Goal: Task Accomplishment & Management: Use online tool/utility

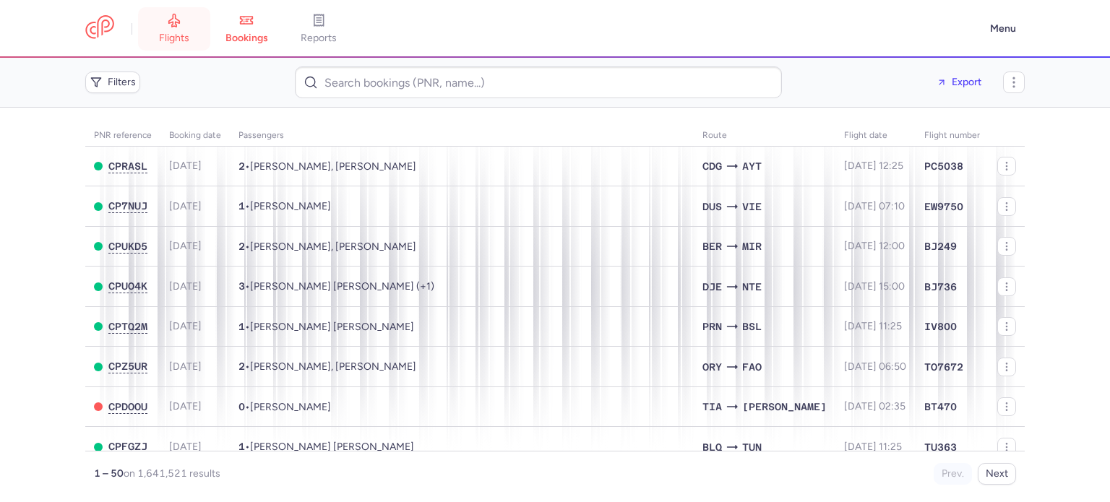
click at [172, 32] on span "flights" at bounding box center [174, 38] width 30 height 13
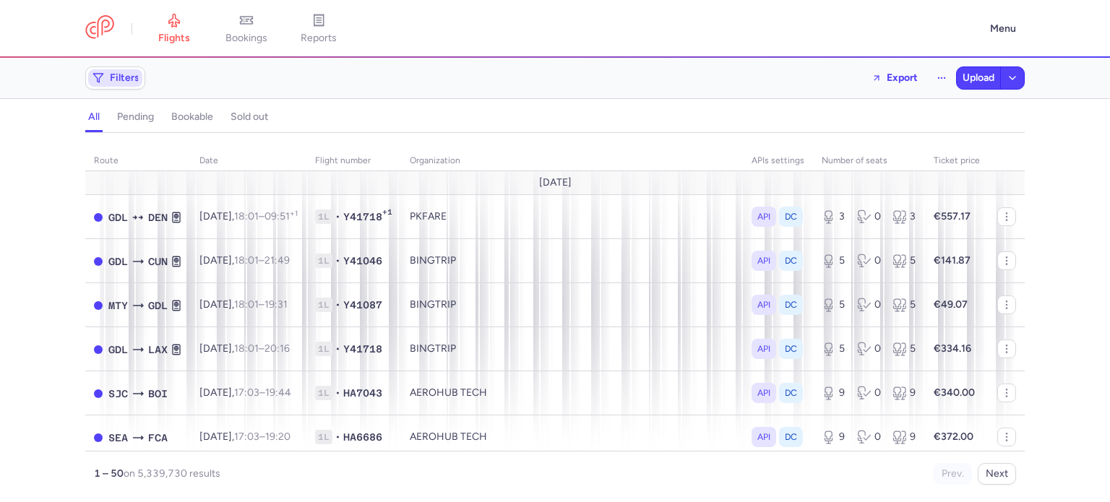
click at [103, 76] on icon "button" at bounding box center [98, 78] width 12 height 12
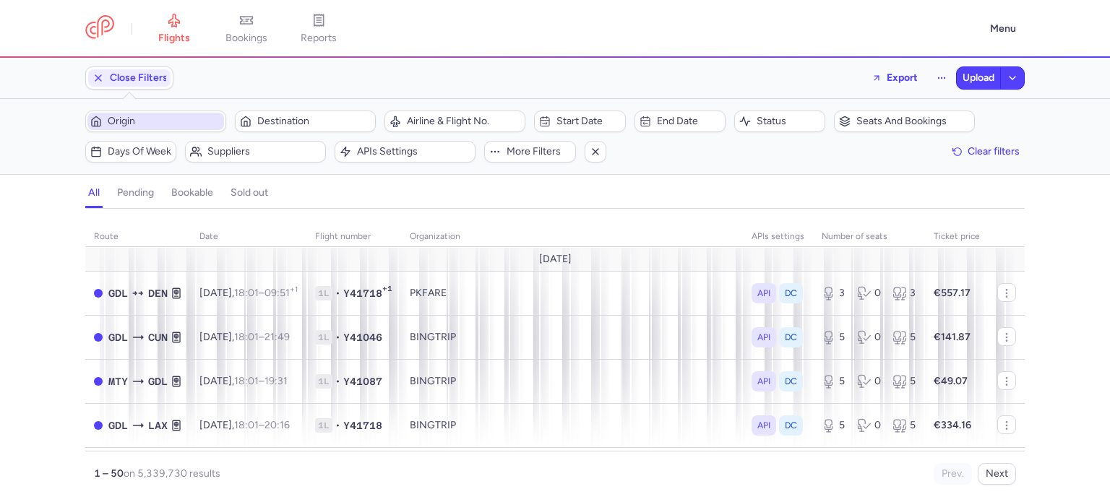
click at [136, 118] on span "Origin" at bounding box center [164, 122] width 113 height 12
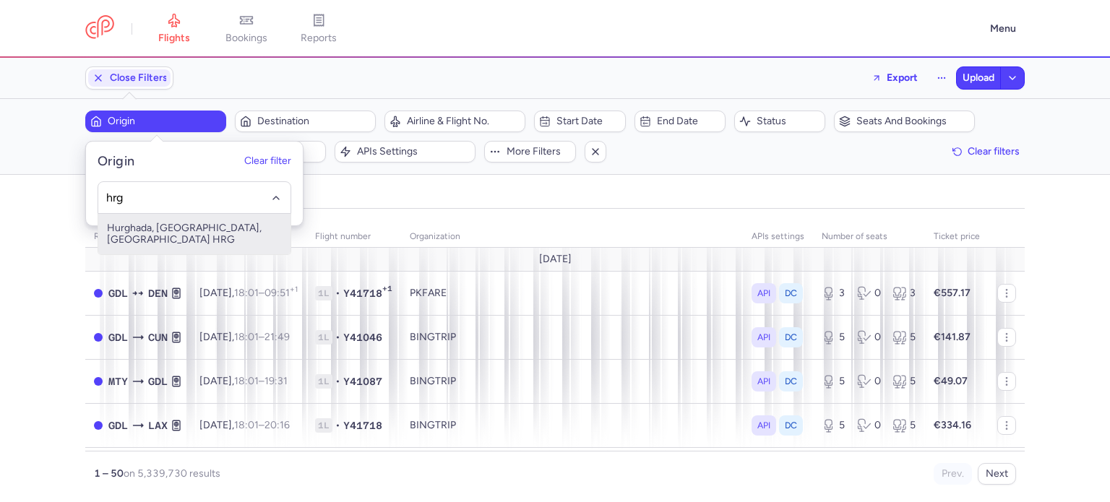
click at [143, 233] on span "Hurghada, [GEOGRAPHIC_DATA], [GEOGRAPHIC_DATA] HRG" at bounding box center [194, 234] width 192 height 40
type input "hrg"
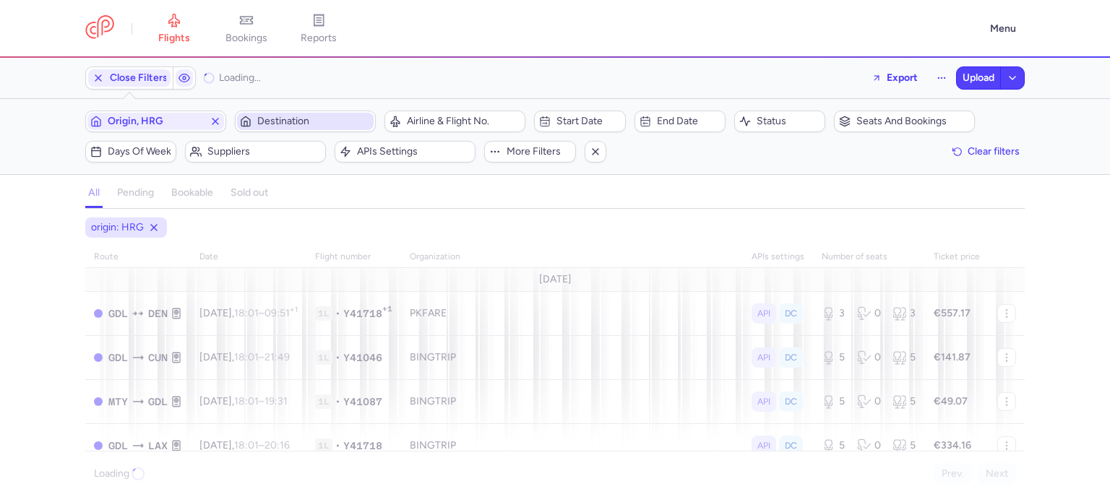
click at [293, 125] on span "Destination" at bounding box center [313, 122] width 113 height 12
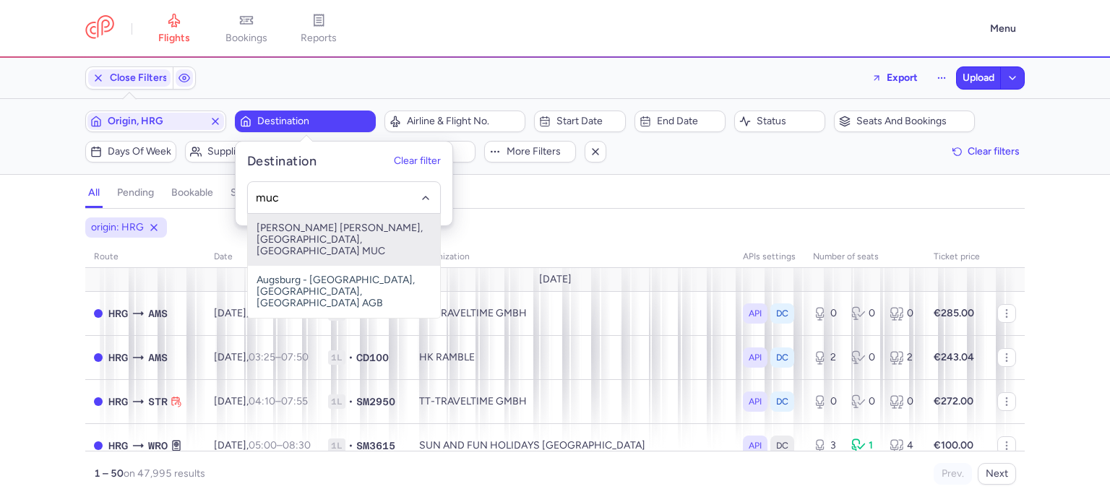
click at [292, 242] on span "Franz Josef Strauss, Munich, Germany MUC" at bounding box center [344, 240] width 192 height 52
type input "muc"
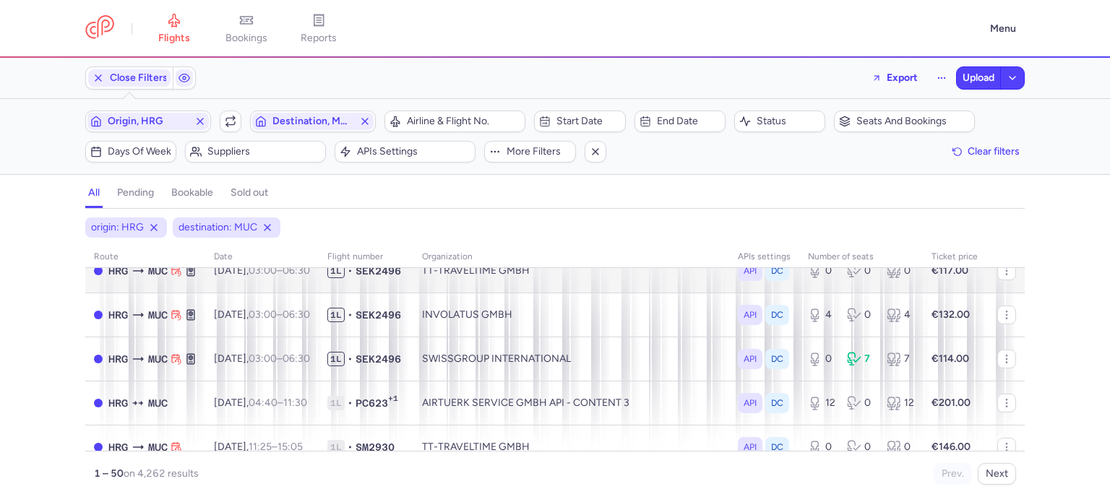
scroll to position [396, 0]
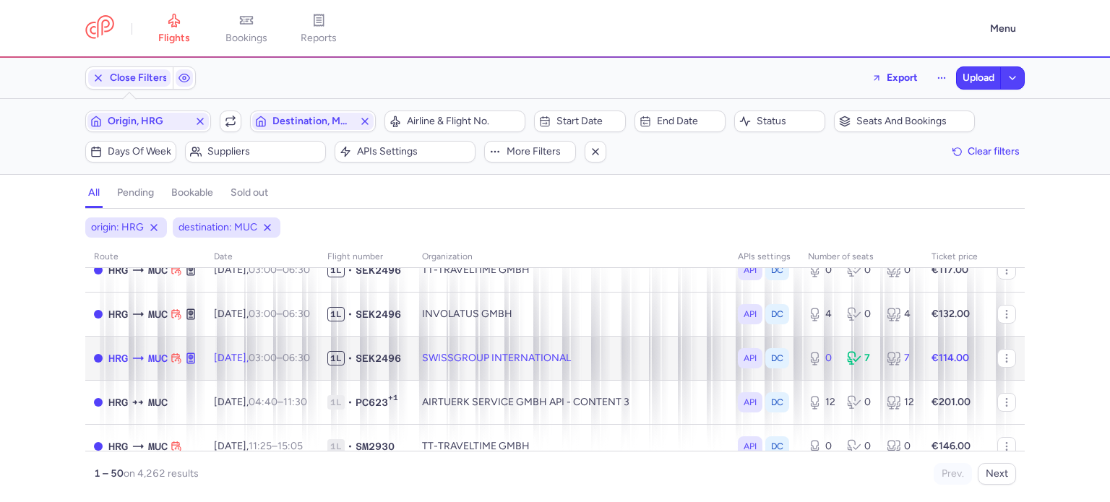
click at [451, 368] on td "SWISSGROUP INTERNATIONAL" at bounding box center [571, 358] width 316 height 44
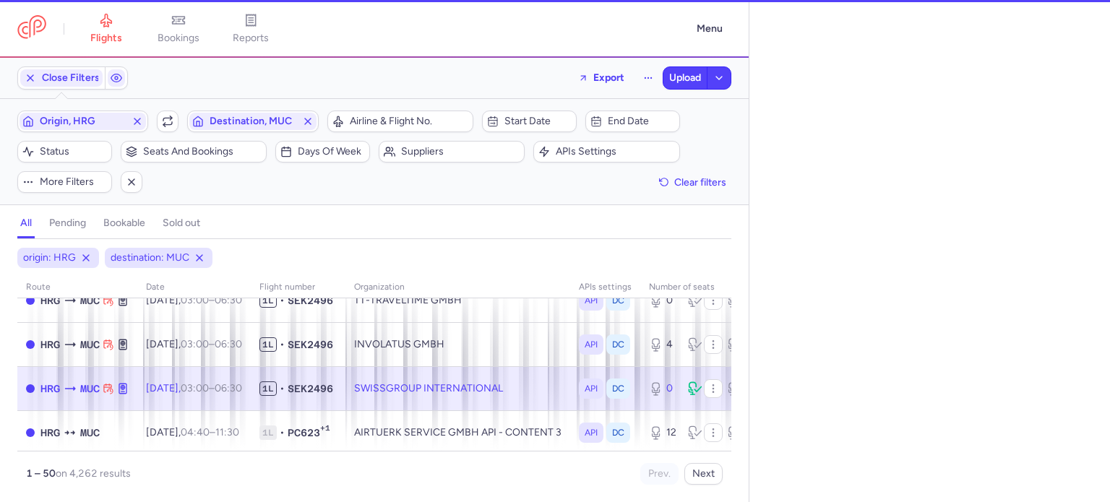
select select "hours"
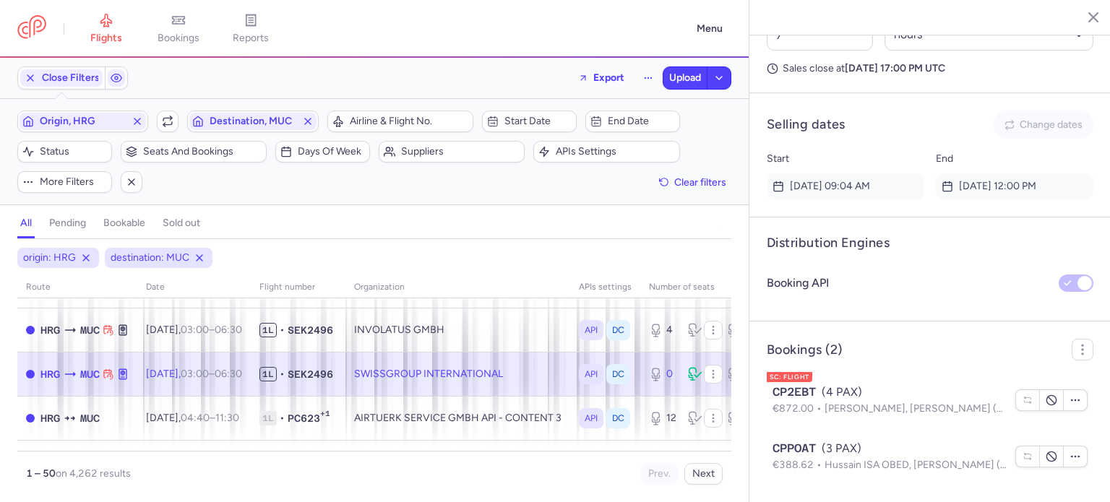
scroll to position [407, 0]
click at [707, 375] on icon "button" at bounding box center [713, 377] width 12 height 12
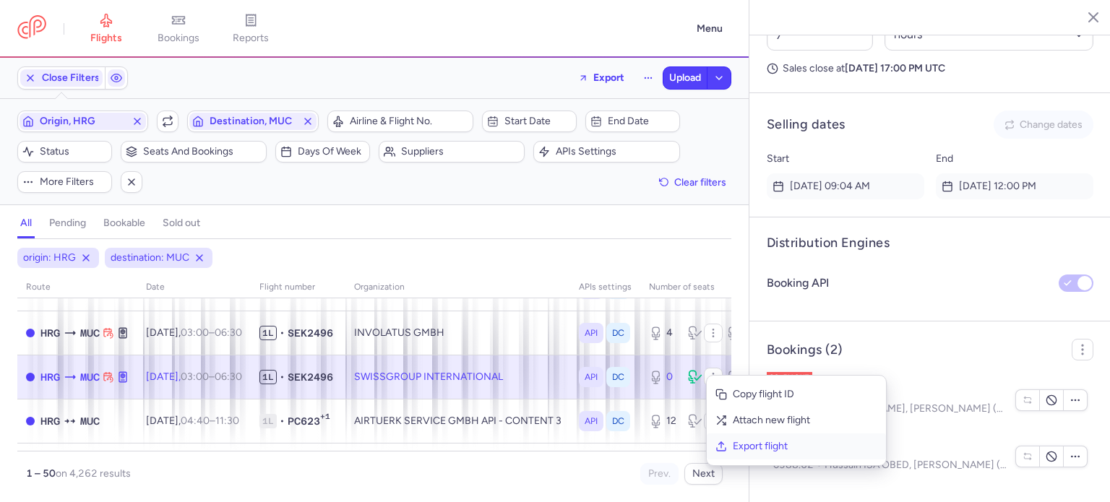
click at [752, 444] on span "Export flight" at bounding box center [805, 446] width 144 height 14
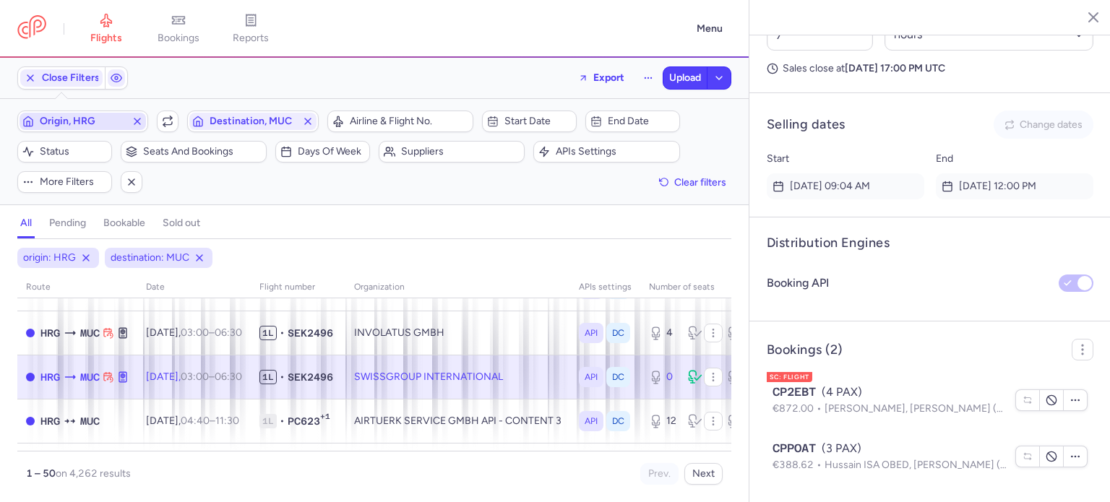
click at [139, 120] on line "button" at bounding box center [137, 121] width 6 height 6
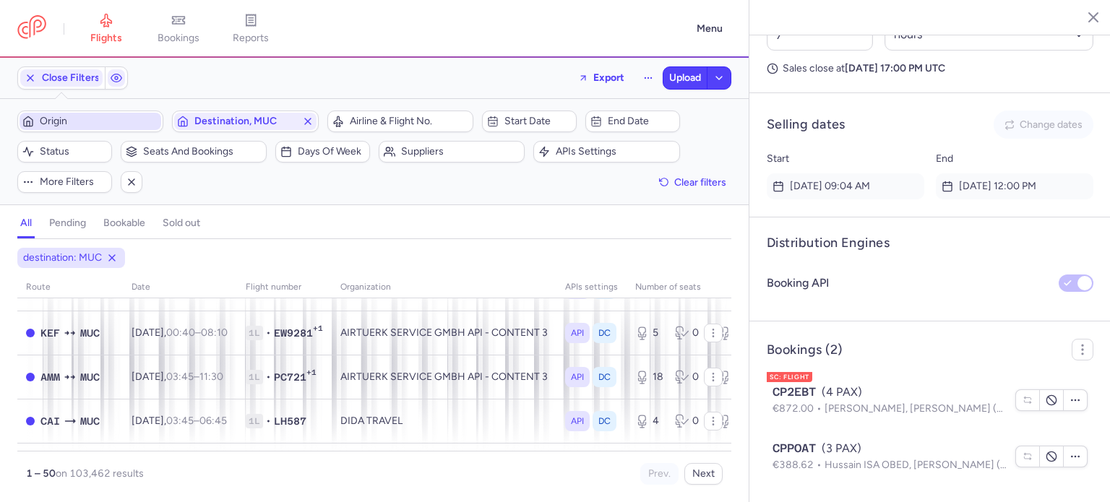
click at [110, 121] on span "Origin" at bounding box center [99, 122] width 118 height 12
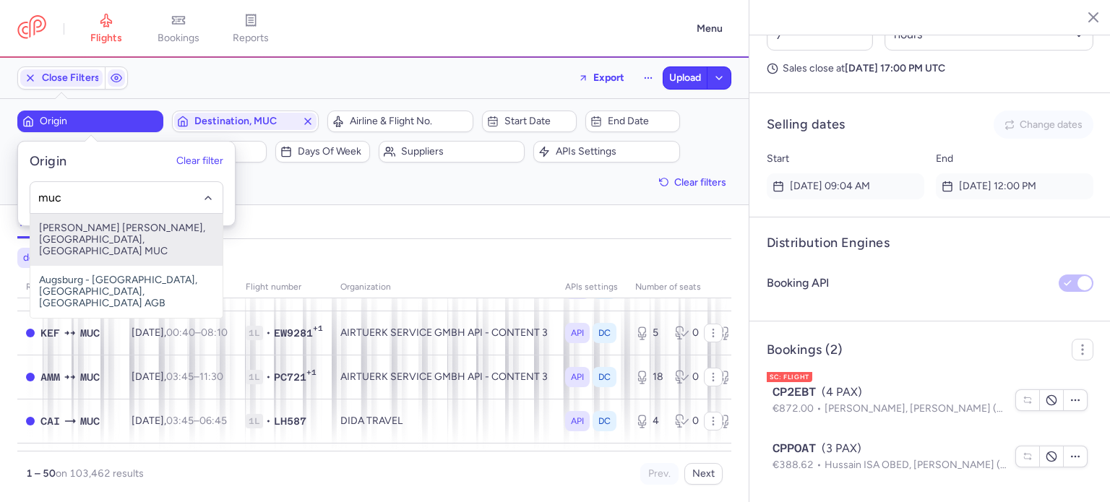
click at [89, 244] on span "Franz Josef Strauss, Munich, Germany MUC" at bounding box center [126, 240] width 192 height 52
type input "muc"
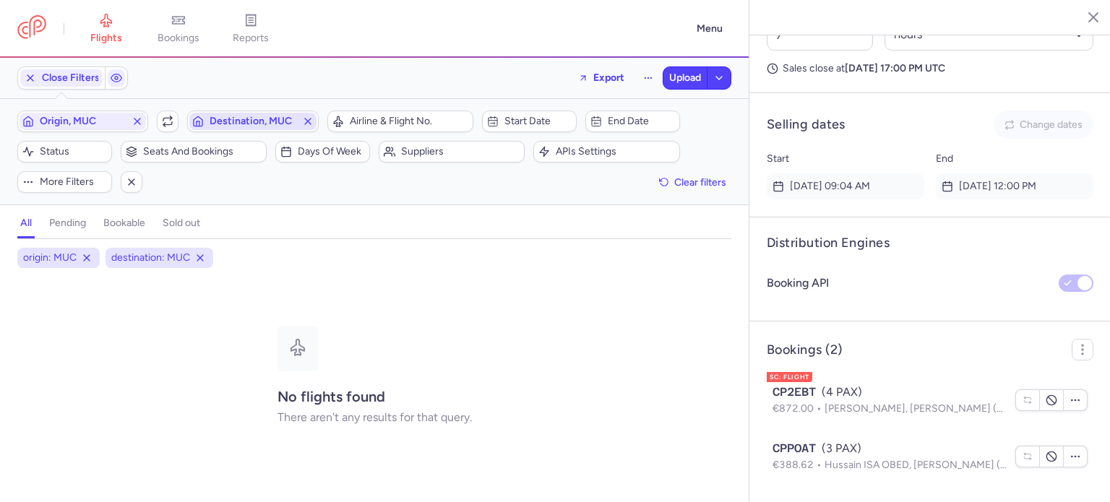
click at [262, 126] on span "Destination, MUC" at bounding box center [253, 122] width 86 height 12
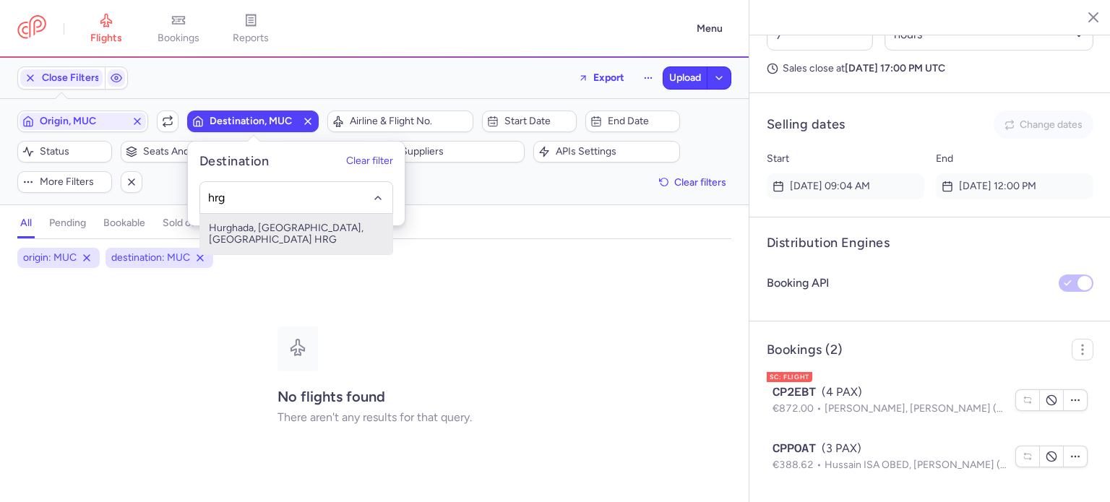
type input "hrg"
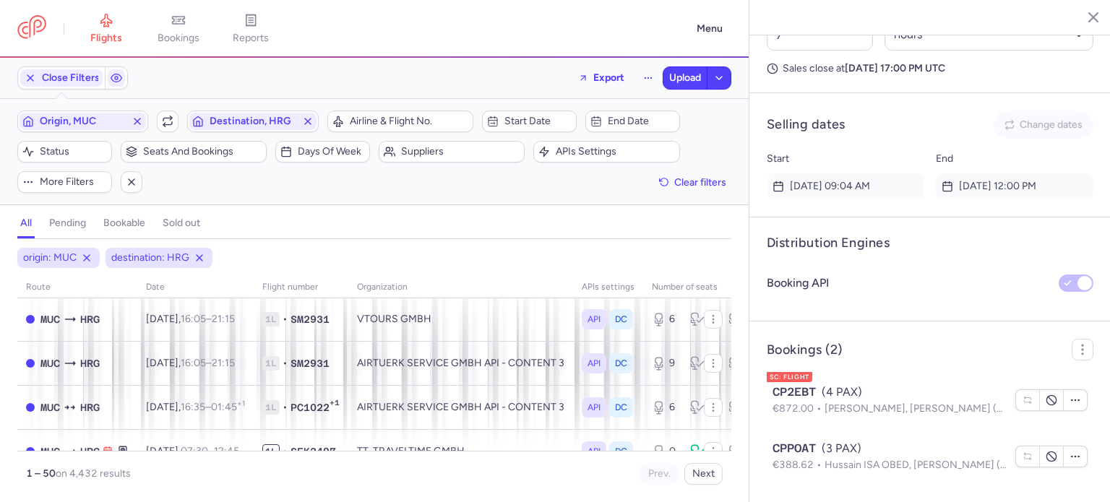
scroll to position [429, 0]
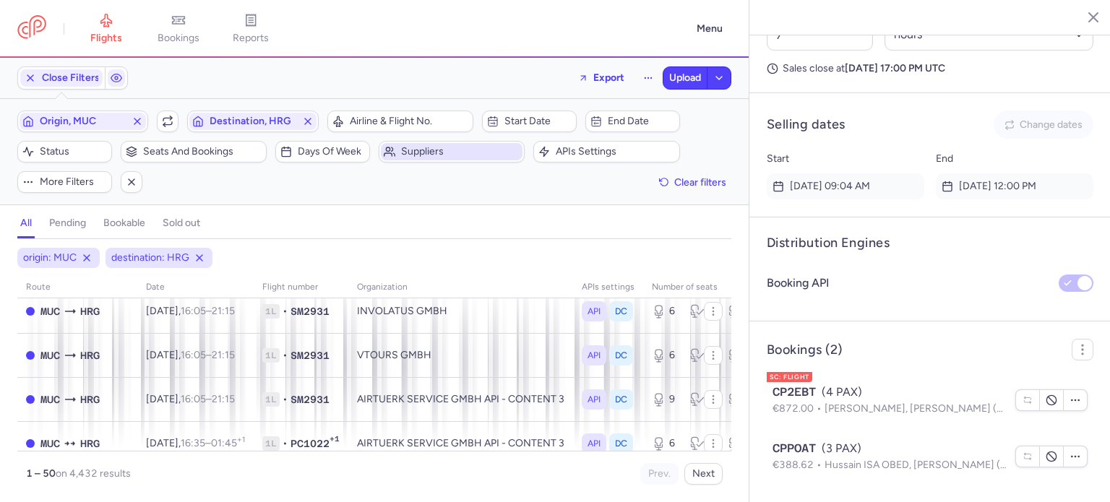
click at [433, 148] on span "Suppliers" at bounding box center [460, 152] width 118 height 12
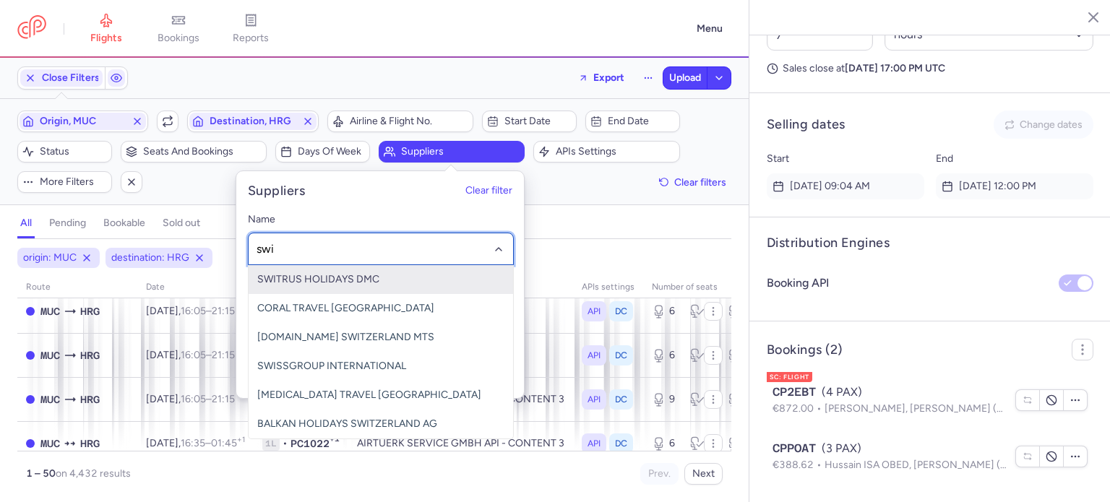
type input "swis"
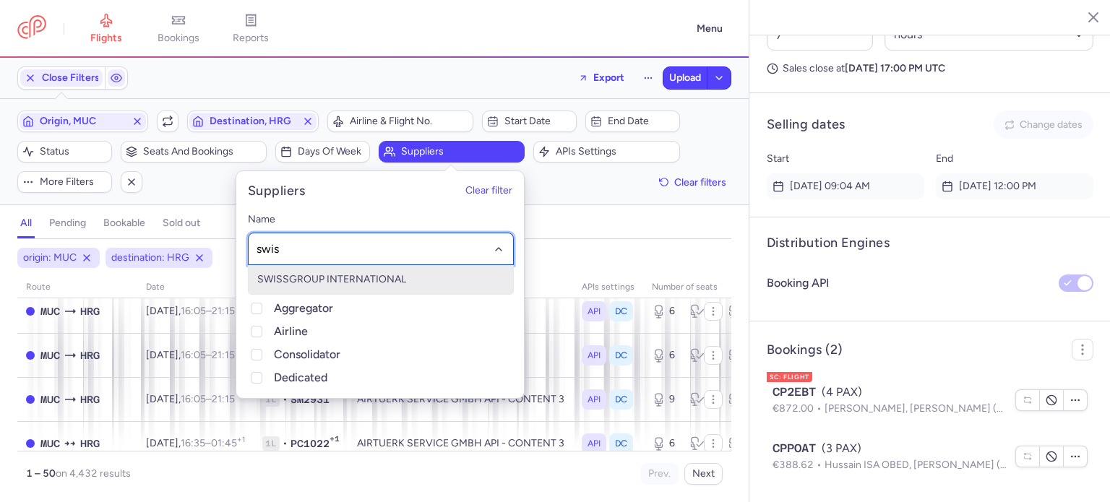
click at [294, 288] on span "SWISSGROUP INTERNATIONAL" at bounding box center [381, 279] width 264 height 29
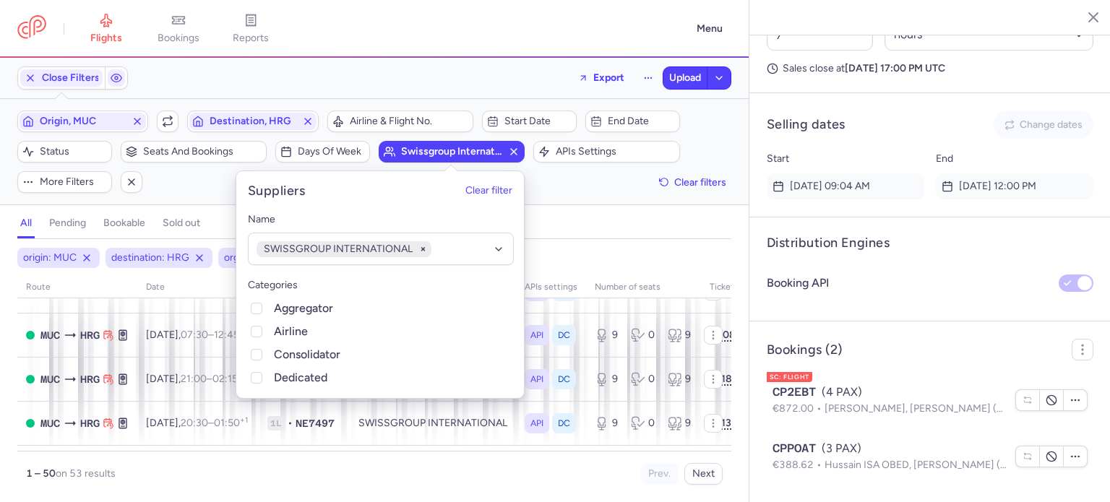
click at [175, 193] on div "Filters (3) – 53 results Origin, MUC Include return Destination, HRG Airline & …" at bounding box center [374, 151] width 748 height 105
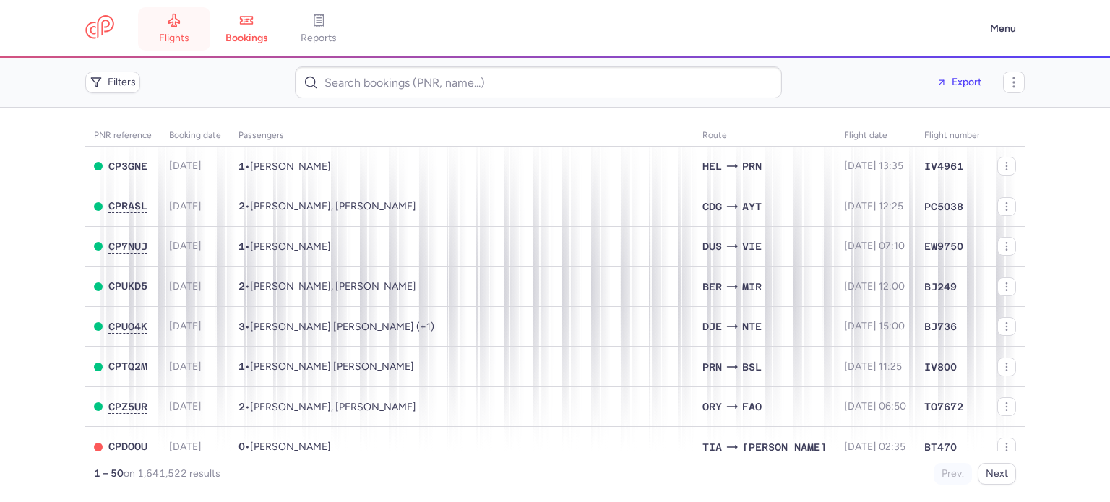
click at [165, 22] on link "flights" at bounding box center [174, 29] width 72 height 32
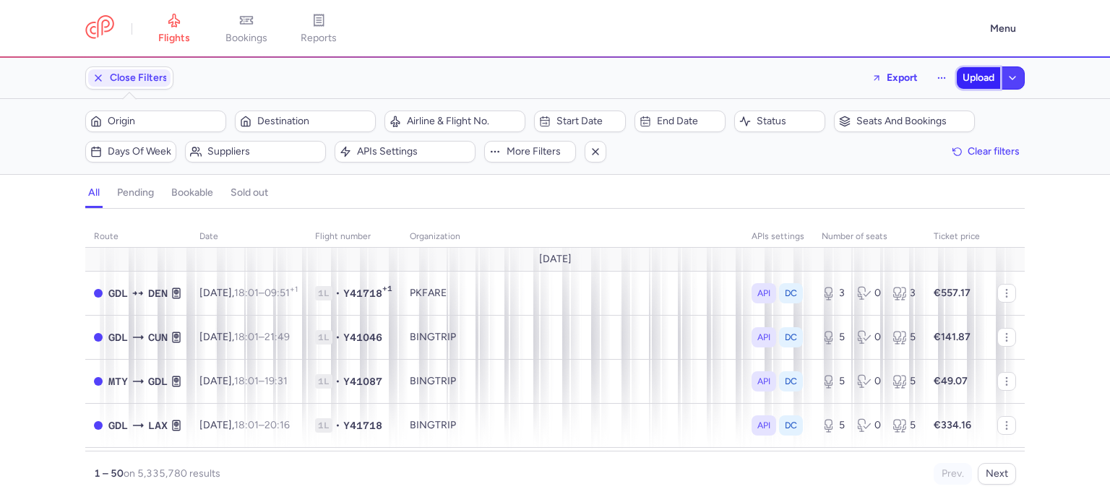
click at [980, 80] on span "Upload" at bounding box center [978, 78] width 32 height 12
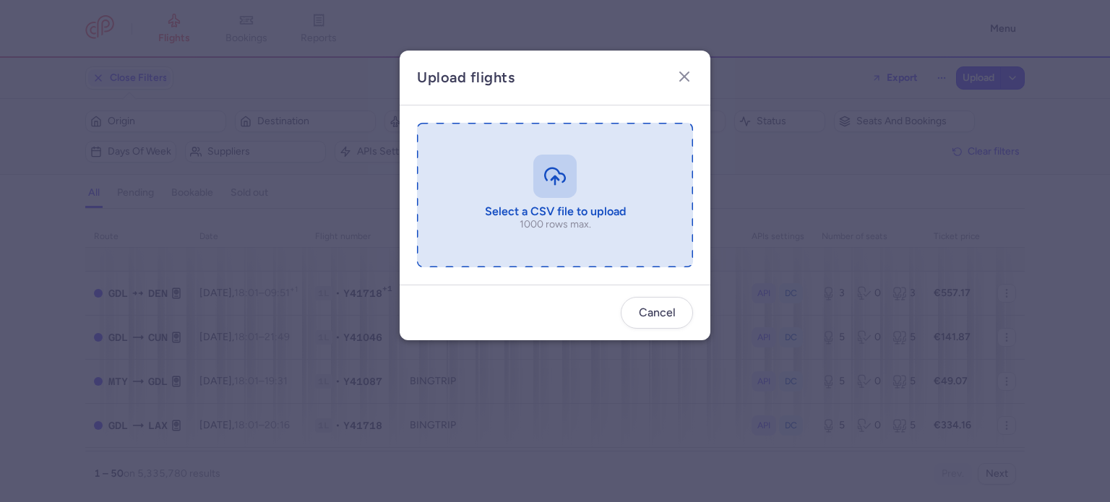
click at [596, 176] on input "file" at bounding box center [555, 195] width 276 height 144
type input "C:\fakepath\export_flight_SEK2496_20250811,1614 (1).csv"
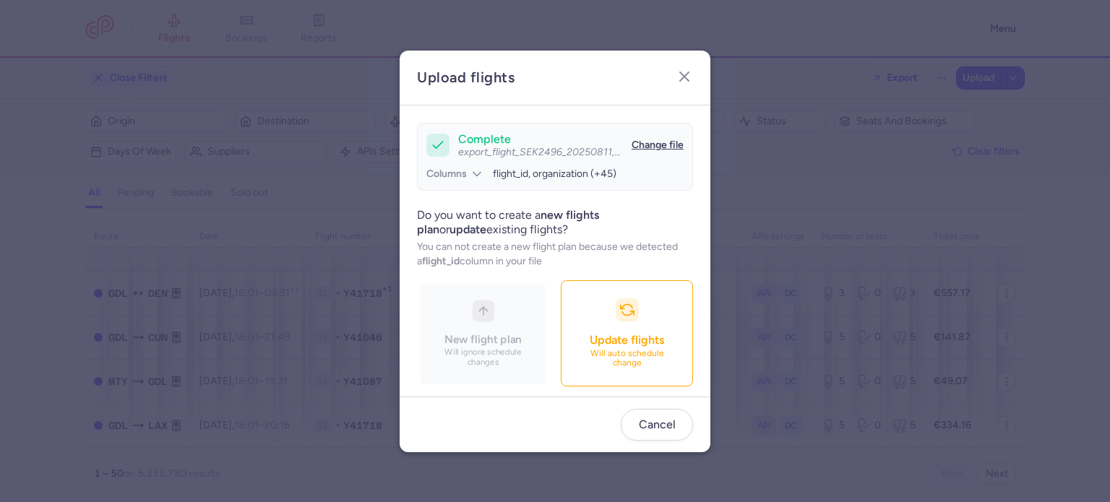
scroll to position [124, 0]
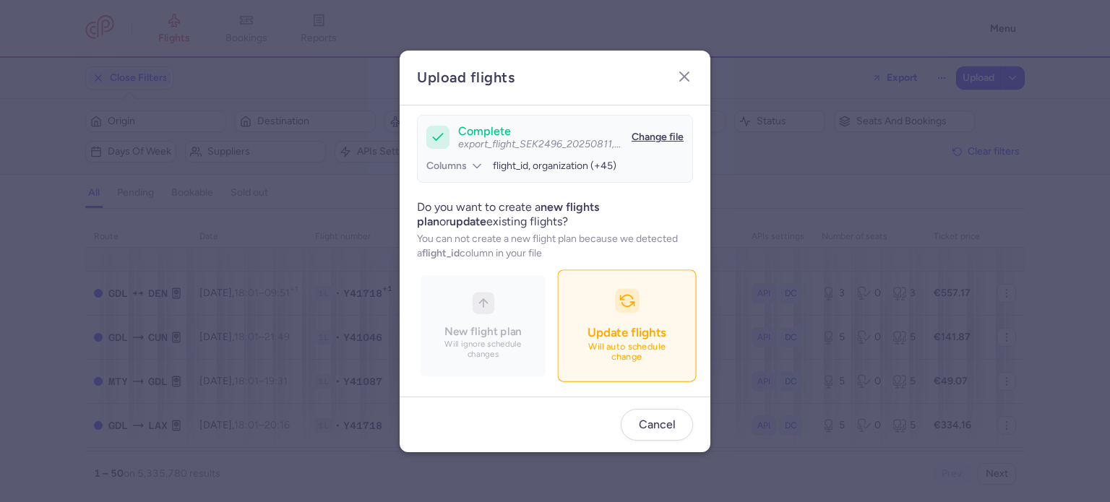
click at [577, 352] on p "Will auto schedule change" at bounding box center [627, 352] width 101 height 21
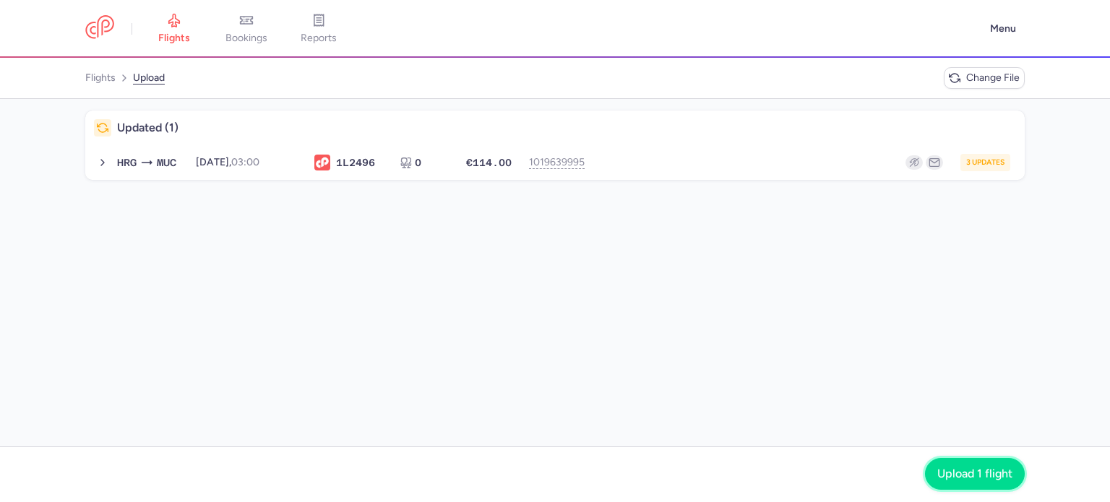
click at [981, 464] on button "Upload 1 flight" at bounding box center [975, 474] width 100 height 32
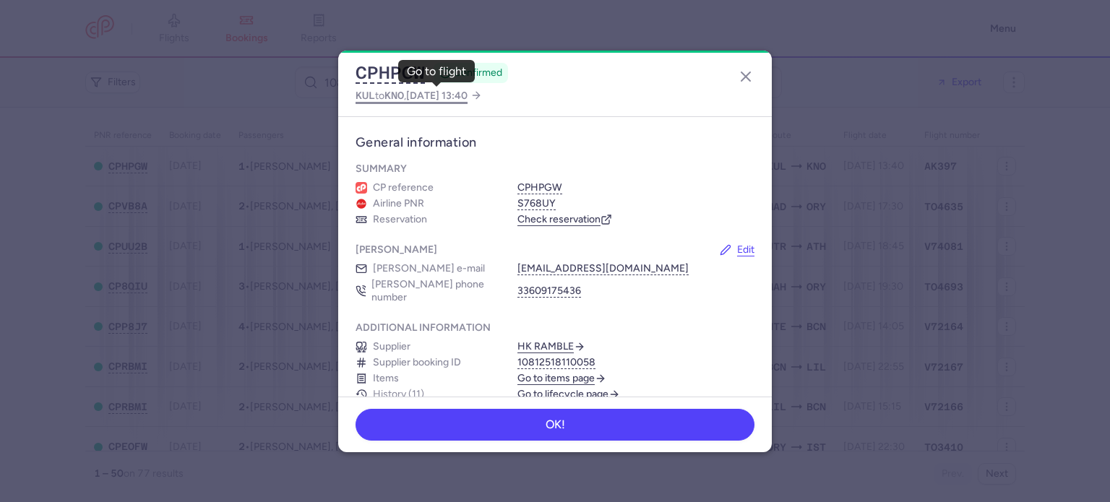
click at [404, 98] on span "KNO" at bounding box center [394, 96] width 20 height 12
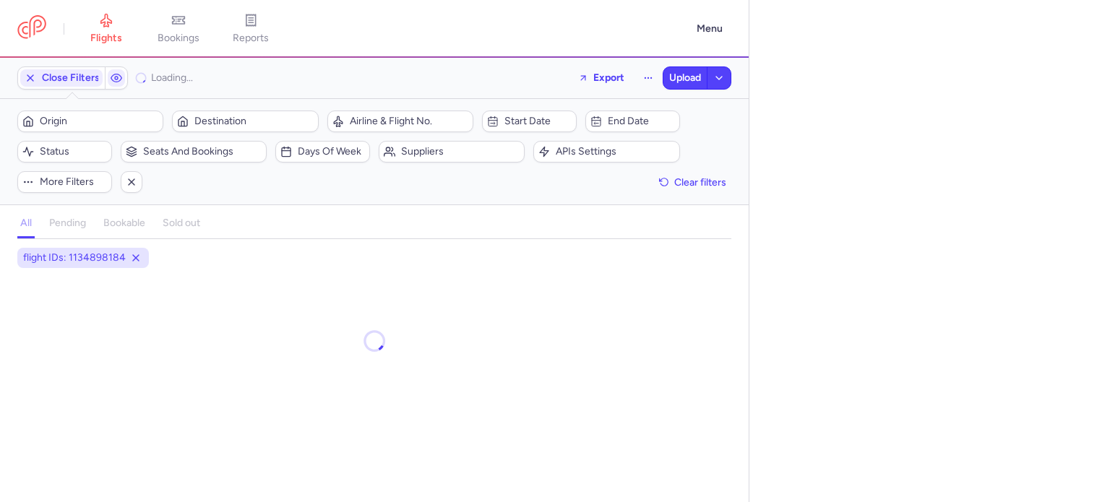
select select "days"
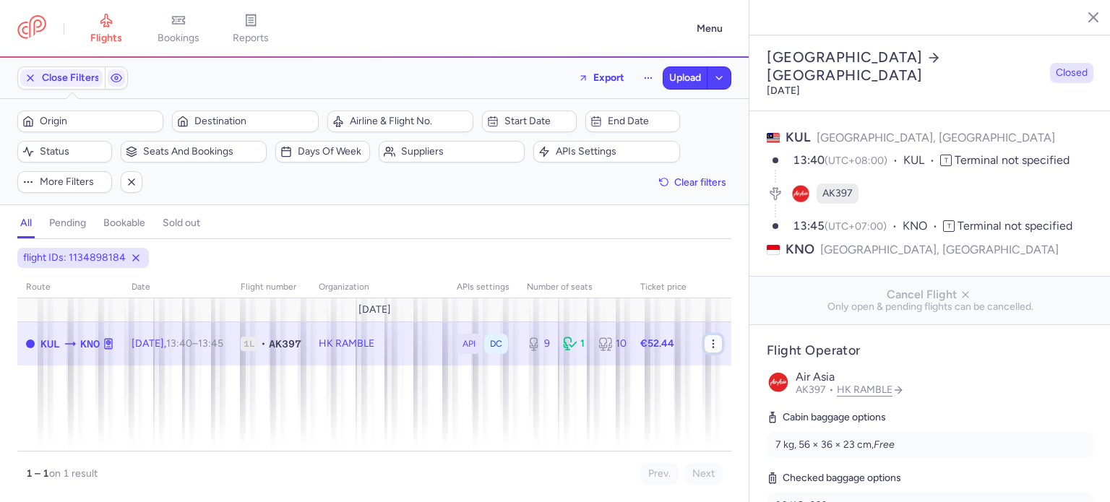
click at [715, 340] on icon "button" at bounding box center [713, 344] width 12 height 12
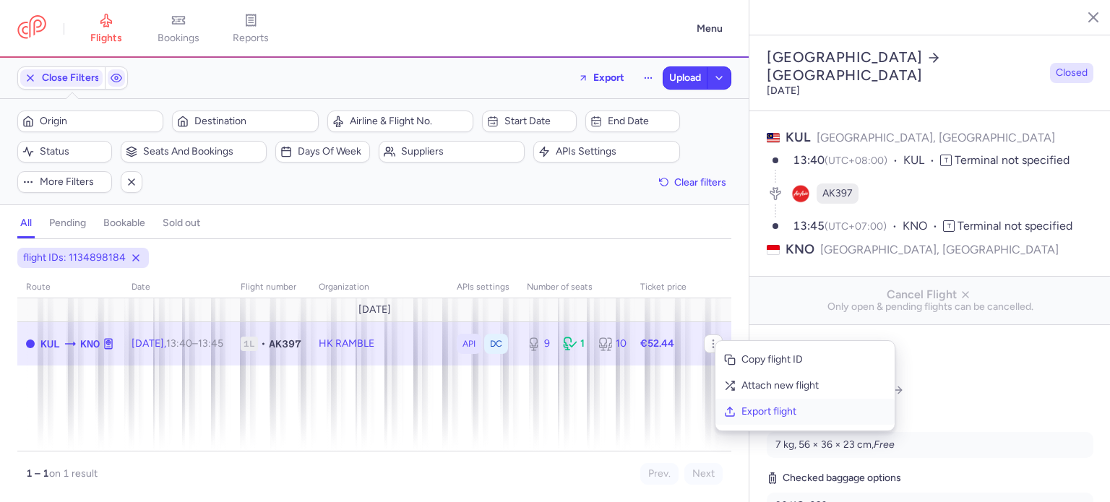
click at [739, 407] on button "Export flight" at bounding box center [804, 412] width 179 height 26
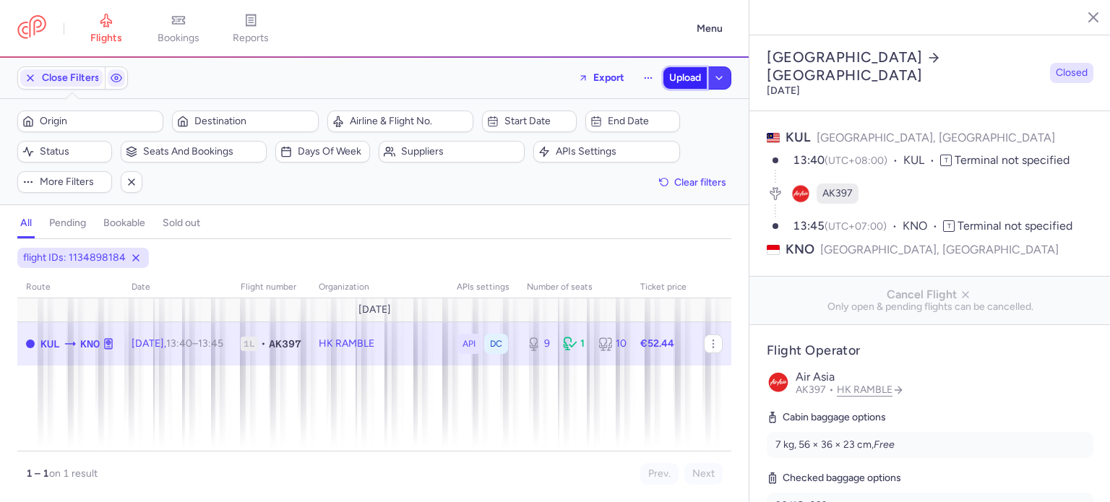
click at [670, 69] on button "Upload" at bounding box center [684, 78] width 43 height 22
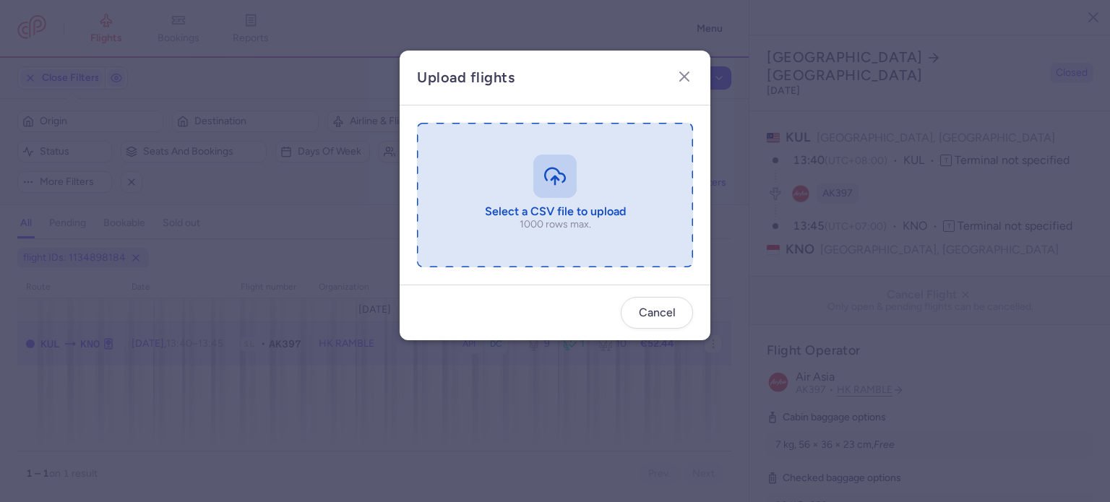
click at [529, 153] on input "file" at bounding box center [555, 195] width 276 height 144
type input "C:\fakepath\export_flight_AK397_20250811,1747 (1).csv"
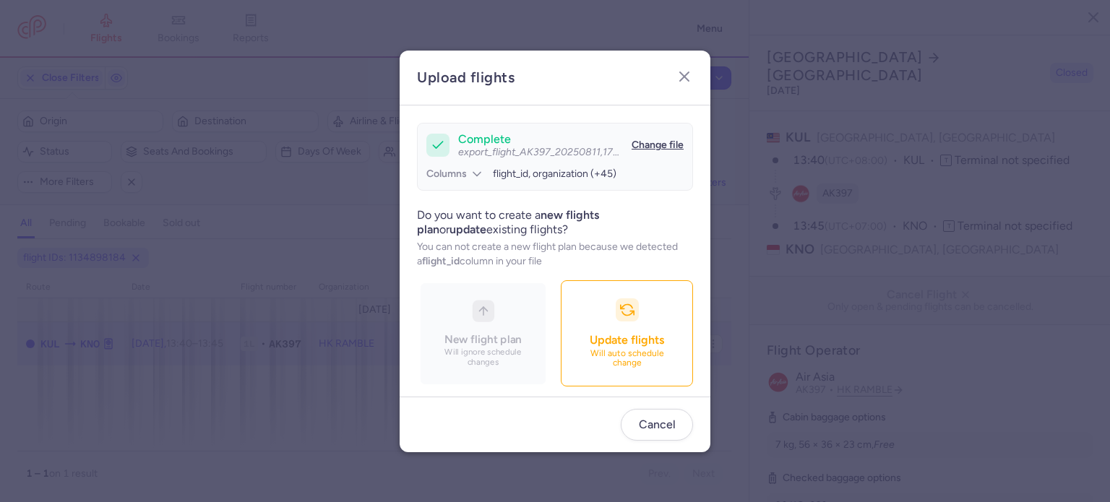
scroll to position [124, 0]
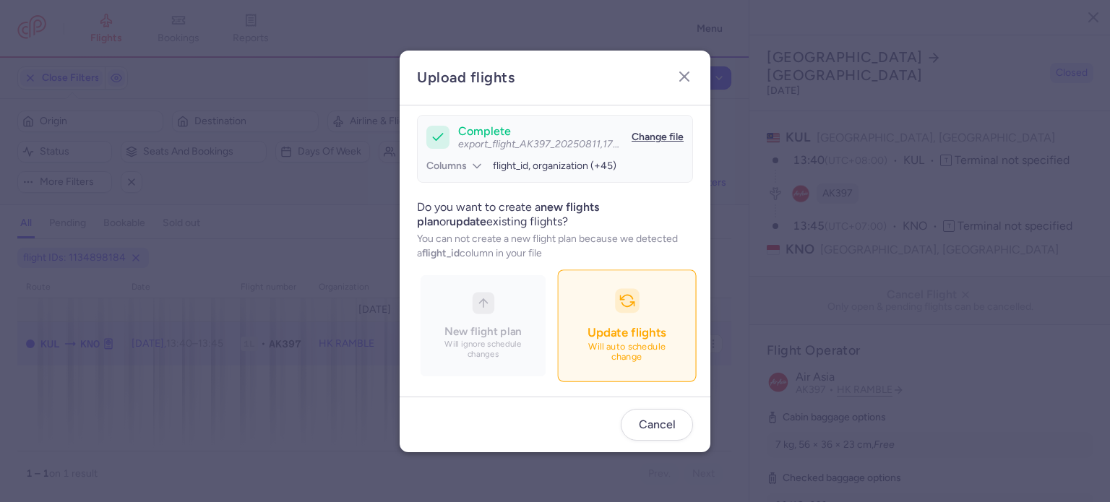
click at [587, 337] on span "Update flights" at bounding box center [626, 332] width 78 height 14
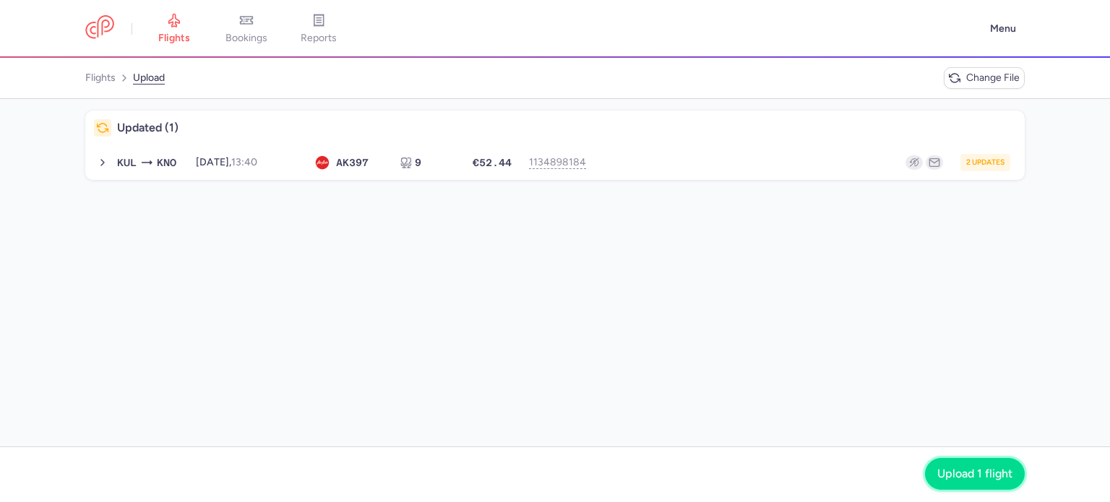
click at [954, 467] on button "Upload 1 flight" at bounding box center [975, 474] width 100 height 32
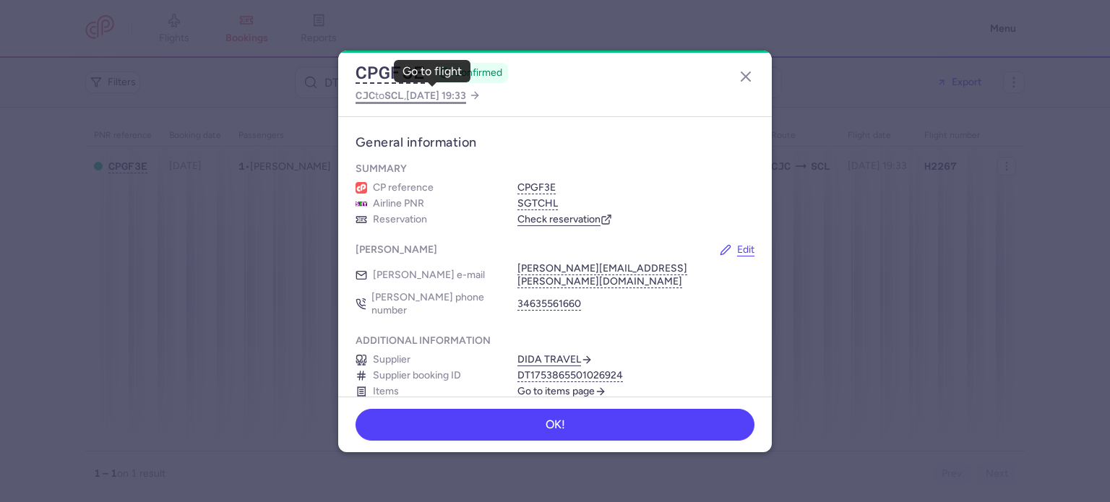
click at [383, 89] on span "CJC to SCL , 2025 Sep 1, 19:33" at bounding box center [410, 96] width 111 height 18
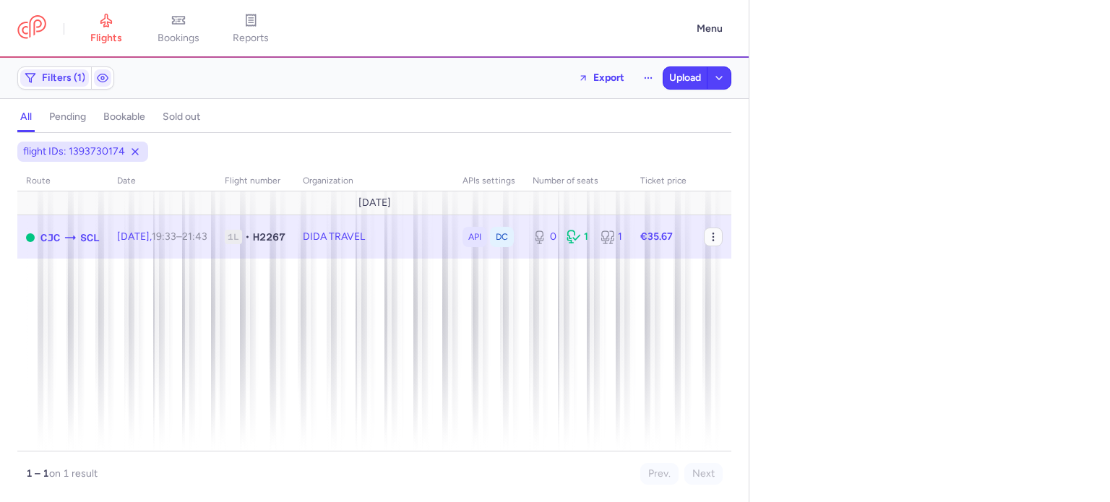
select select "days"
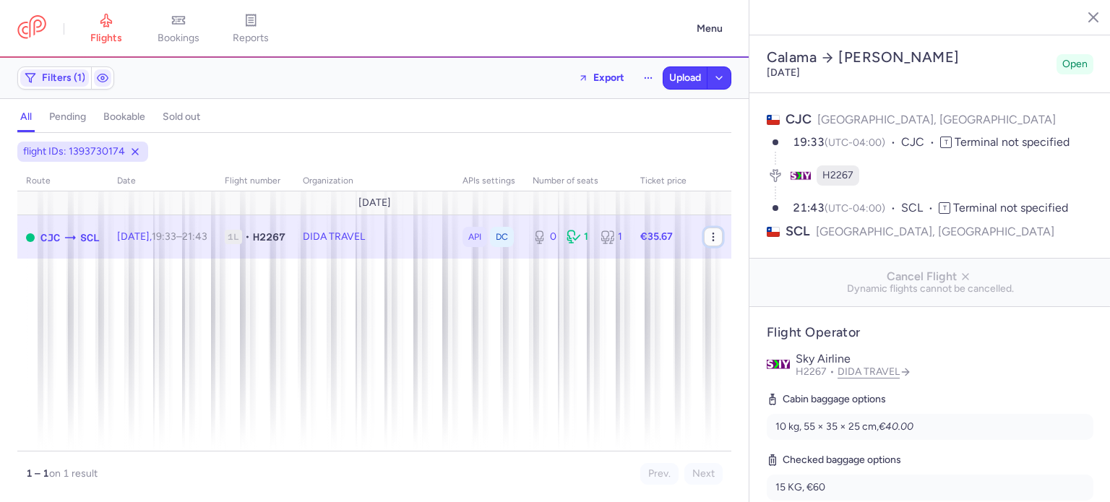
click at [720, 244] on button "button" at bounding box center [713, 237] width 19 height 19
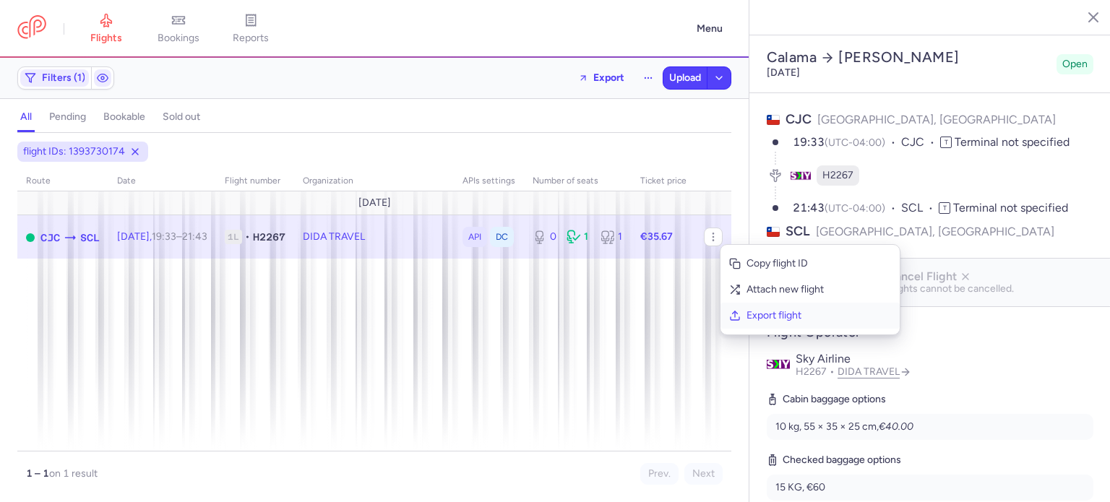
click at [751, 315] on span "Export flight" at bounding box center [818, 315] width 144 height 14
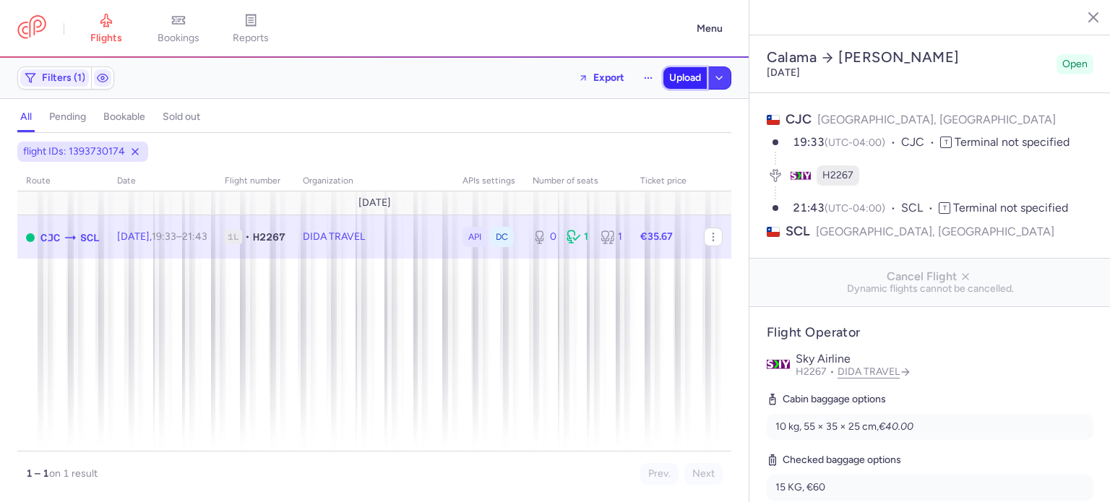
click at [696, 82] on span "Upload" at bounding box center [685, 78] width 32 height 12
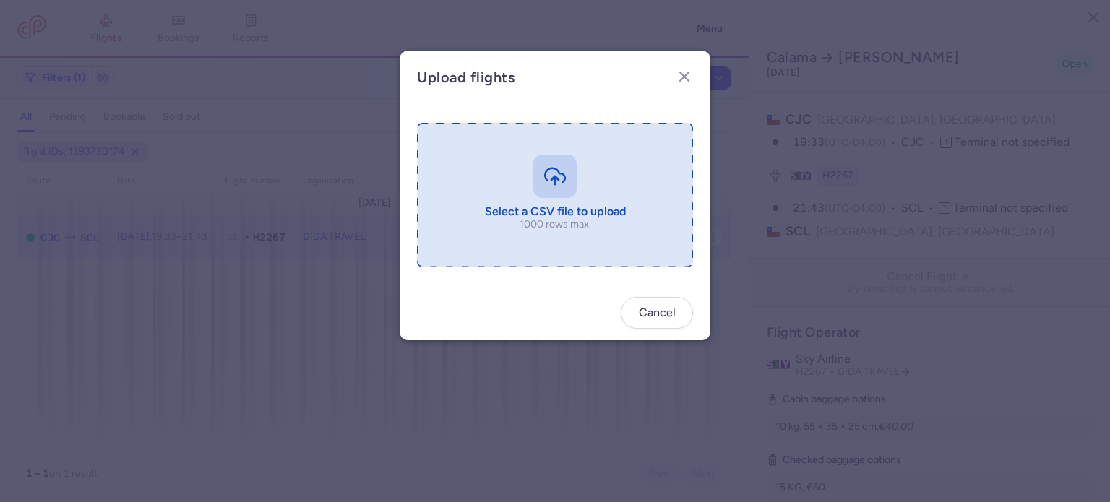
click at [513, 194] on input "file" at bounding box center [555, 195] width 276 height 144
type input "C:\fakepath\export_flight_H2267_20250811,1748 (1).csv"
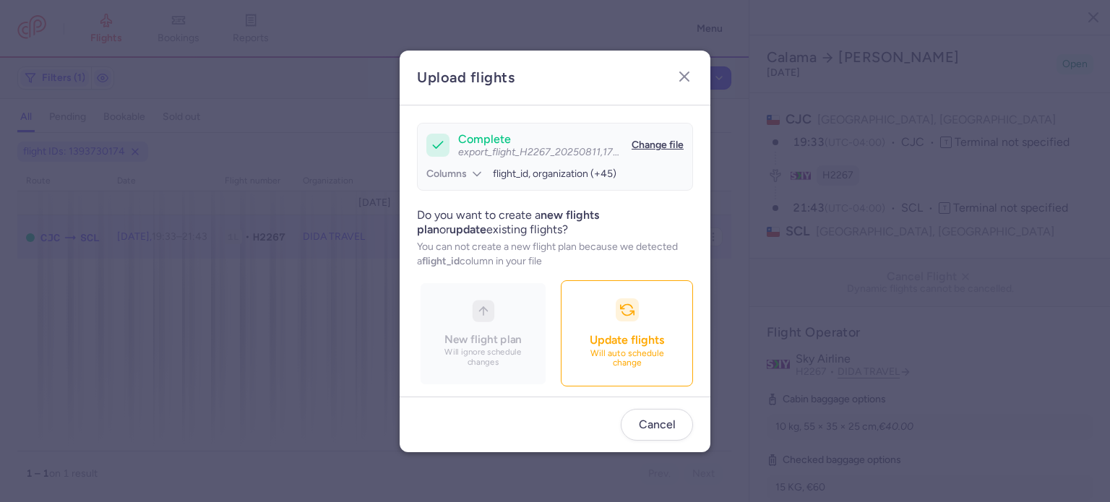
scroll to position [124, 0]
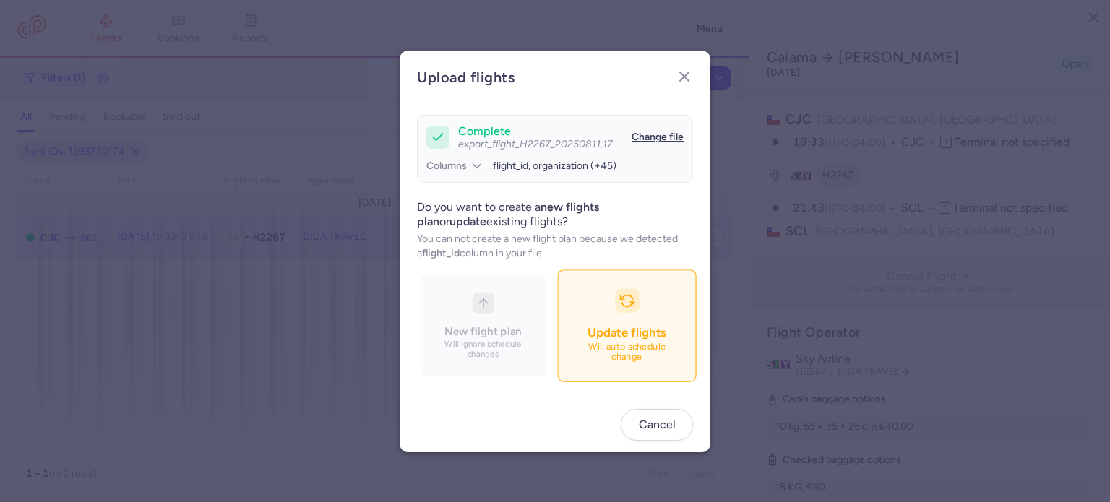
click at [557, 322] on button "Update flights Will auto schedule change" at bounding box center [626, 325] width 139 height 112
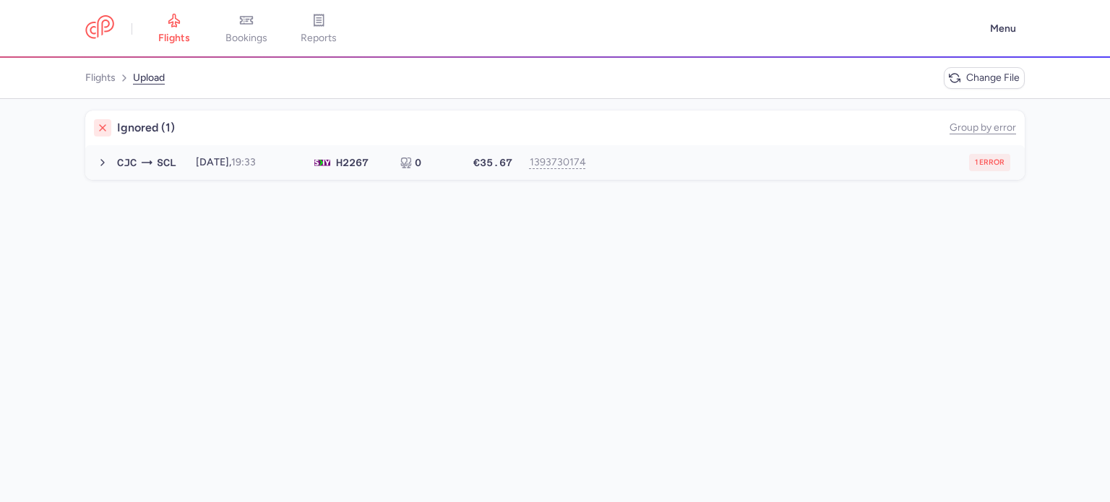
click at [699, 176] on button "CJC SCL 2025-09-01, 19:33 H2 267 0 €35.67 1393730174 1 error 2025-09-01, 19:33 …" at bounding box center [554, 162] width 939 height 35
click at [389, 192] on div "→ new forked flight will result in a duplicate with flight: 1450695896" at bounding box center [554, 193] width 939 height 26
click at [389, 192] on span "new forked flight will result in a duplicate with flight: 1450695896" at bounding box center [264, 191] width 293 height 12
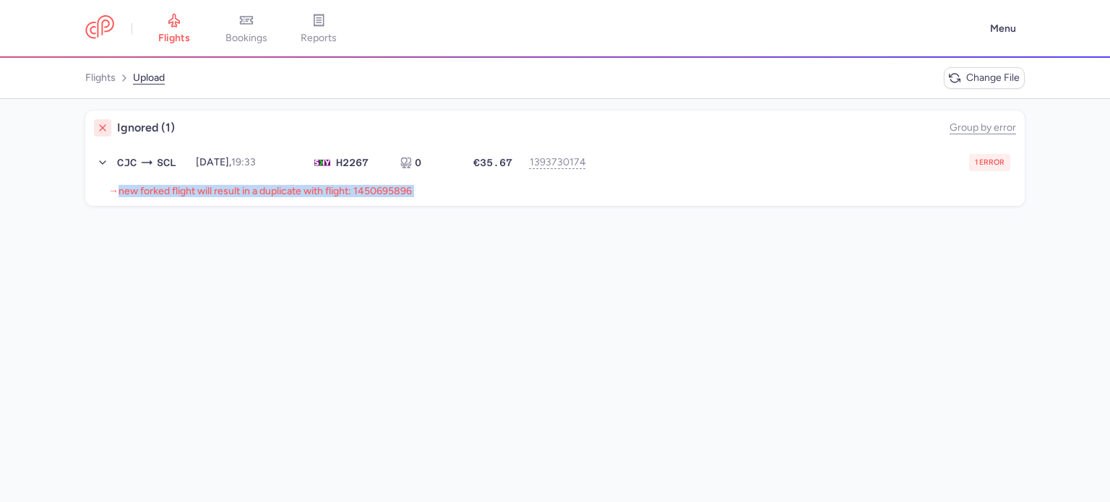
click at [389, 192] on span "new forked flight will result in a duplicate with flight: 1450695896" at bounding box center [264, 191] width 293 height 12
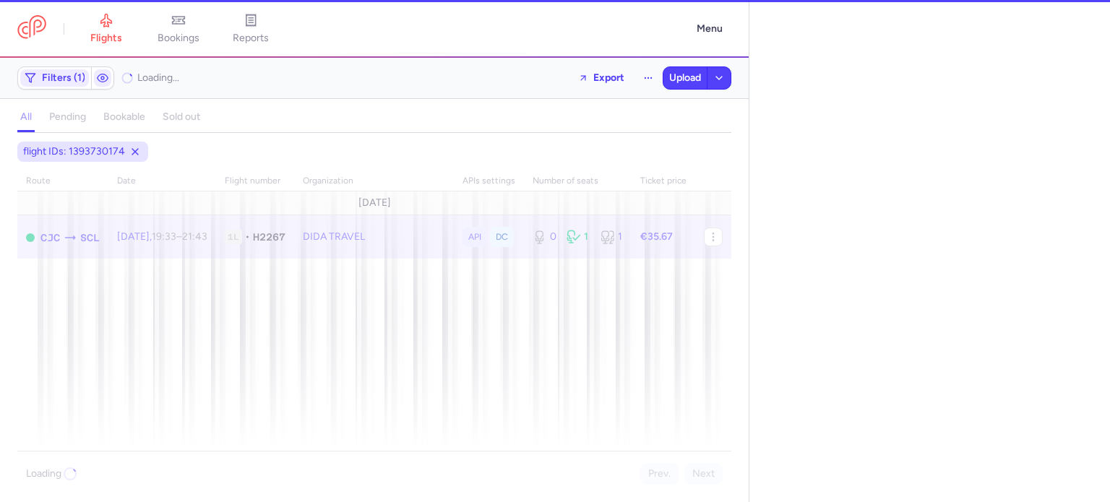
select select "days"
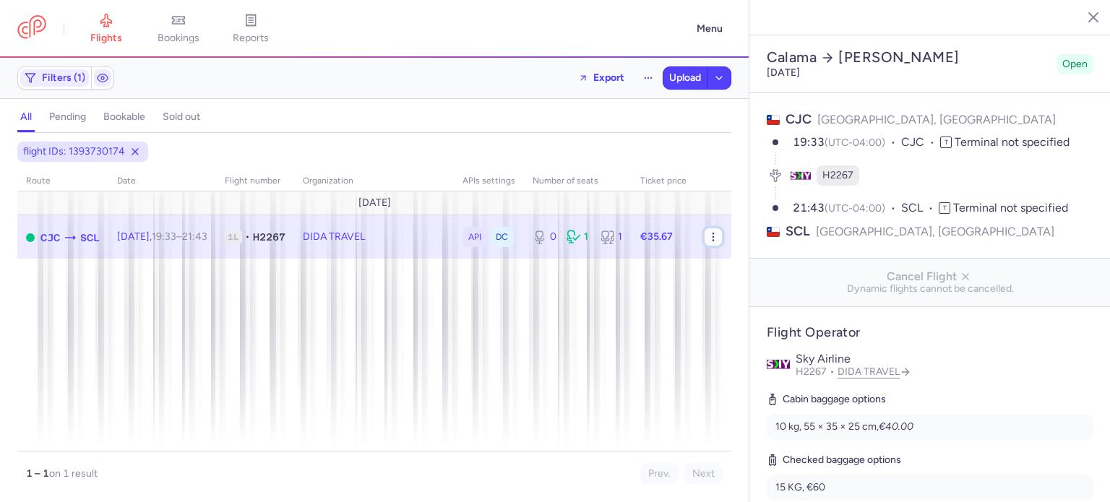
click at [709, 233] on icon "button" at bounding box center [713, 237] width 12 height 12
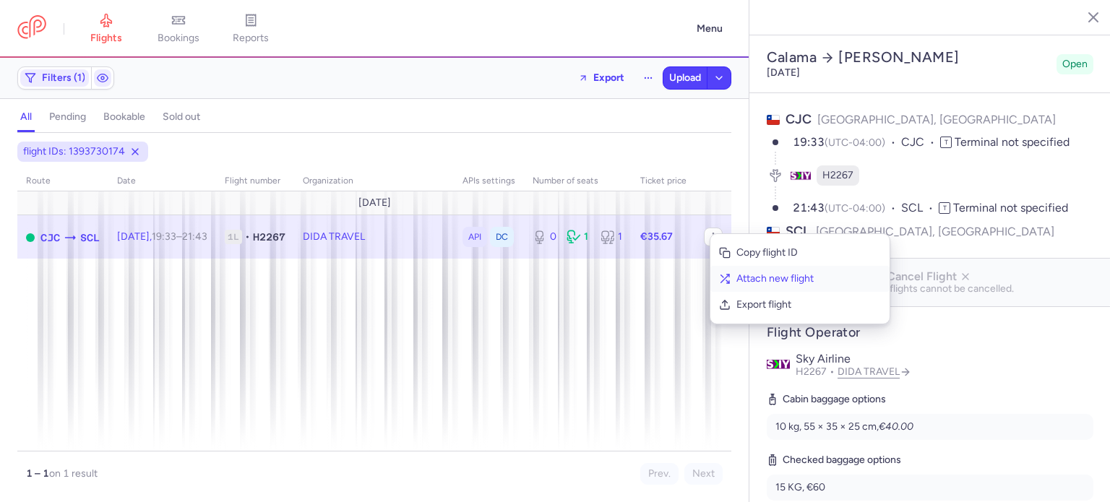
click at [756, 282] on span "Attach new flight" at bounding box center [808, 279] width 144 height 14
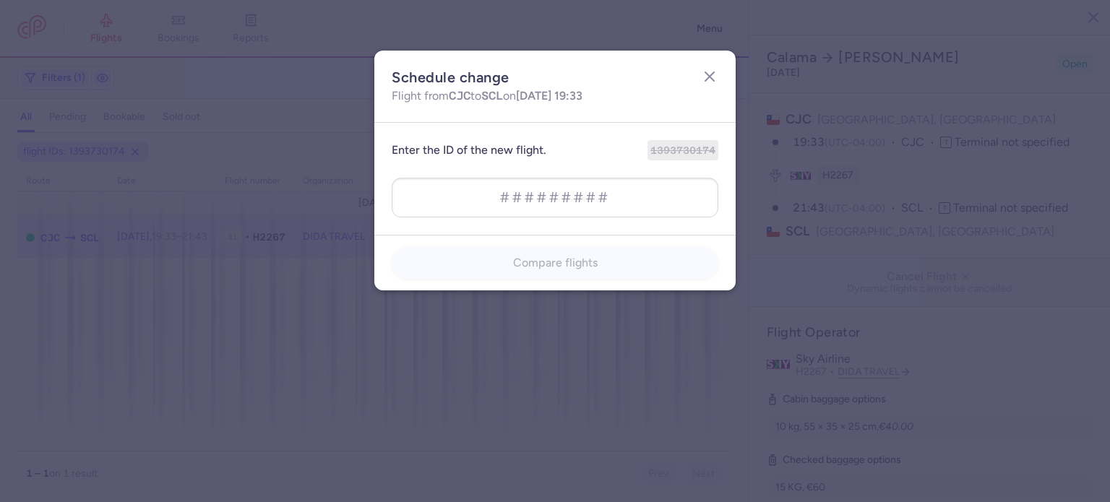
type input "1450695896"
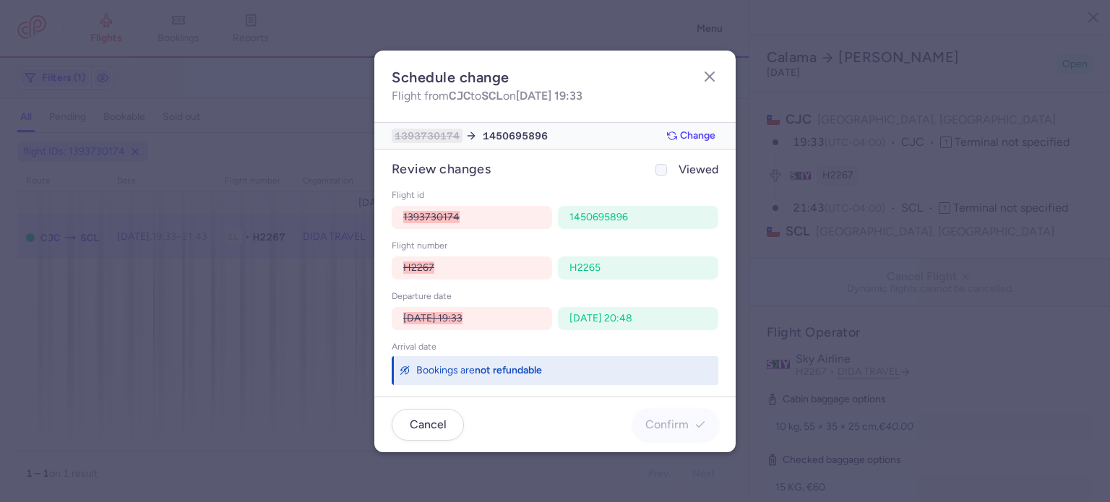
click at [661, 176] on div at bounding box center [660, 169] width 17 height 17
click at [661, 176] on input "Viewed" at bounding box center [661, 170] width 12 height 12
checkbox input "true"
click at [674, 415] on button "Confirm" at bounding box center [675, 424] width 85 height 32
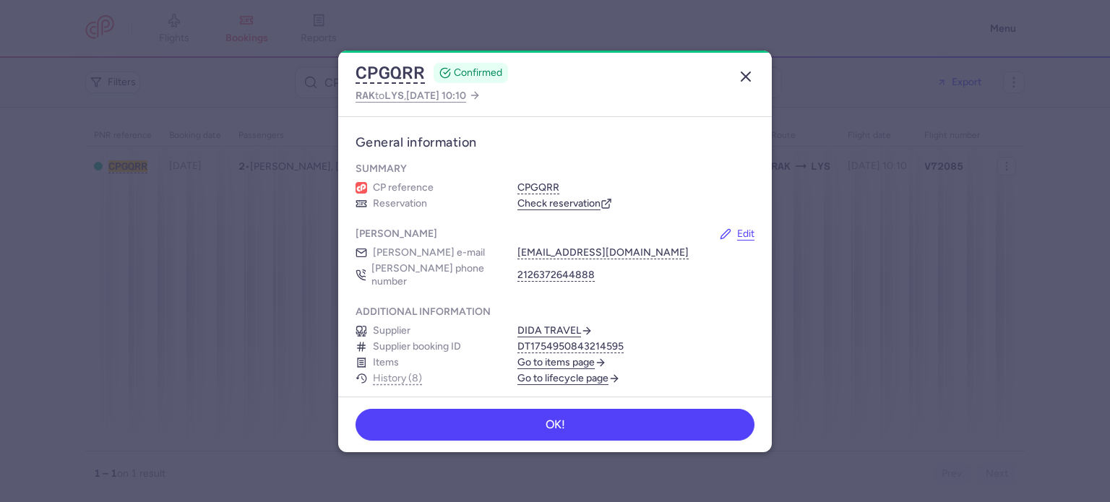
click at [743, 77] on line "button" at bounding box center [745, 76] width 9 height 9
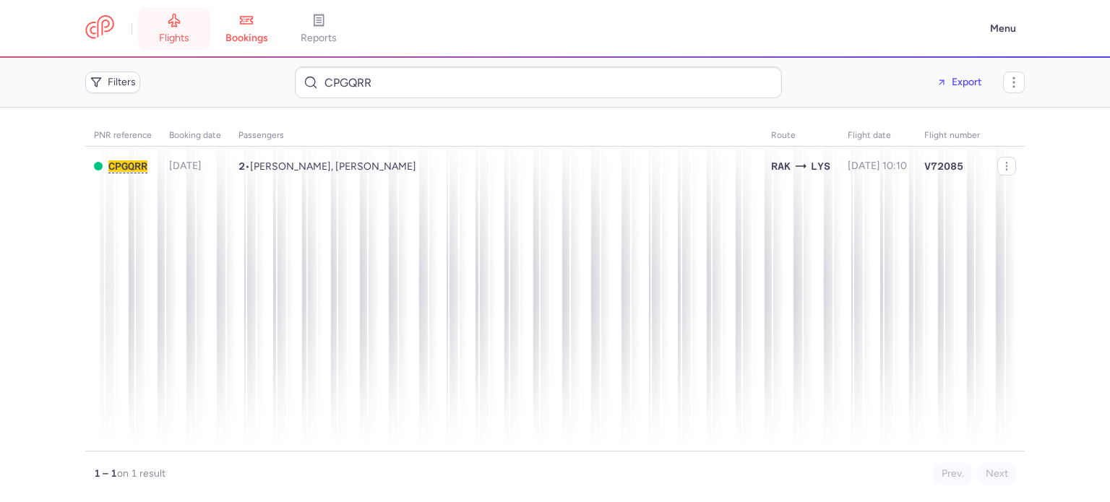
click at [173, 13] on icon at bounding box center [174, 20] width 14 height 14
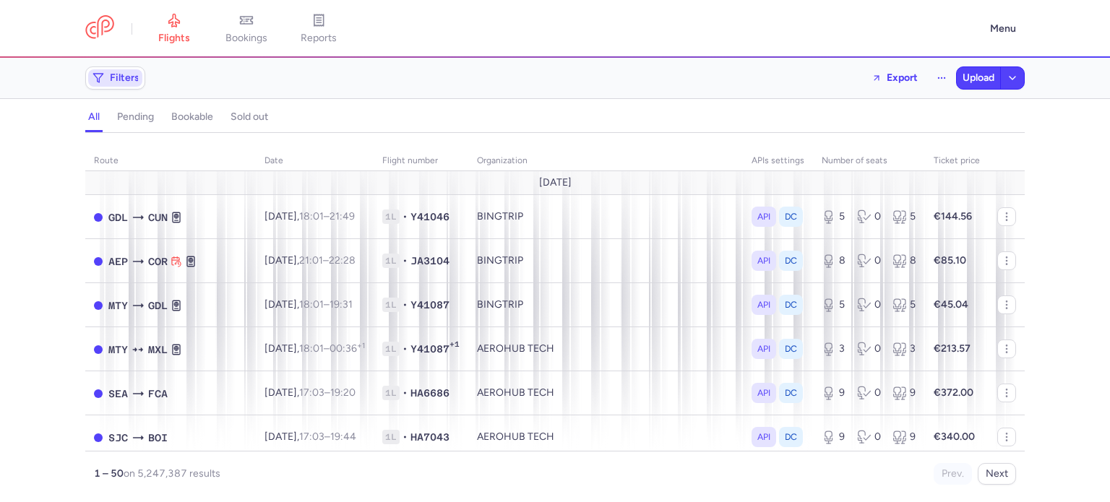
click at [134, 76] on span "Filters" at bounding box center [125, 78] width 30 height 12
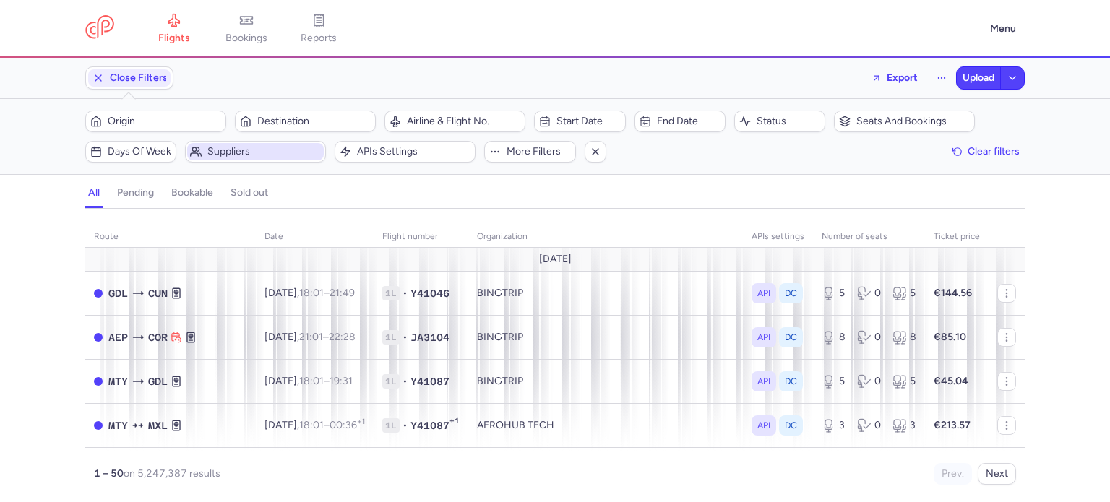
click at [254, 146] on span "Suppliers" at bounding box center [263, 152] width 113 height 12
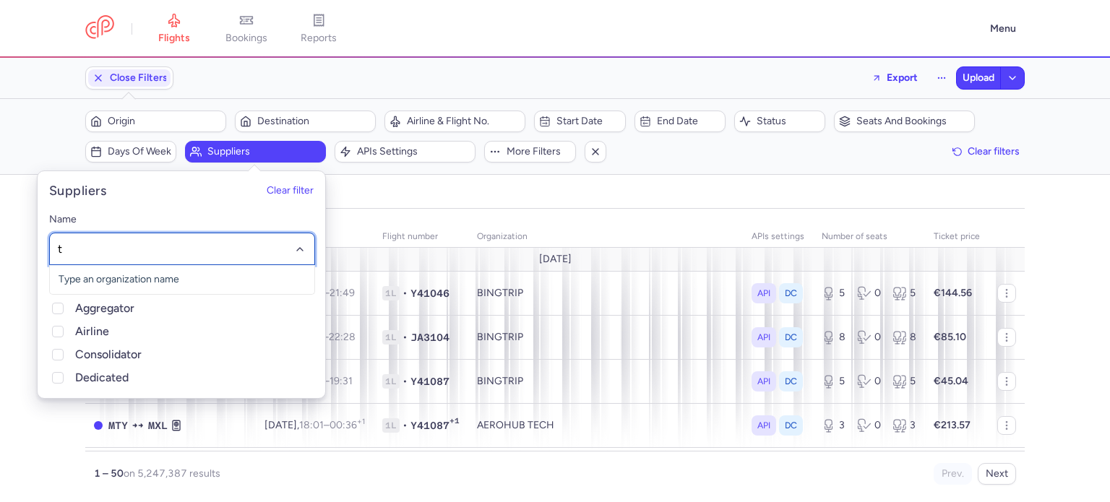
type input "tt"
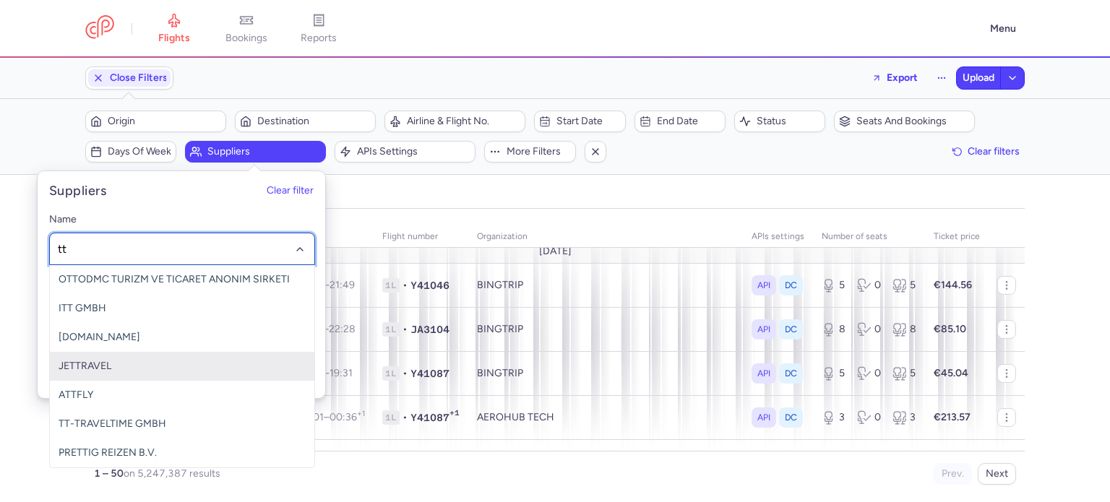
scroll to position [9, 0]
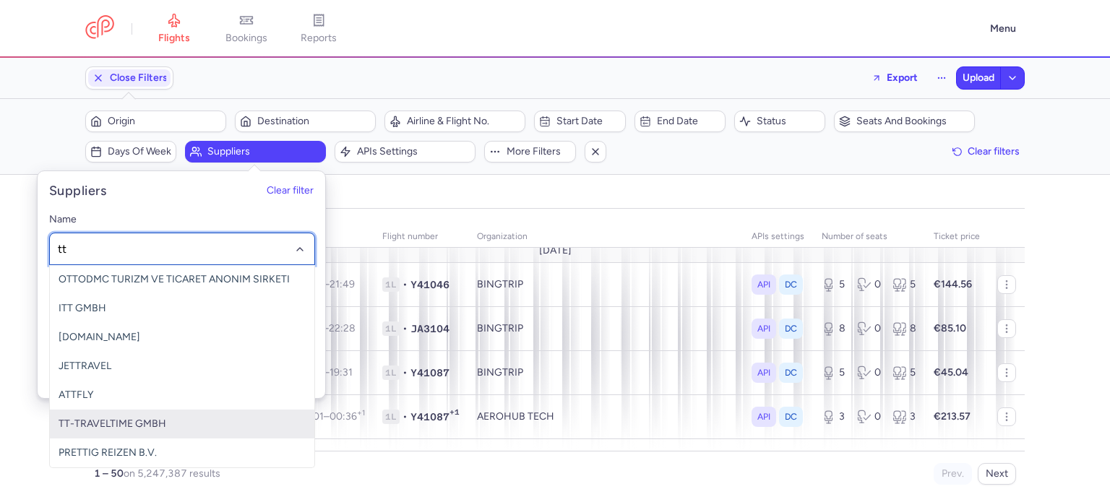
click at [142, 420] on span "TT-TRAVELTIME GMBH" at bounding box center [113, 424] width 108 height 12
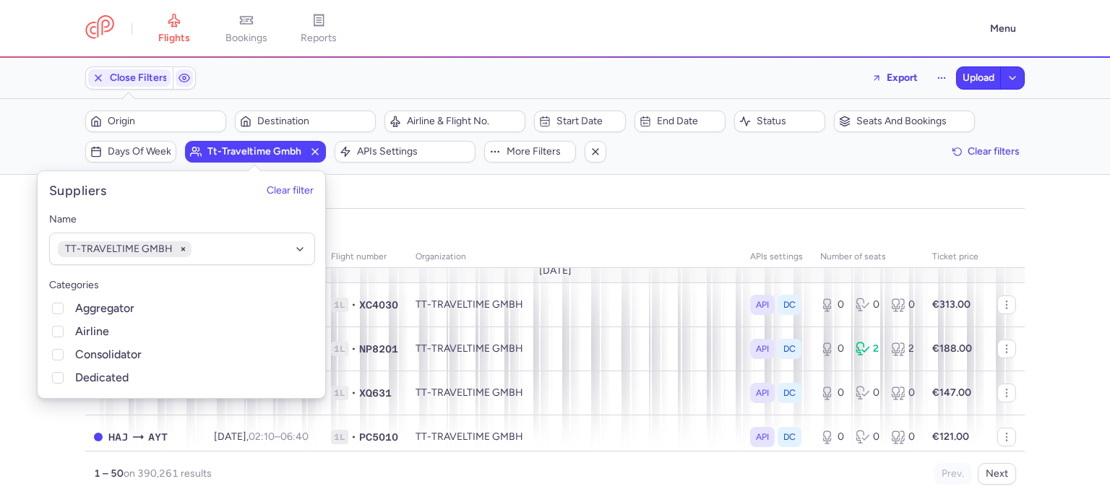
click at [449, 212] on div "organizations names: TT-TRAVELTIME GMBH route date Flight number organization A…" at bounding box center [555, 355] width 1110 height 293
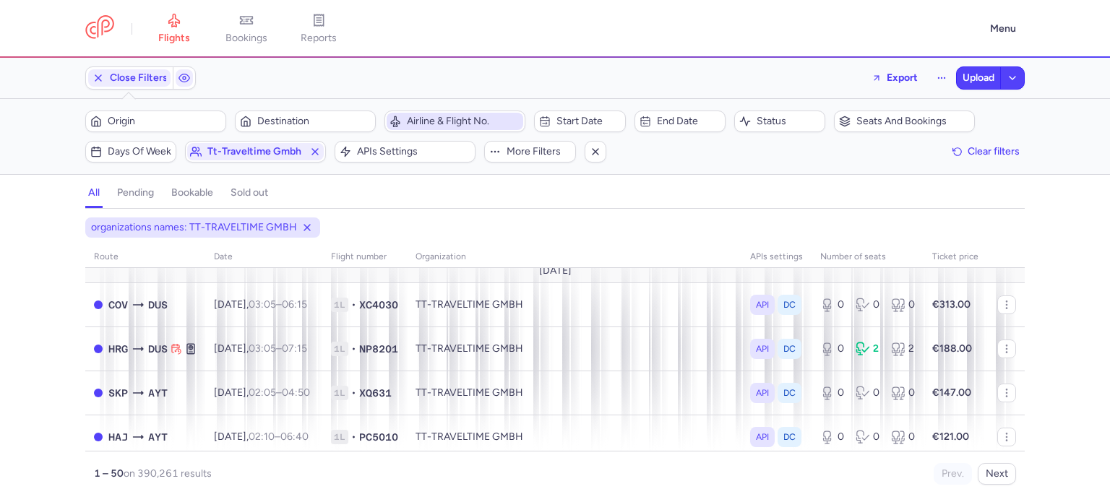
click at [416, 118] on span "Airline & Flight No." at bounding box center [463, 122] width 113 height 12
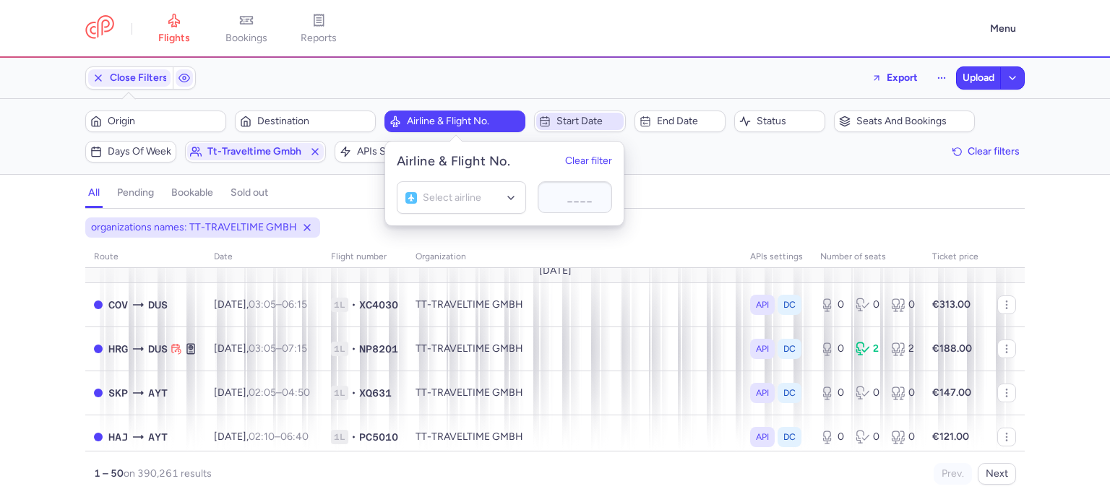
click at [587, 126] on span "Start date" at bounding box center [588, 122] width 64 height 12
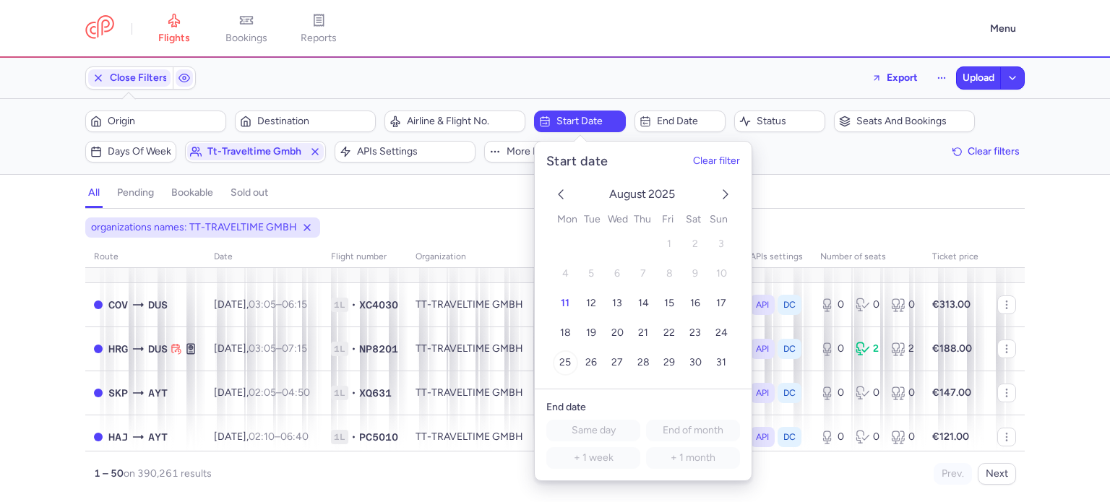
click at [572, 358] on button "25" at bounding box center [565, 362] width 25 height 25
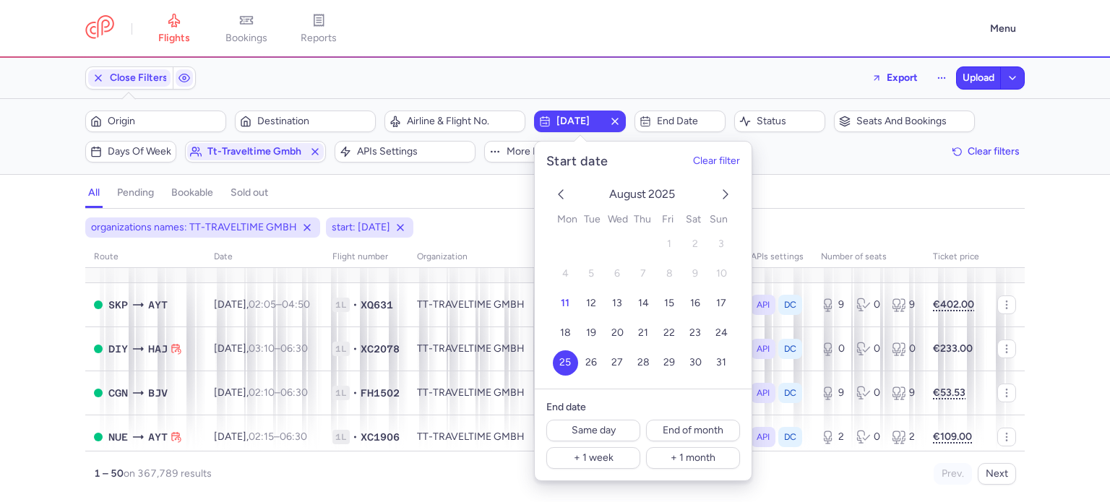
click at [49, 266] on div "organizations names: TT-TRAVELTIME GMBH start: 2025-08-25 route date Flight num…" at bounding box center [555, 359] width 1110 height 285
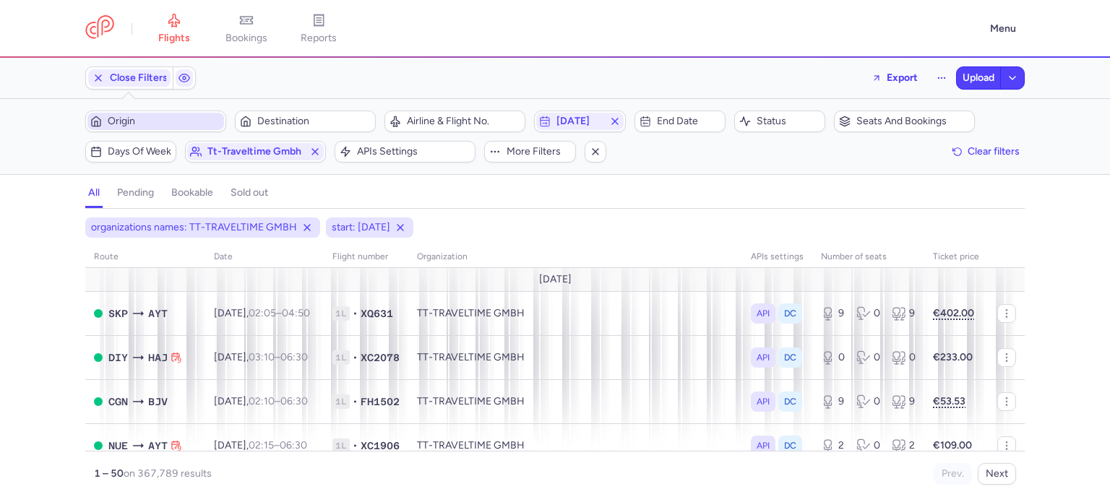
click at [205, 113] on span "Origin" at bounding box center [155, 121] width 137 height 17
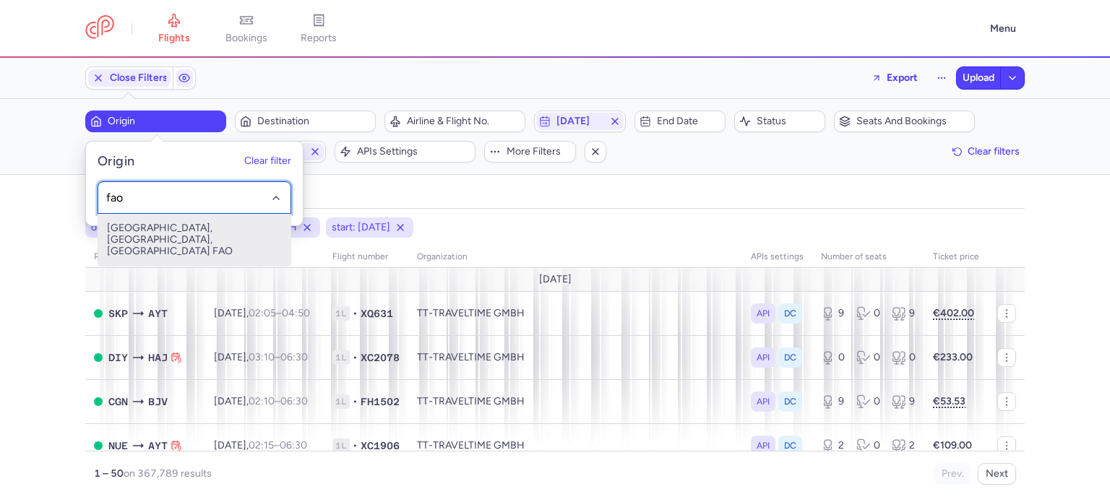
click at [191, 233] on span "Faro, Faro, Portugal FAO" at bounding box center [194, 240] width 192 height 52
type input "fao"
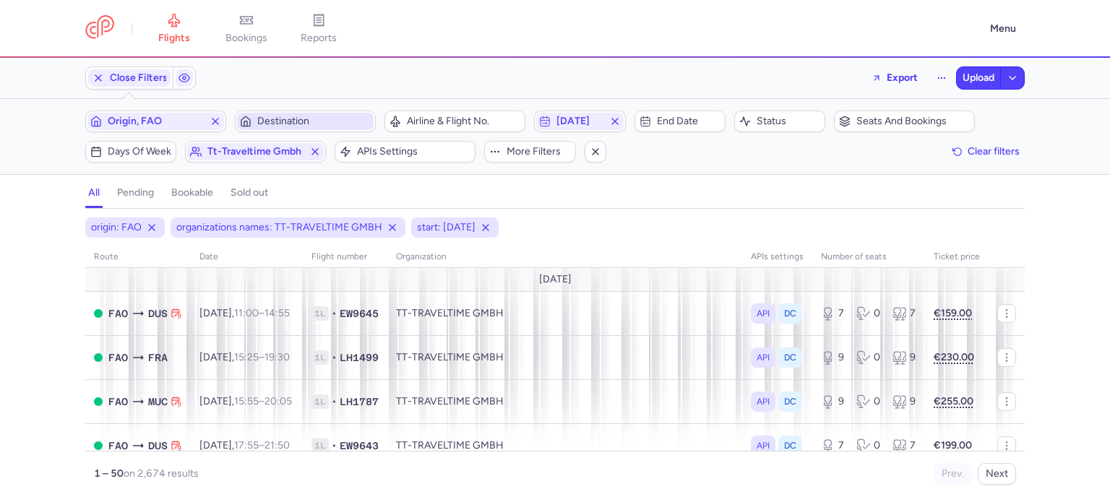
click at [287, 122] on span "Destination" at bounding box center [313, 122] width 113 height 12
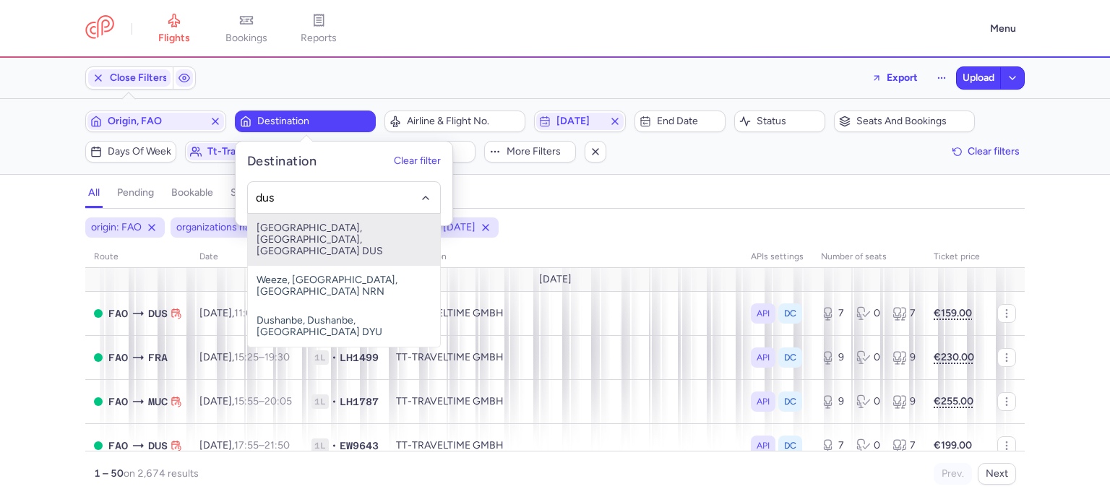
click at [317, 235] on span "Düsseldorf International Airport, Düsseldorf, Germany DUS" at bounding box center [344, 240] width 192 height 52
type input "dus"
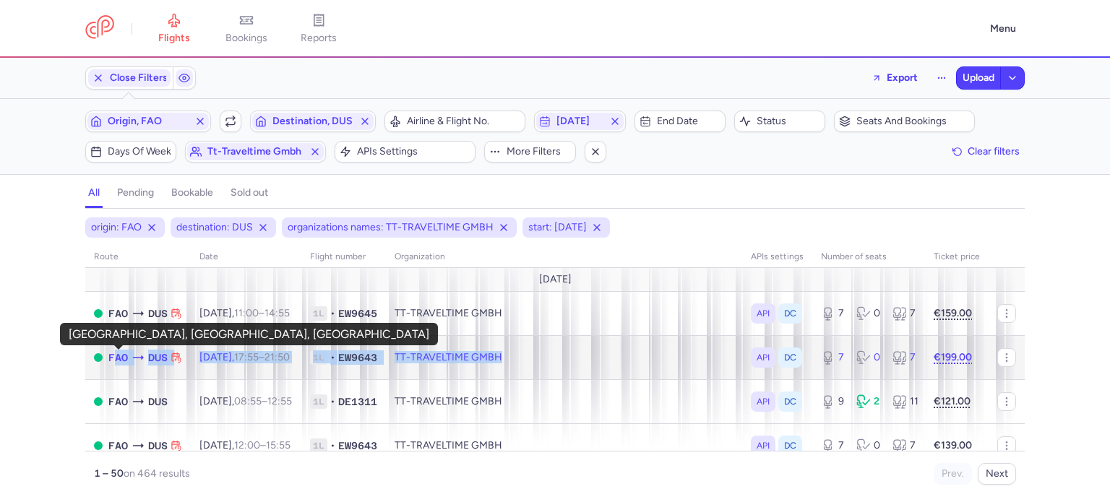
drag, startPoint x: 546, startPoint y: 358, endPoint x: 108, endPoint y: 363, distance: 438.6
click at [108, 379] on tr "FAO DUS Mon, 25 Aug, 17:55 – 21:50 +0 1L • EW9643 TT-TRAVELTIME GMBH API DC 7 0…" at bounding box center [554, 401] width 939 height 44
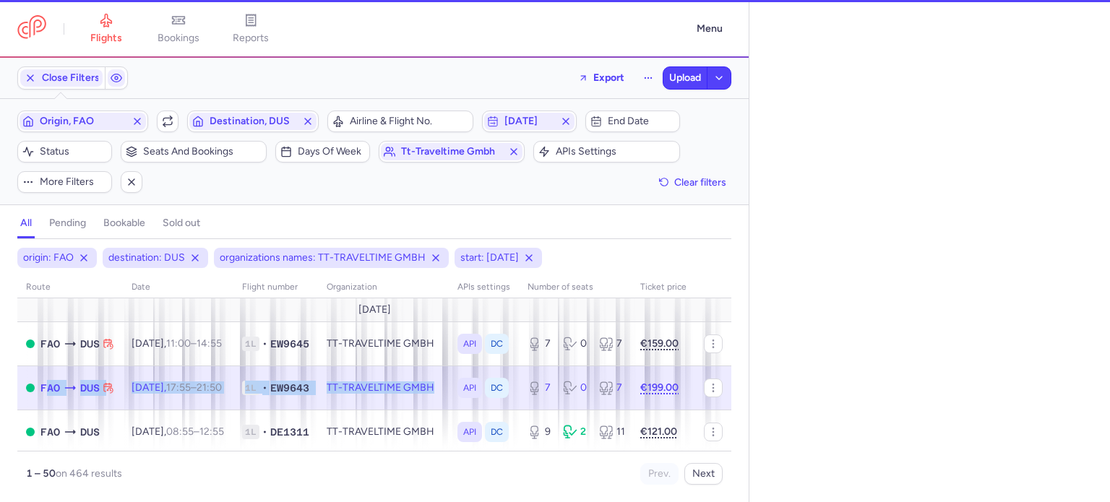
select select "days"
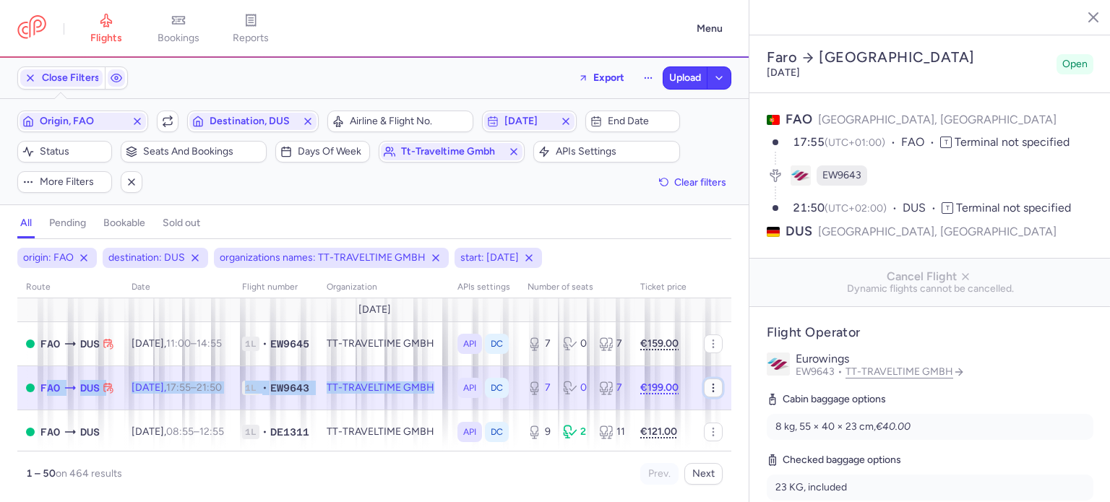
click at [707, 382] on icon "button" at bounding box center [713, 388] width 12 height 12
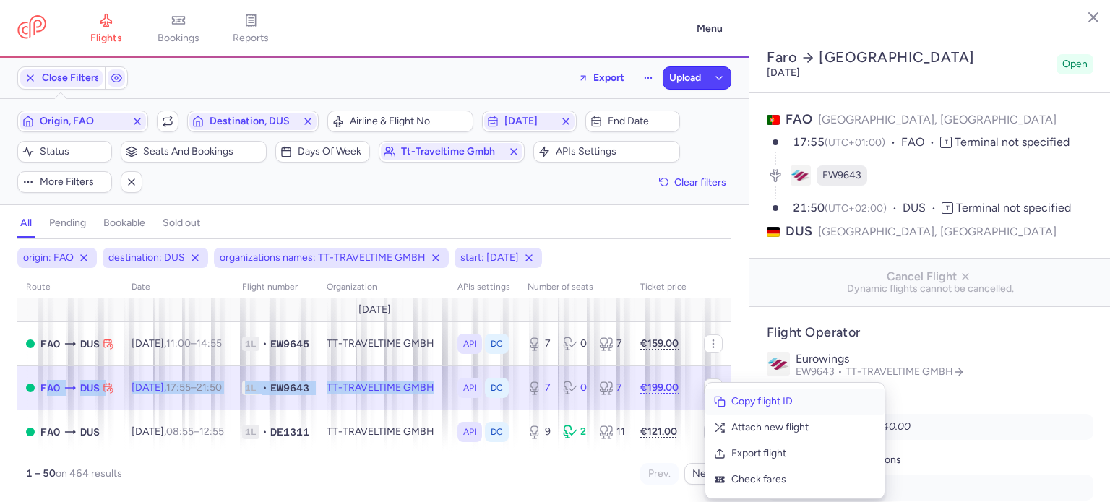
click at [740, 411] on button "Copy flight ID" at bounding box center [794, 402] width 179 height 26
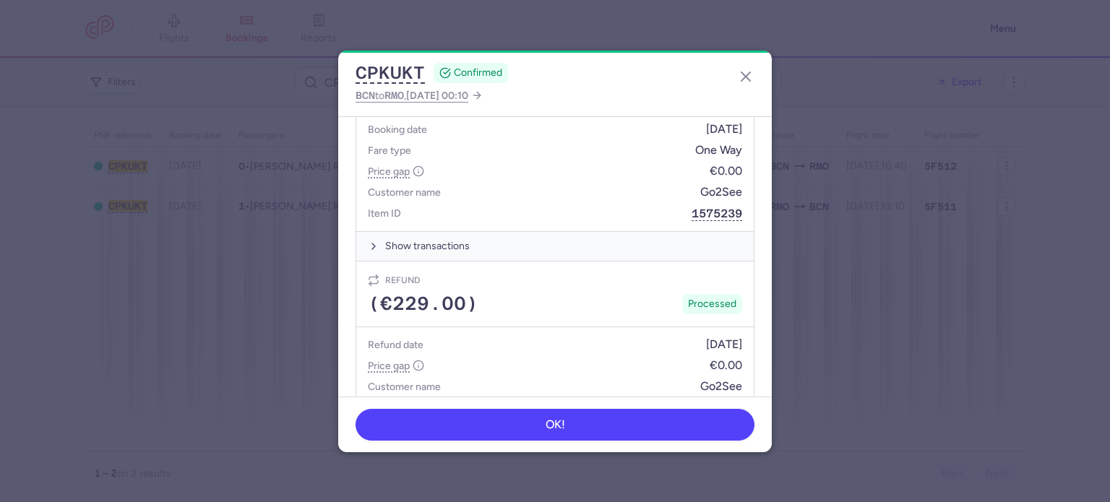
scroll to position [656, 0]
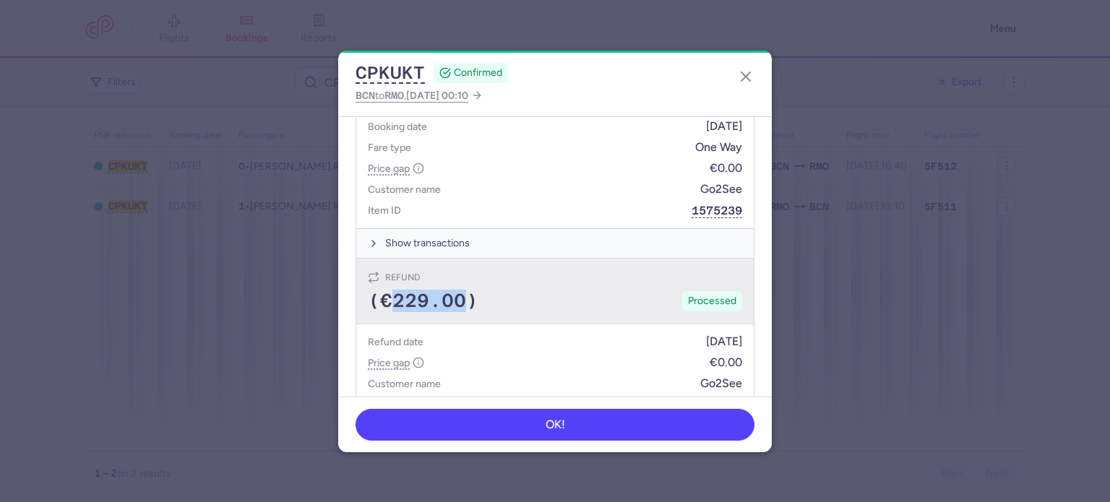
drag, startPoint x: 466, startPoint y: 287, endPoint x: 386, endPoint y: 290, distance: 80.2
click at [386, 290] on span "(€229.00)" at bounding box center [423, 301] width 111 height 22
copy span "229.00"
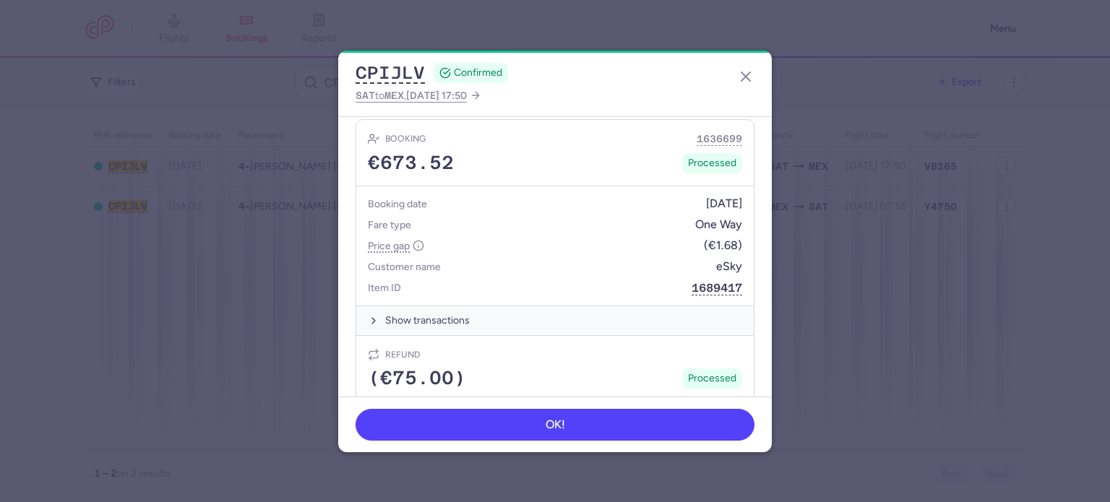
scroll to position [848, 0]
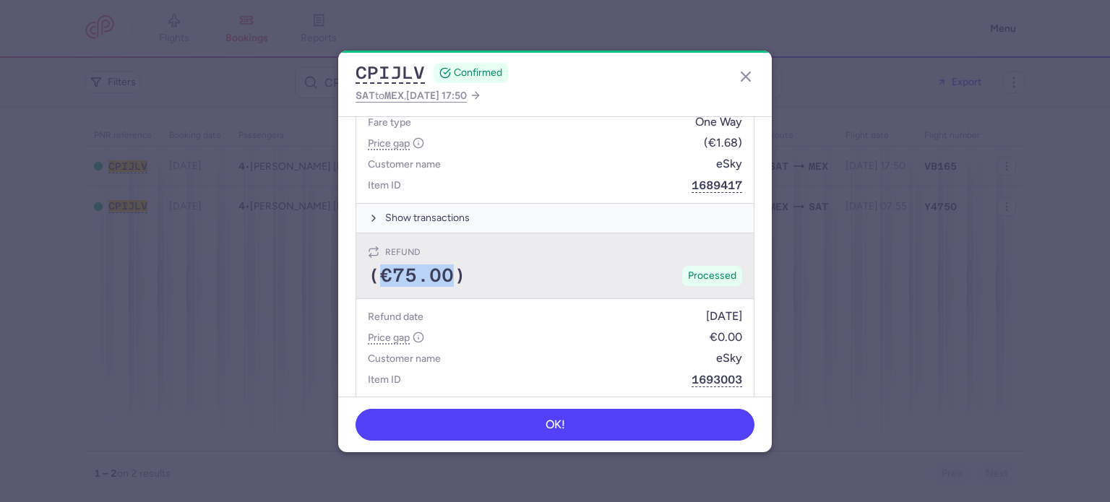
drag, startPoint x: 379, startPoint y: 256, endPoint x: 449, endPoint y: 256, distance: 70.8
click at [449, 265] on span "(€75.00)" at bounding box center [417, 276] width 98 height 22
copy span "€75.00"
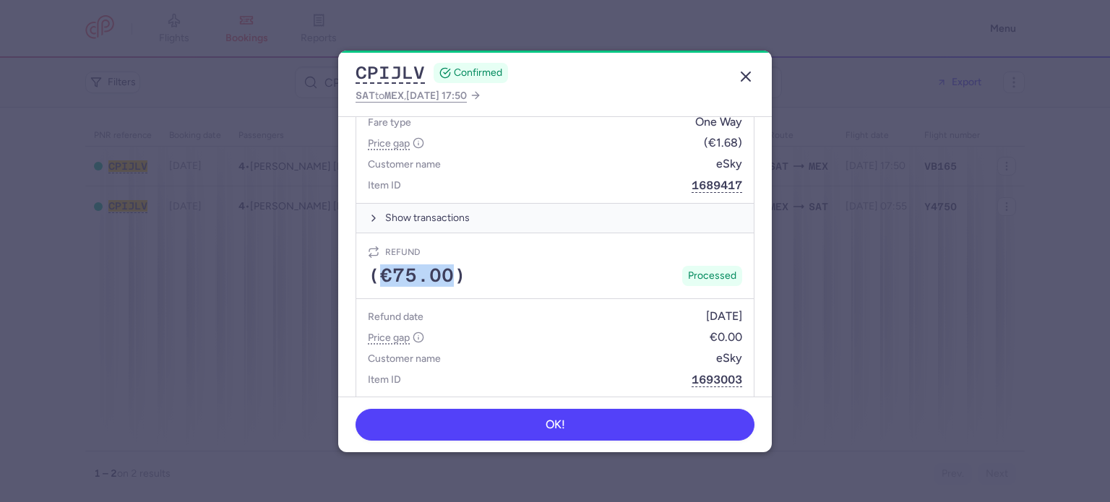
click at [748, 81] on icon "button" at bounding box center [745, 76] width 17 height 17
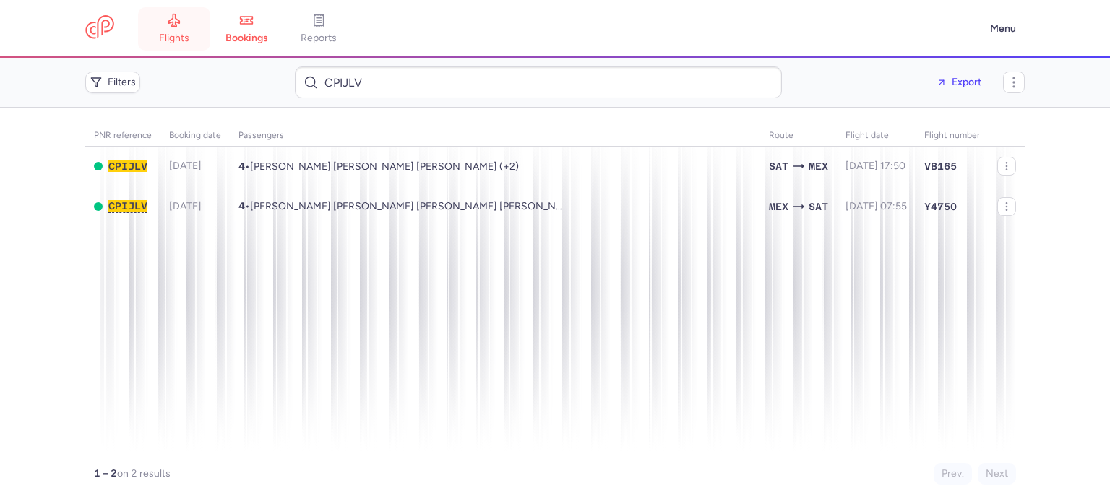
click at [178, 37] on span "flights" at bounding box center [174, 38] width 30 height 13
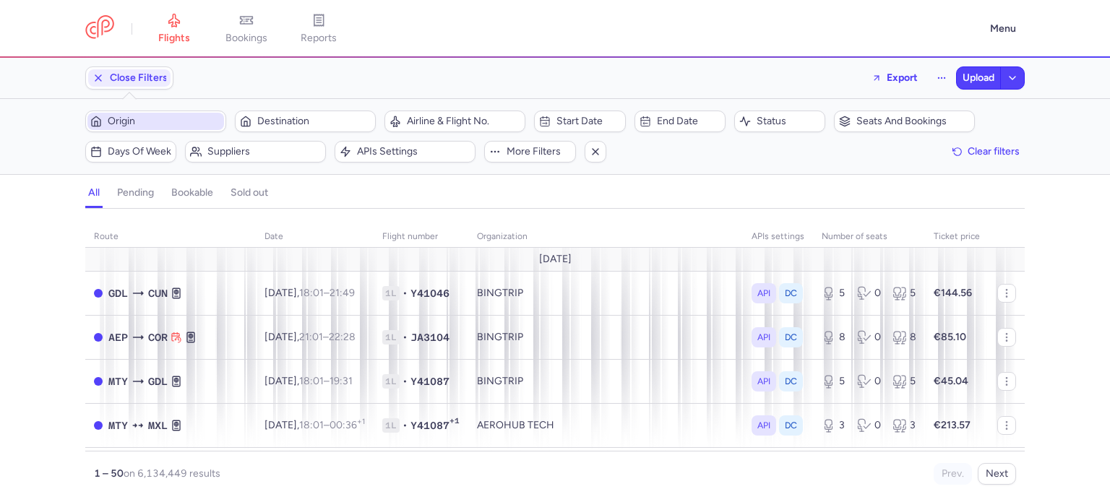
click at [145, 113] on span "Origin" at bounding box center [155, 121] width 137 height 17
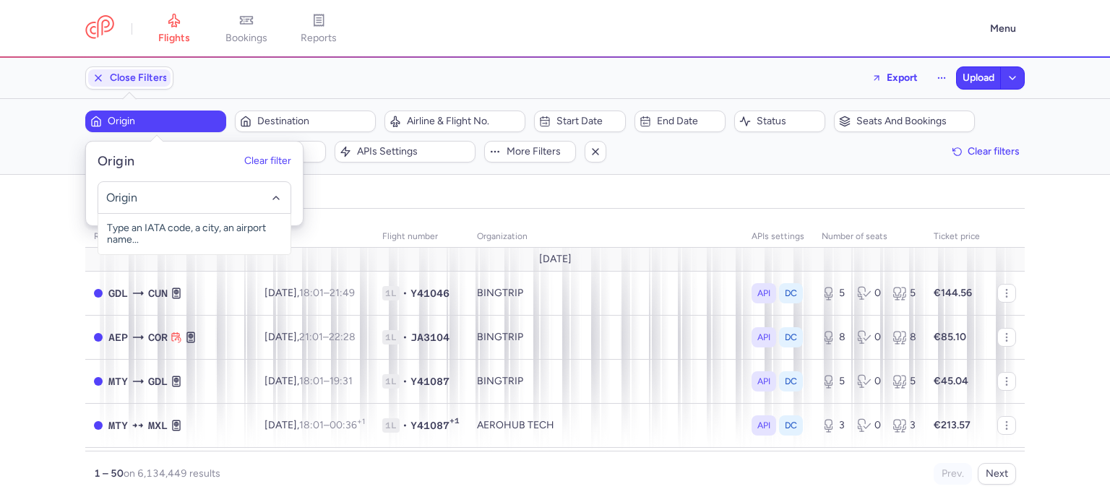
type input "C"
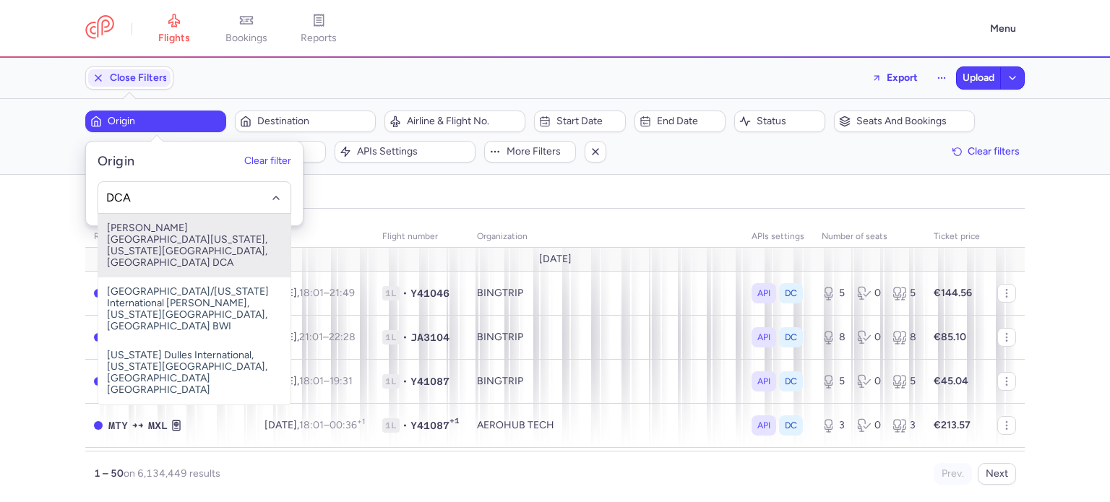
type input "DCA"
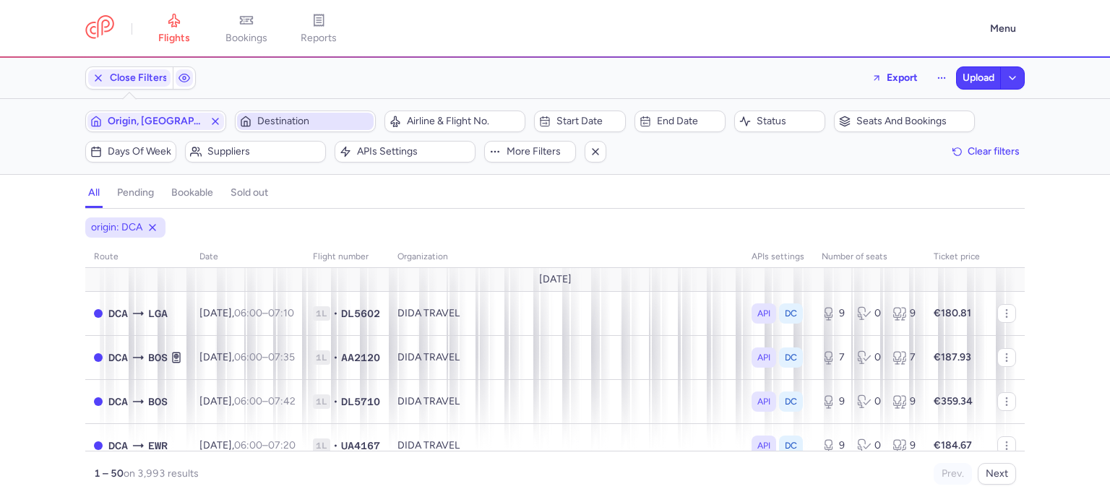
click at [303, 126] on span "Destination" at bounding box center [313, 122] width 113 height 12
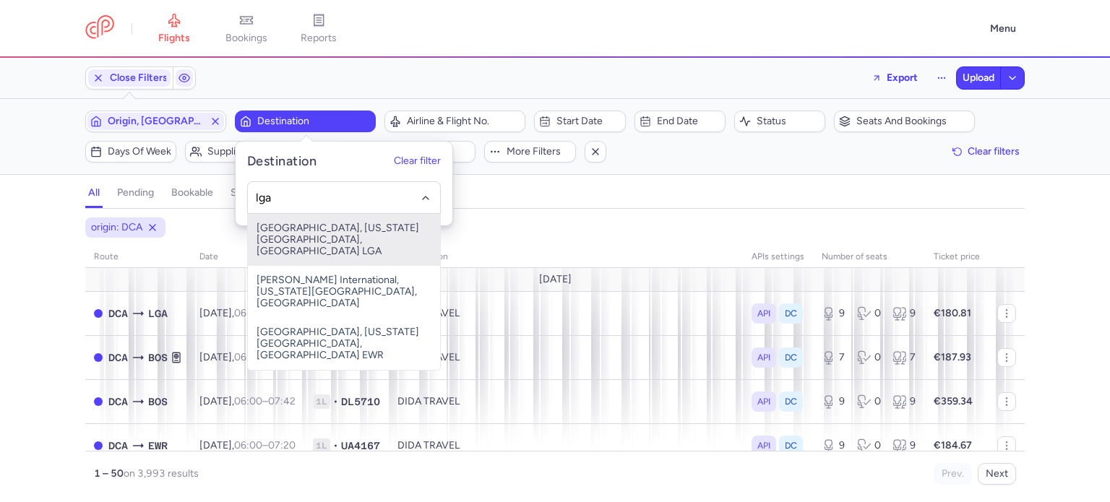
click at [304, 242] on span "La Guardia, New York City, United States LGA" at bounding box center [344, 240] width 192 height 52
type input "lga"
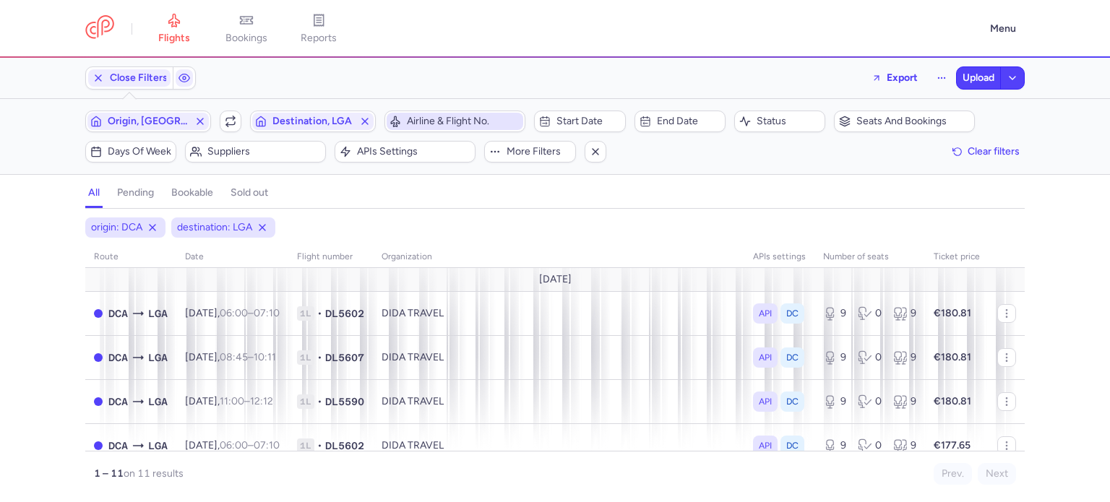
click at [458, 125] on span "Airline & Flight No." at bounding box center [463, 122] width 113 height 12
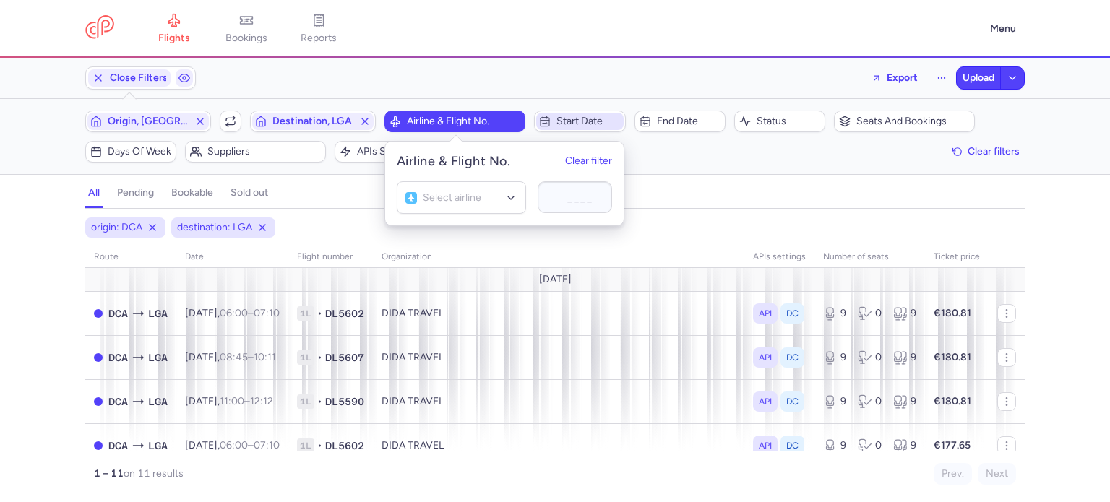
click at [566, 113] on span "Start date" at bounding box center [579, 121] width 87 height 17
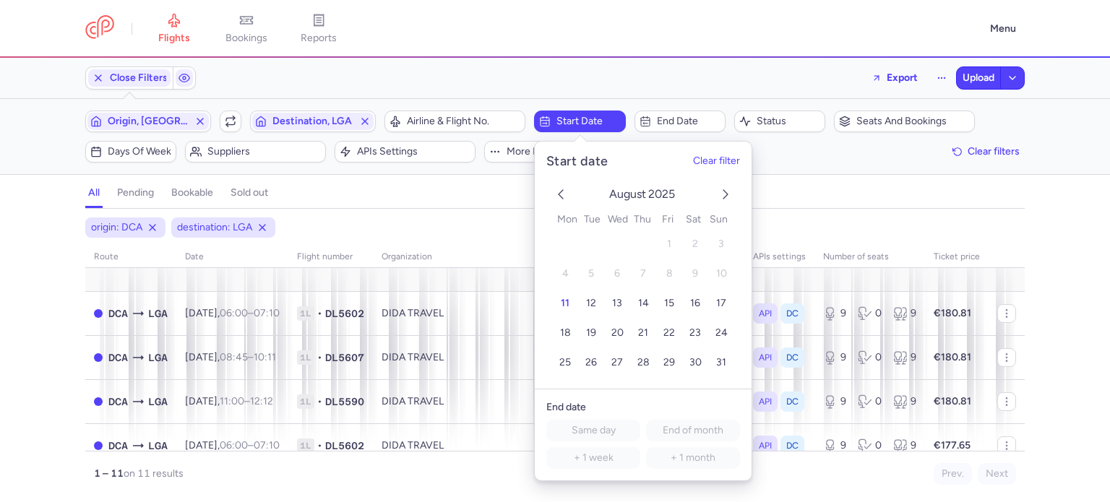
click at [725, 192] on polyline "next month" at bounding box center [725, 194] width 4 height 9
click at [711, 248] on button "7" at bounding box center [721, 244] width 25 height 25
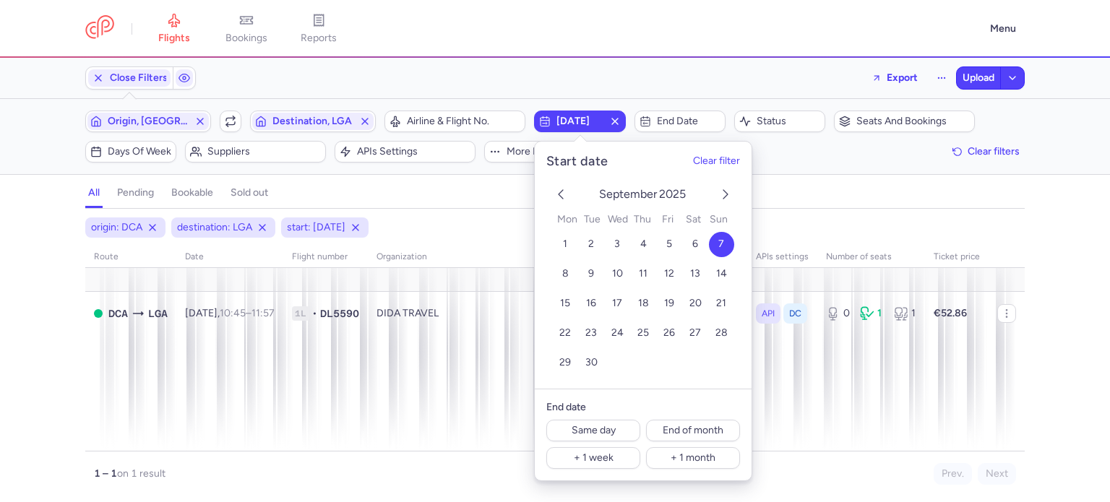
click at [18, 365] on div "origin: DCA destination: LGA start: 2025-09-07 route date Flight number organiz…" at bounding box center [555, 359] width 1110 height 285
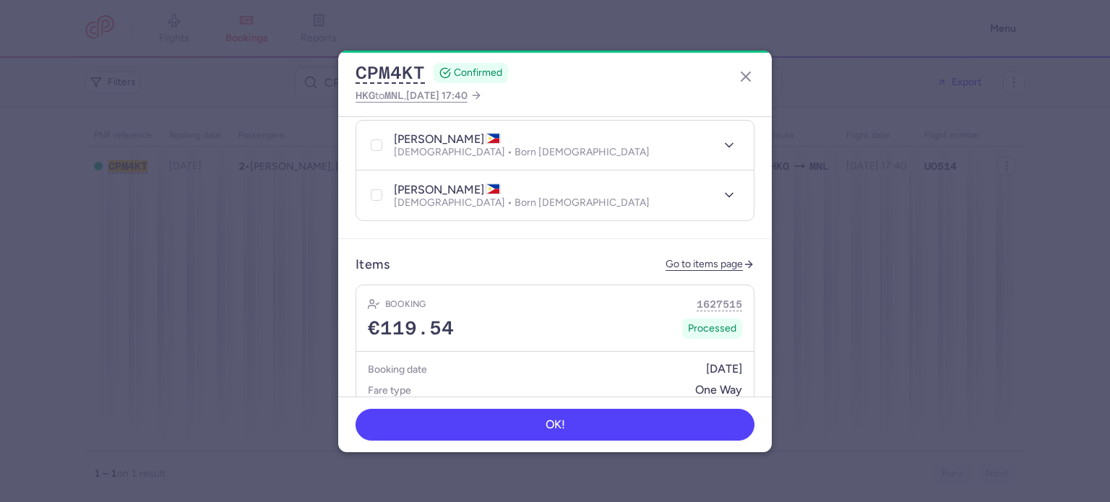
scroll to position [380, 0]
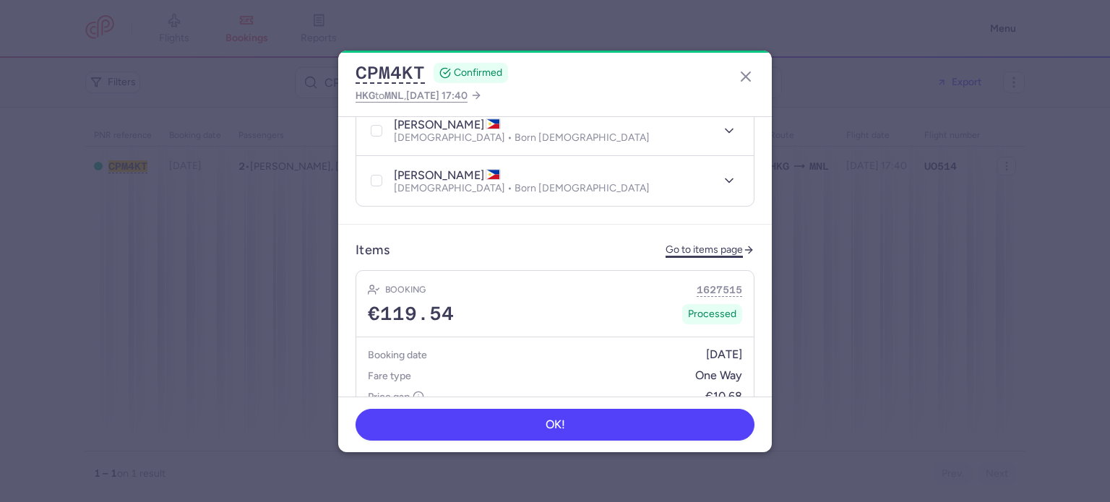
click at [720, 244] on link "Go to items page" at bounding box center [709, 250] width 89 height 12
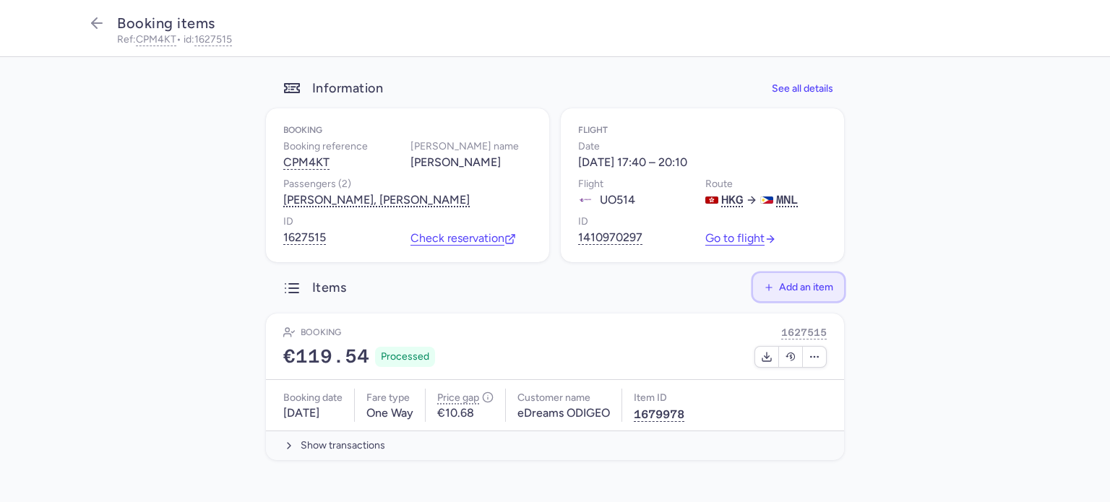
click at [801, 289] on span "Add an item" at bounding box center [806, 287] width 54 height 11
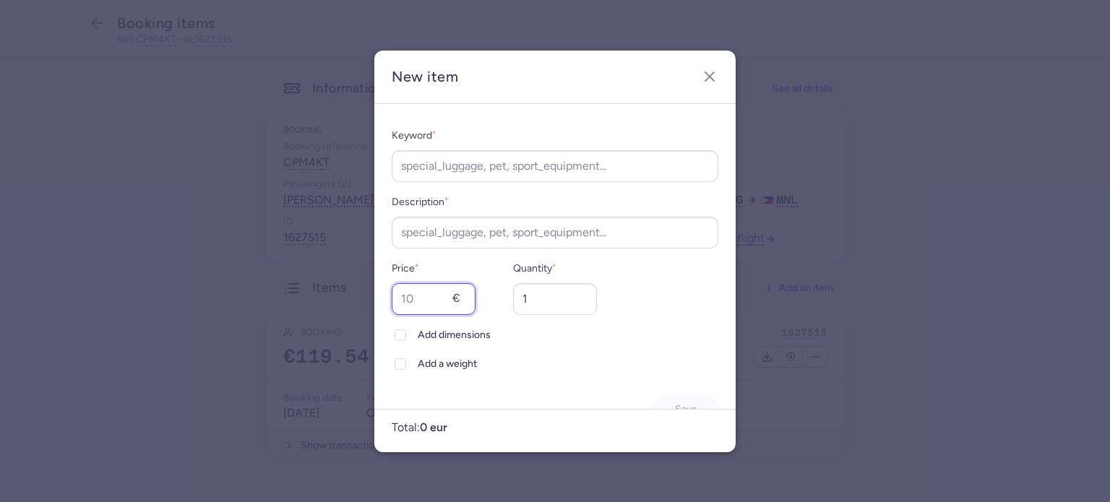
click at [418, 297] on input "Price *" at bounding box center [434, 299] width 84 height 32
type input "154"
click at [536, 295] on input "1" at bounding box center [555, 299] width 84 height 32
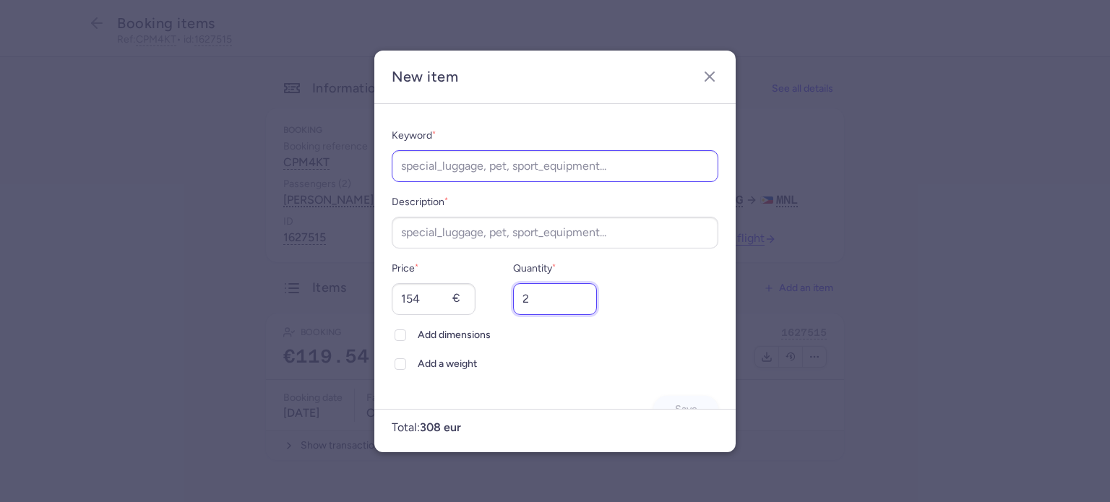
type input "2"
click at [470, 172] on input "Keyword *" at bounding box center [555, 166] width 327 height 32
type input "Rebooking"
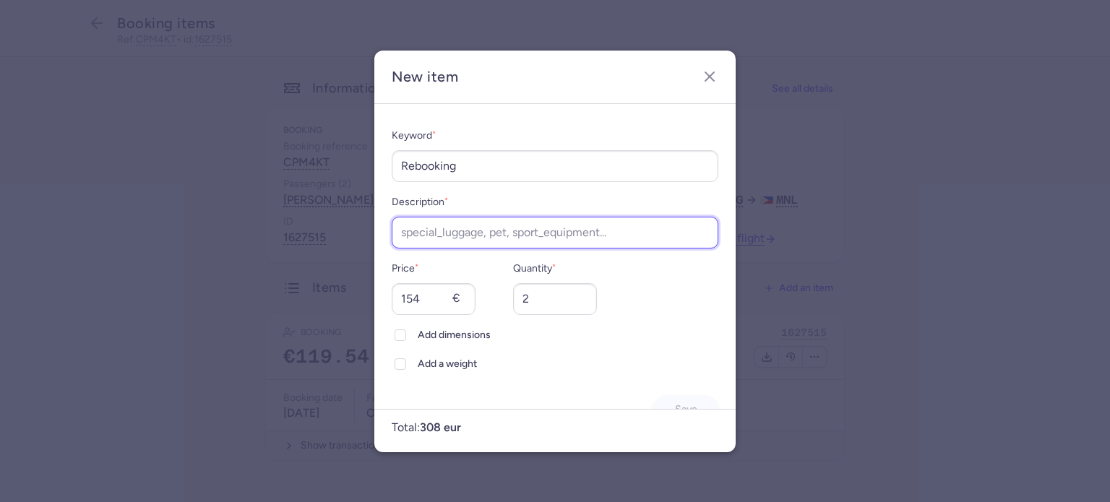
paste input "UO514 [DATE] HKG - MNL 17:40 – 20:10"
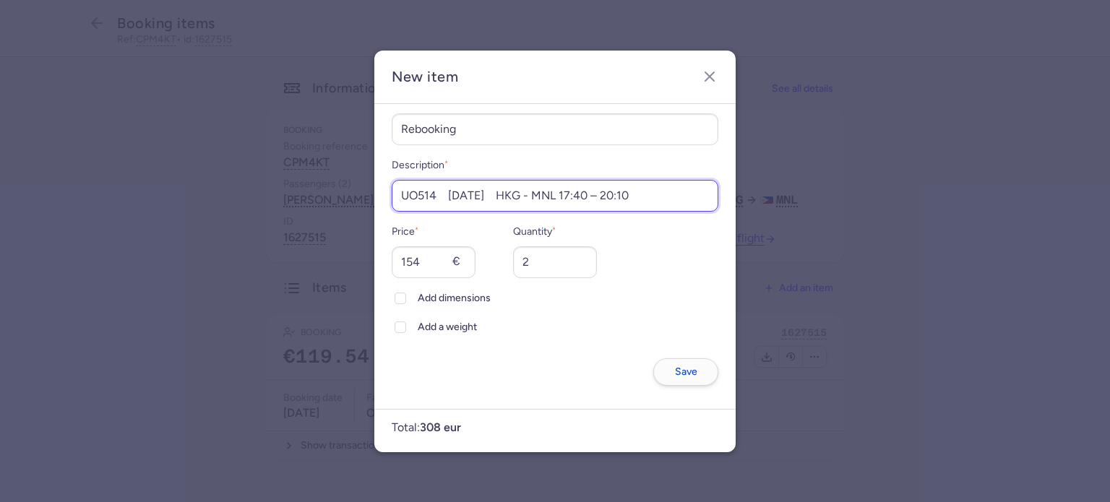
type input "UO514 [DATE] HKG - MNL 17:40 – 20:10"
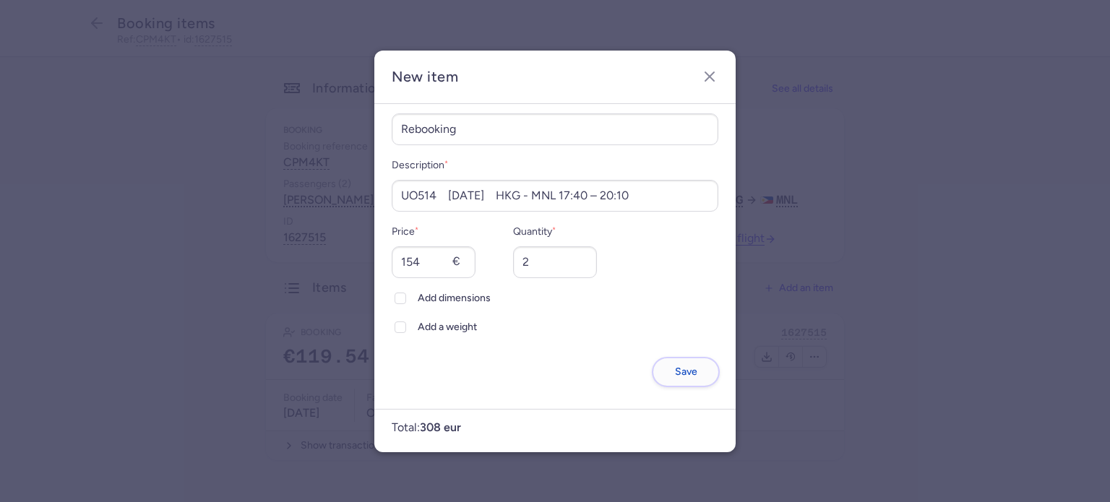
click at [675, 375] on span "Save" at bounding box center [686, 371] width 22 height 11
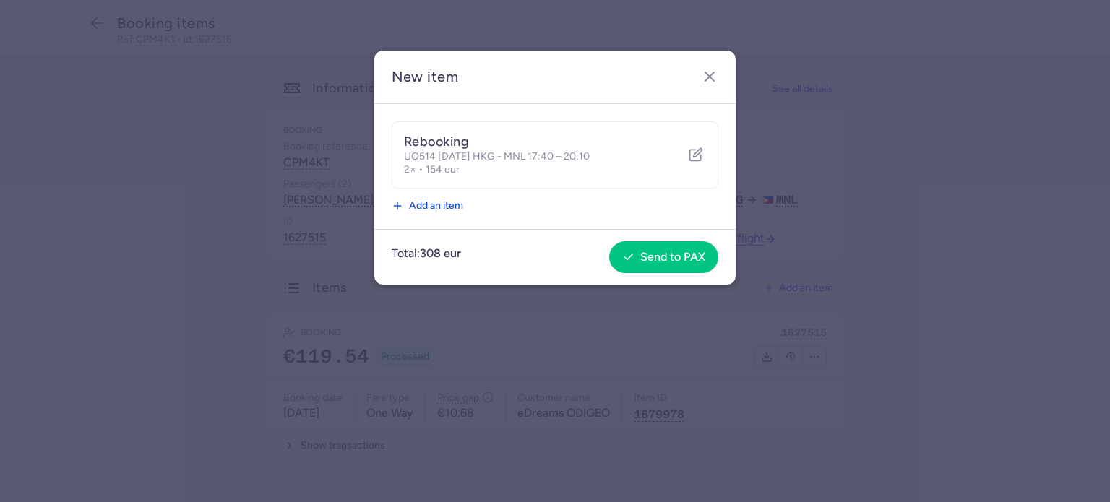
scroll to position [0, 0]
click at [637, 255] on span "Send to PAX" at bounding box center [664, 256] width 82 height 13
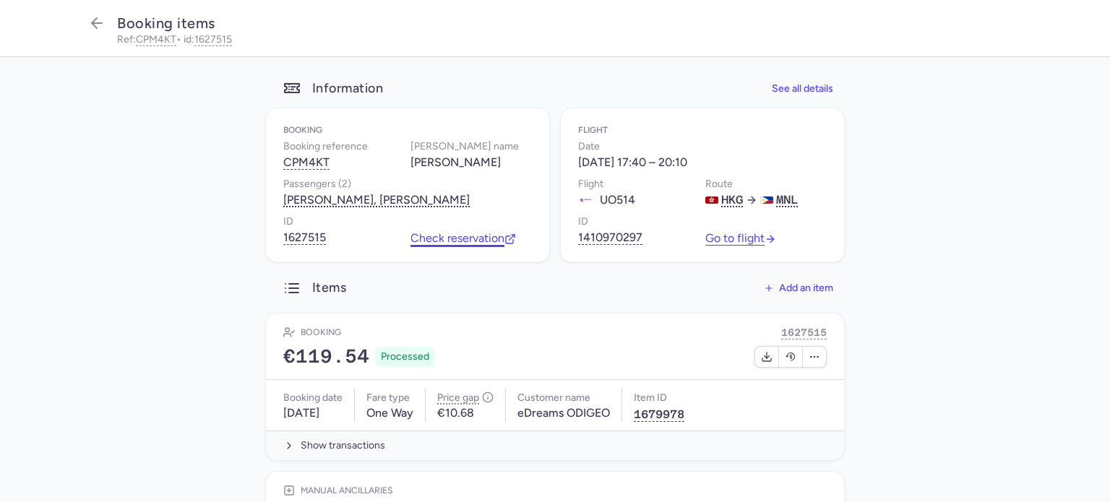
click at [422, 239] on link "Check reservation" at bounding box center [462, 238] width 105 height 13
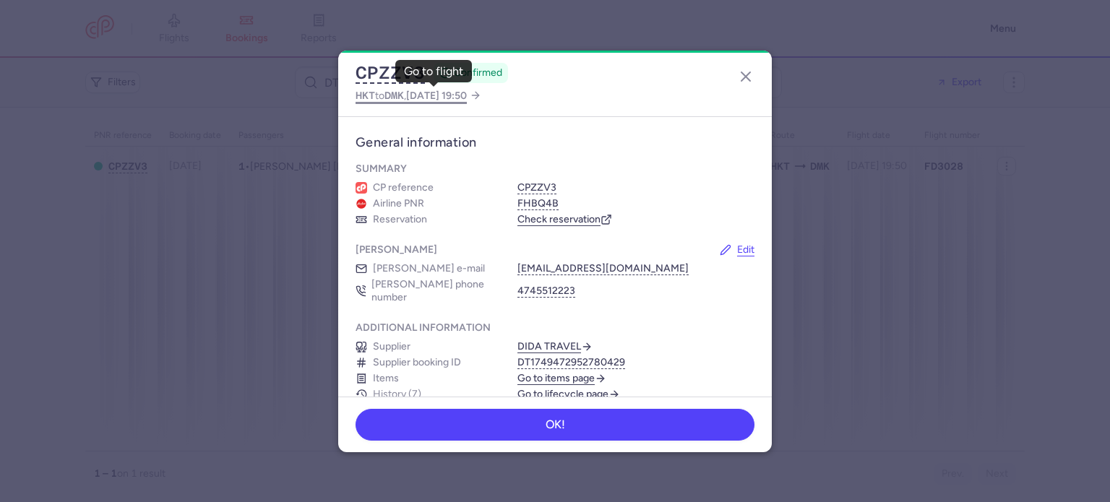
click at [415, 98] on span "[DATE] 19:50" at bounding box center [436, 96] width 61 height 12
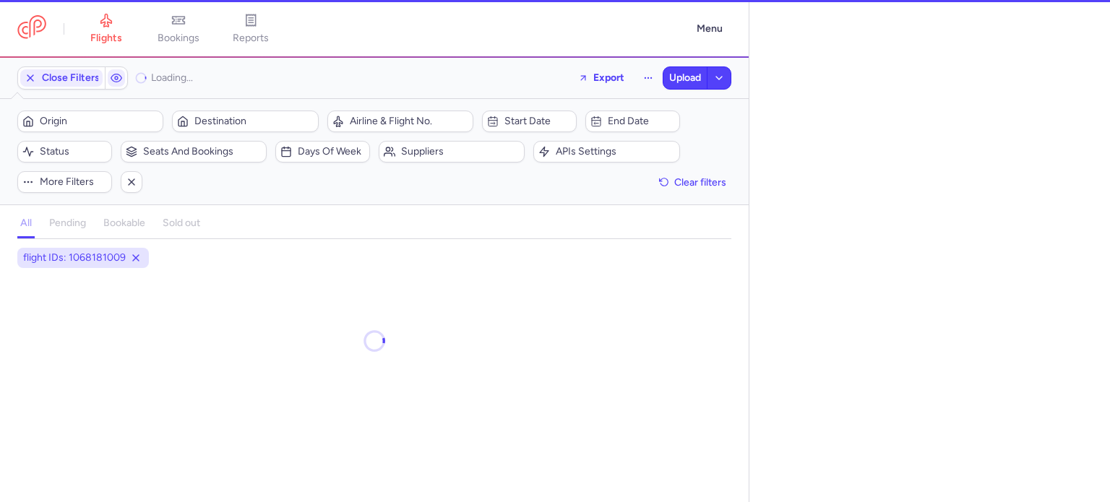
select select "days"
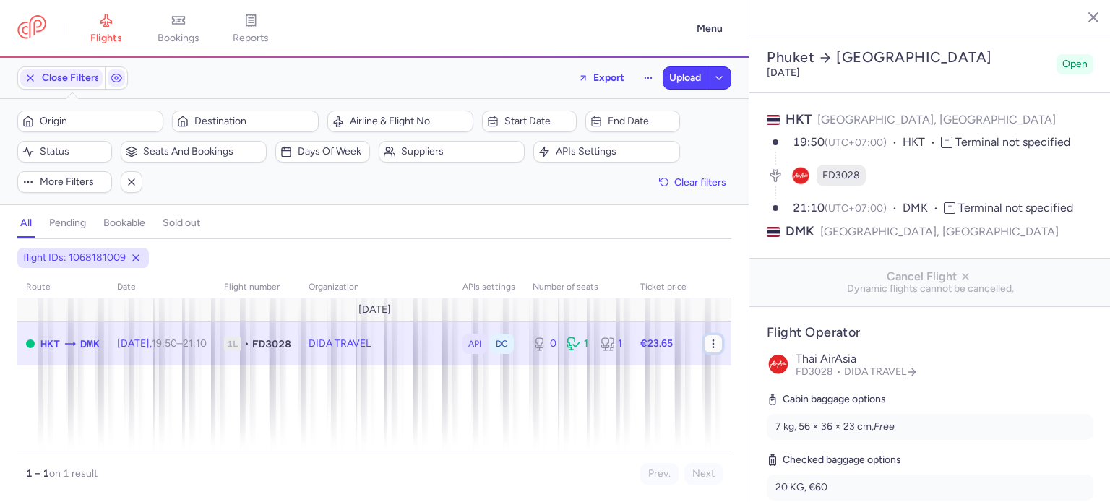
click at [711, 338] on icon "button" at bounding box center [713, 344] width 12 height 12
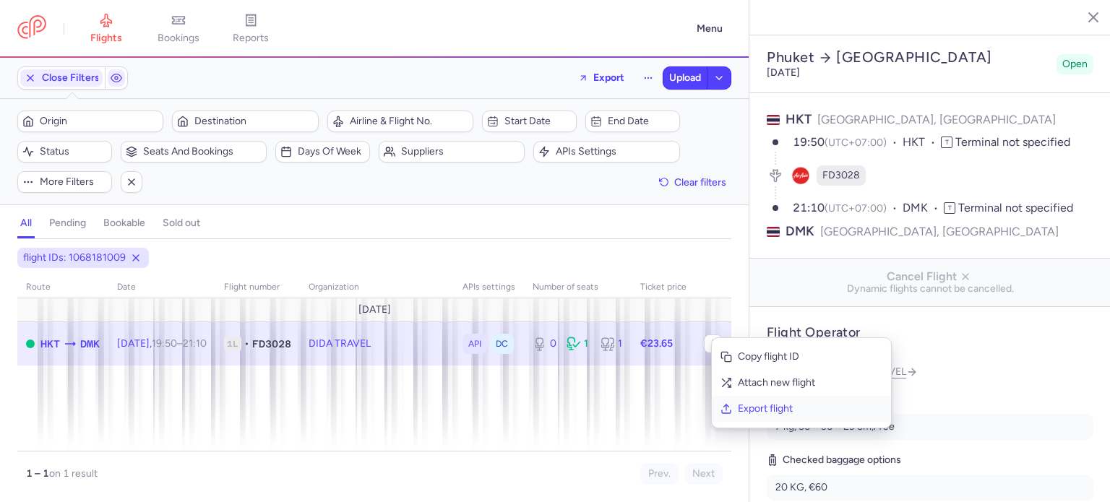
click at [756, 400] on button "Export flight" at bounding box center [801, 409] width 179 height 26
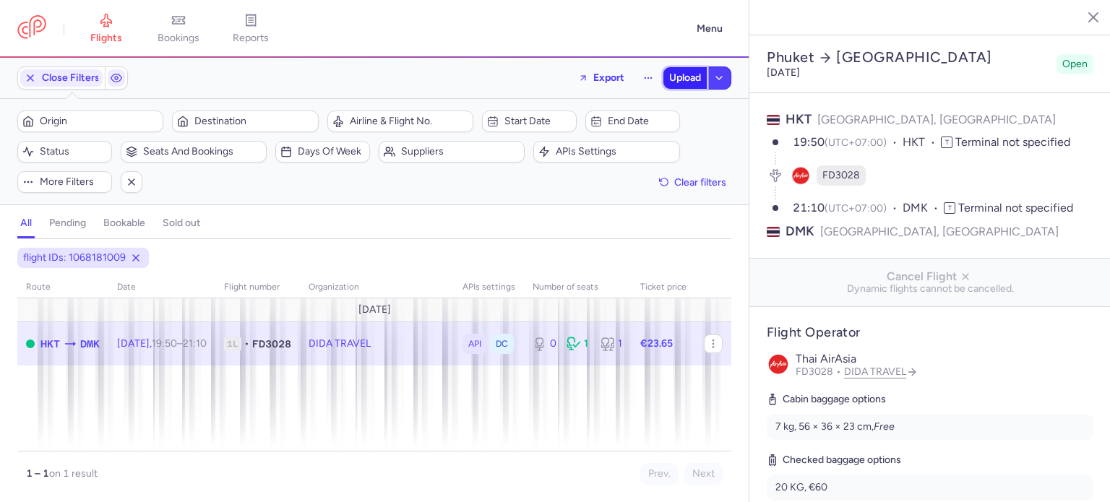
click at [682, 82] on span "Upload" at bounding box center [685, 78] width 32 height 12
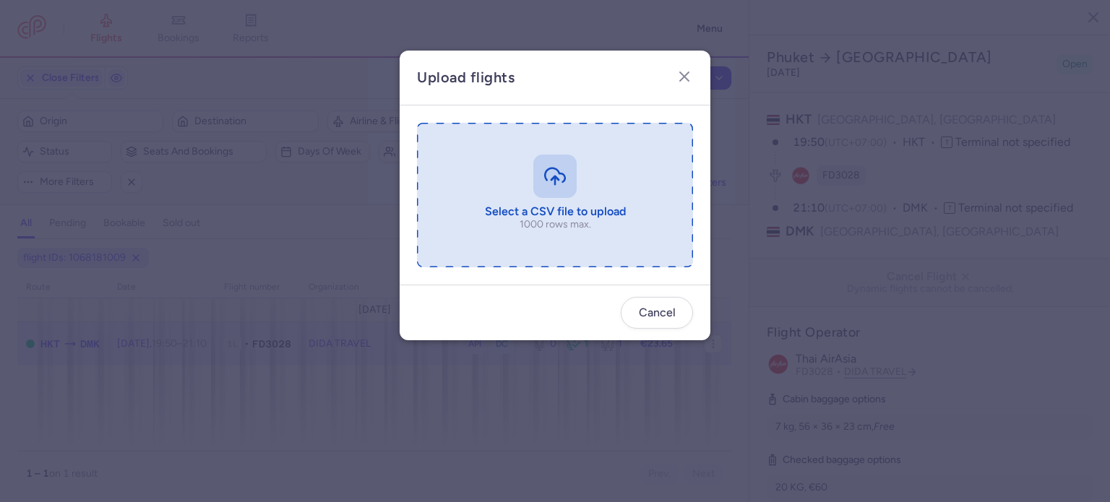
click at [532, 171] on input "file" at bounding box center [555, 195] width 276 height 144
type input "C:\fakepath\export_flight_FD3028_20250812,0027 (1).csv"
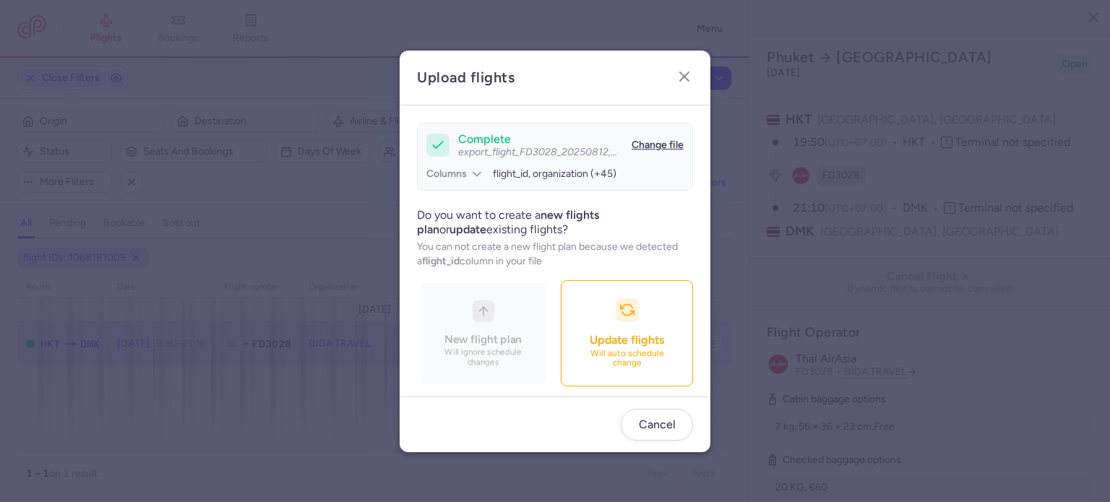
scroll to position [124, 0]
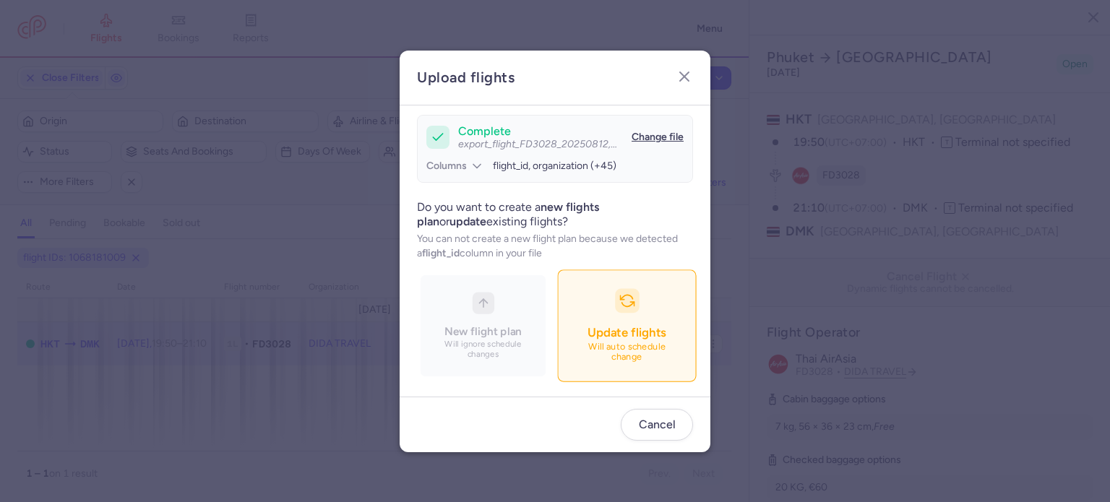
click at [557, 324] on button "Update flights Will auto schedule change" at bounding box center [626, 325] width 139 height 112
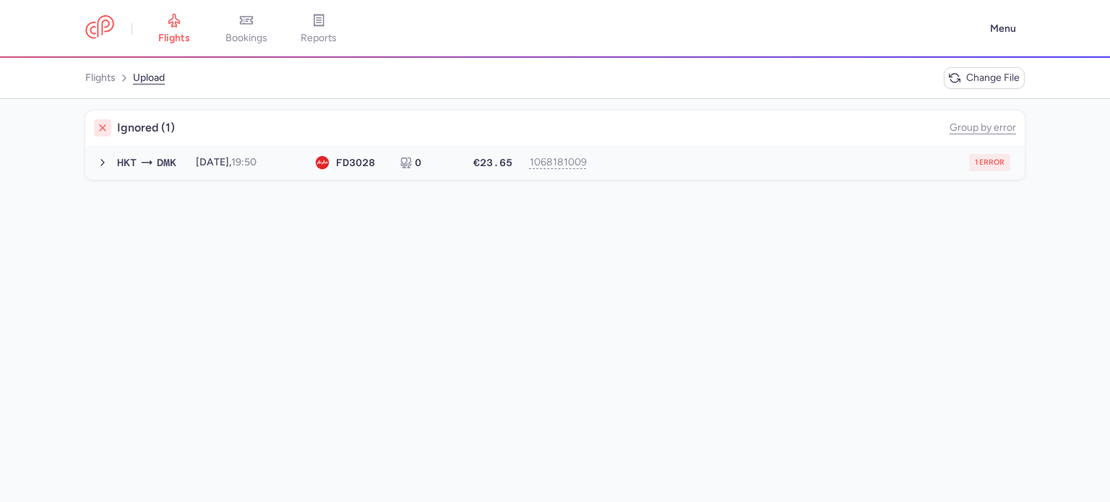
click at [746, 154] on div "1 error" at bounding box center [803, 162] width 413 height 17
click at [393, 189] on span "new forked flight will result in a duplicate with flight: 1418491020" at bounding box center [264, 191] width 292 height 12
copy span "1418491020"
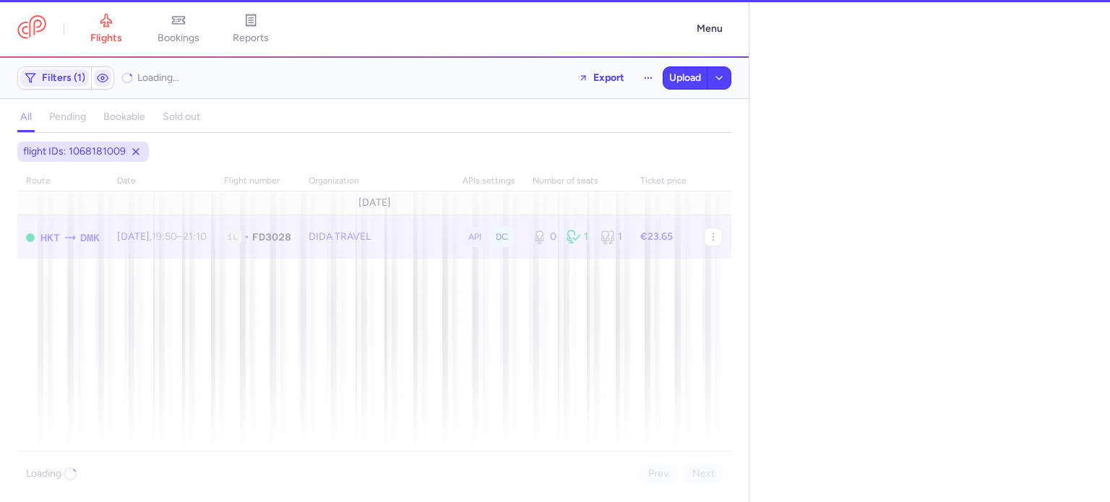
select select "days"
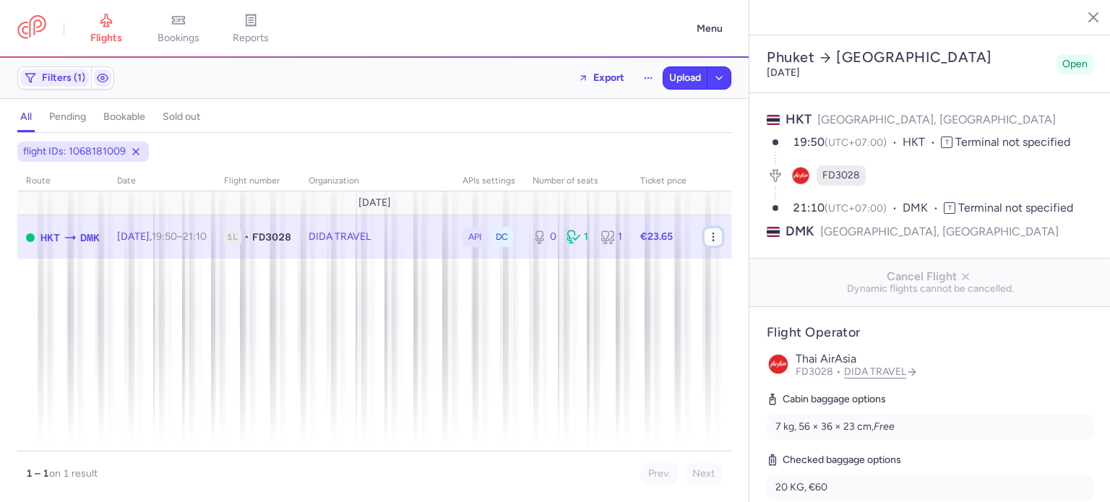
click at [708, 238] on icon "button" at bounding box center [713, 237] width 12 height 12
click at [730, 281] on button "Attach new flight" at bounding box center [798, 283] width 179 height 26
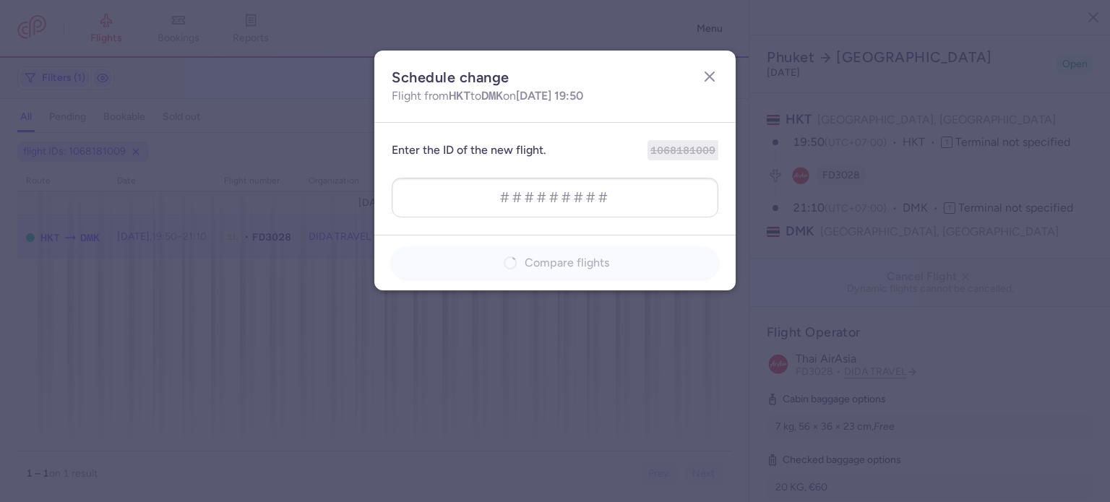
type input "1418491020"
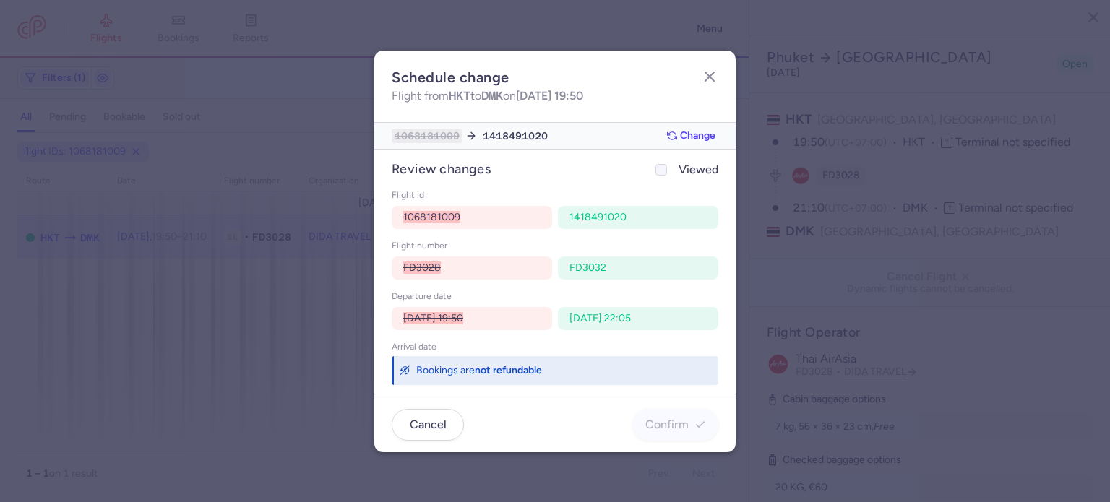
click at [665, 173] on icon at bounding box center [661, 169] width 9 height 9
click at [665, 173] on input "Viewed" at bounding box center [661, 170] width 12 height 12
checkbox input "true"
click at [664, 413] on button "Confirm" at bounding box center [675, 424] width 85 height 32
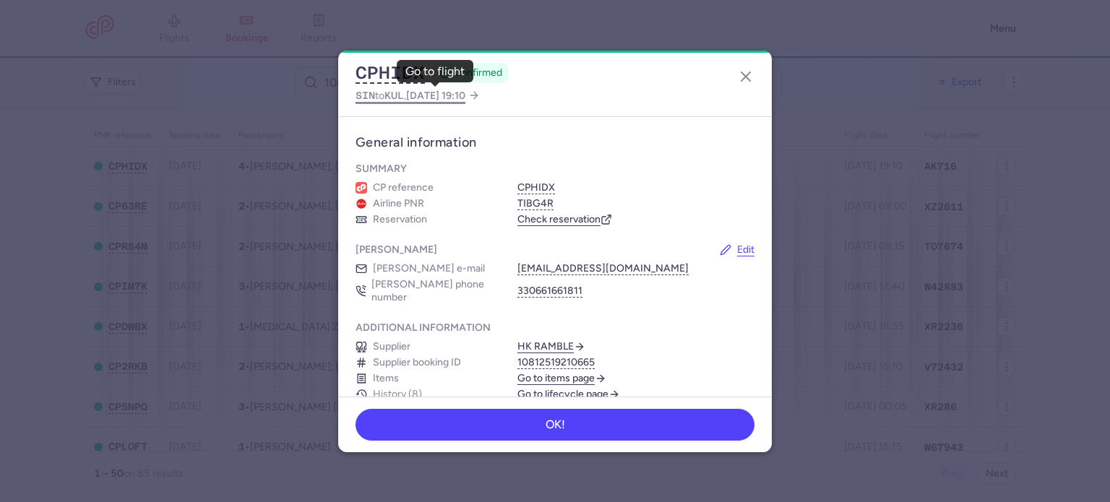
click at [424, 93] on span "[DATE] 19:10" at bounding box center [435, 96] width 59 height 12
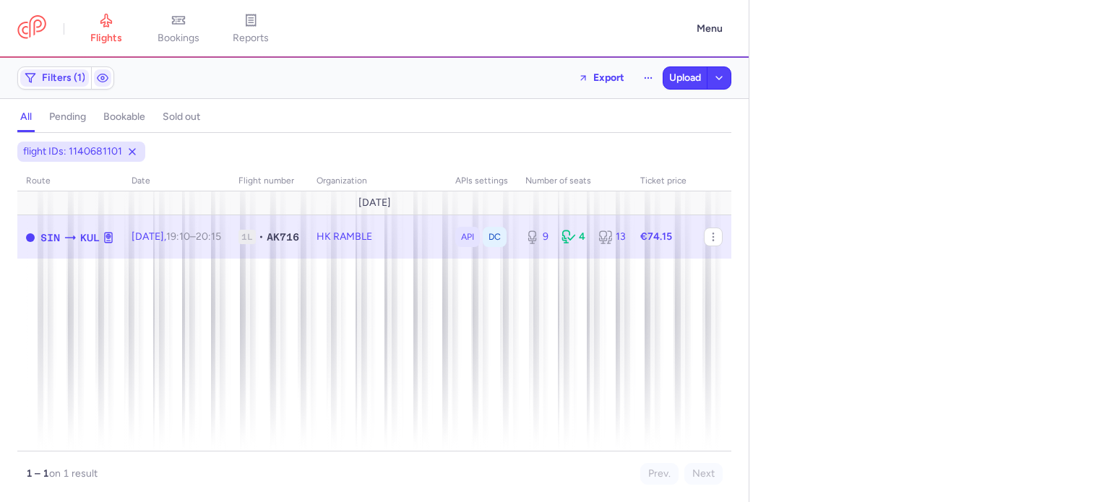
select select "days"
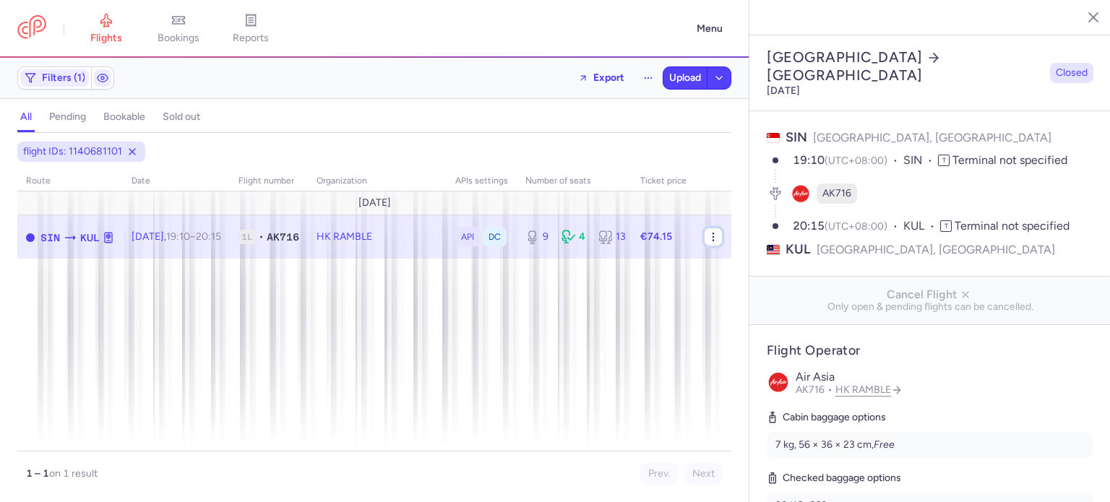
click at [712, 236] on icon "button" at bounding box center [713, 237] width 12 height 12
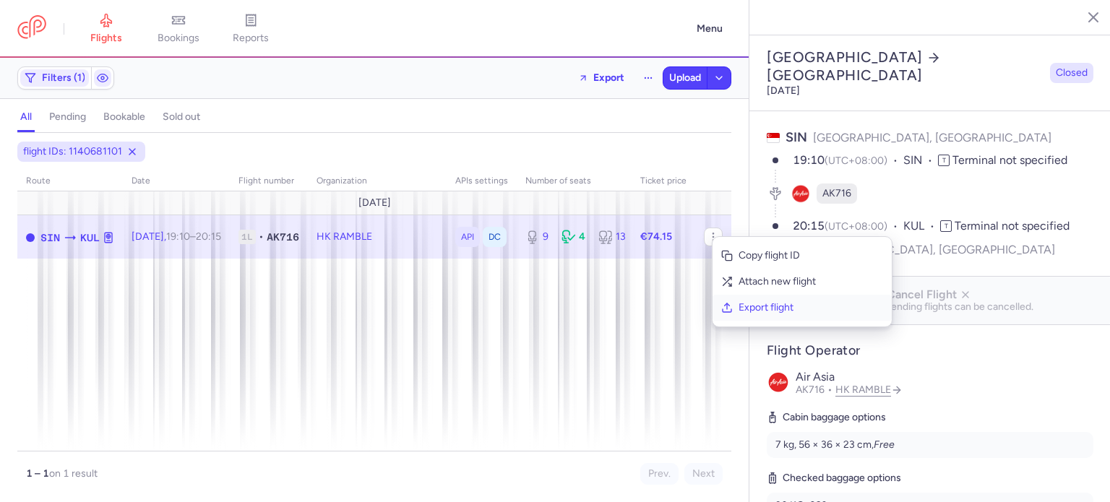
click at [722, 298] on button "Export flight" at bounding box center [801, 308] width 179 height 26
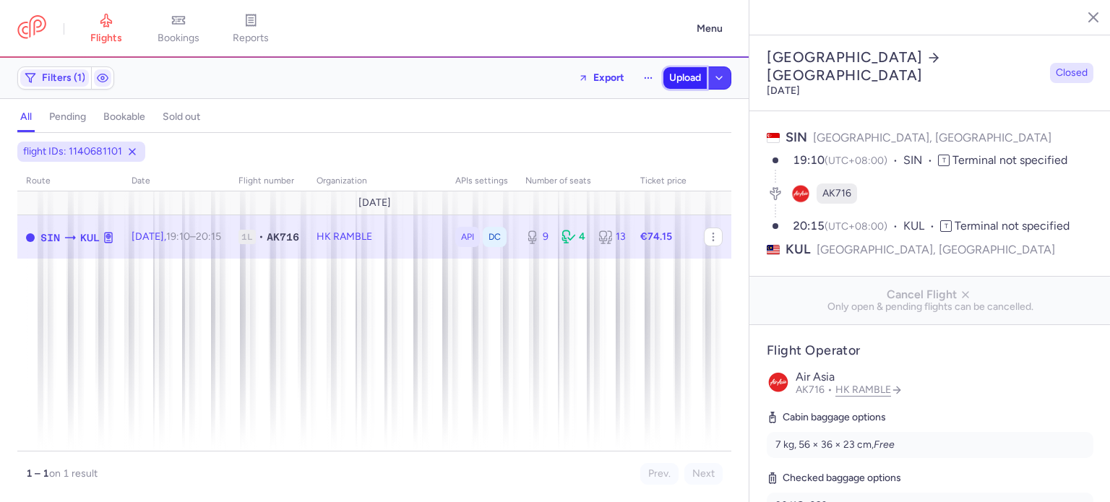
click at [681, 77] on span "Upload" at bounding box center [685, 78] width 32 height 12
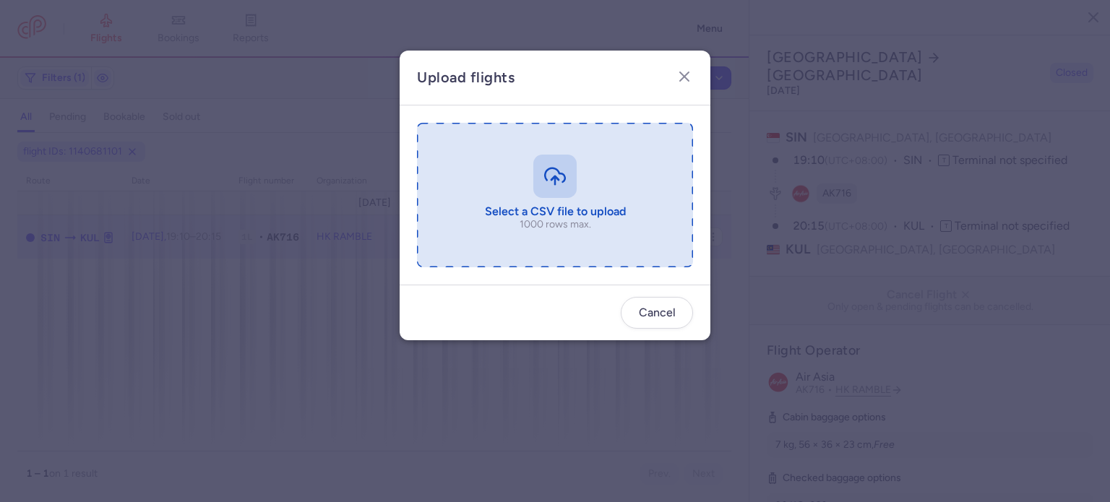
click at [504, 165] on input "file" at bounding box center [555, 195] width 276 height 144
type input "C:\fakepath\export_flight_AK716_20250812,0031 (1).csv"
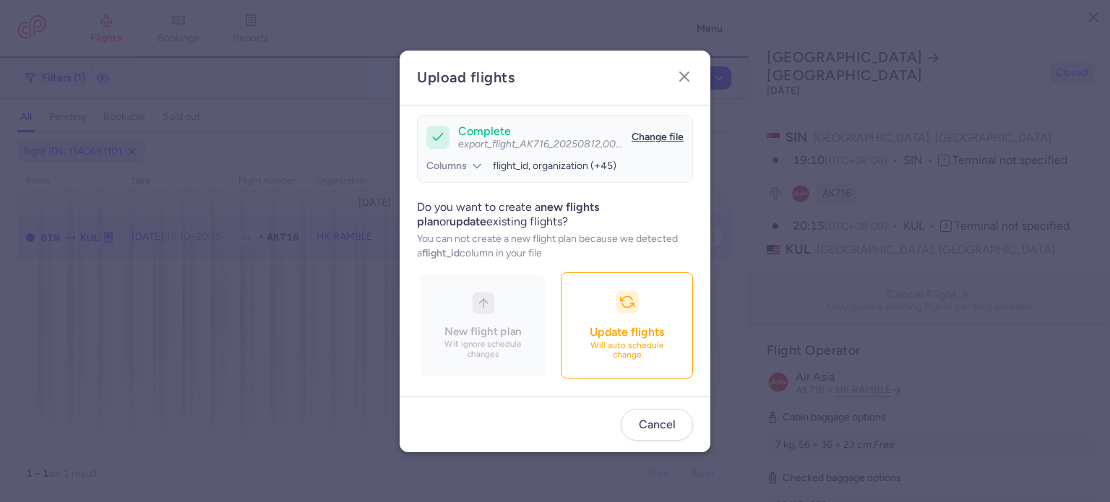
scroll to position [124, 0]
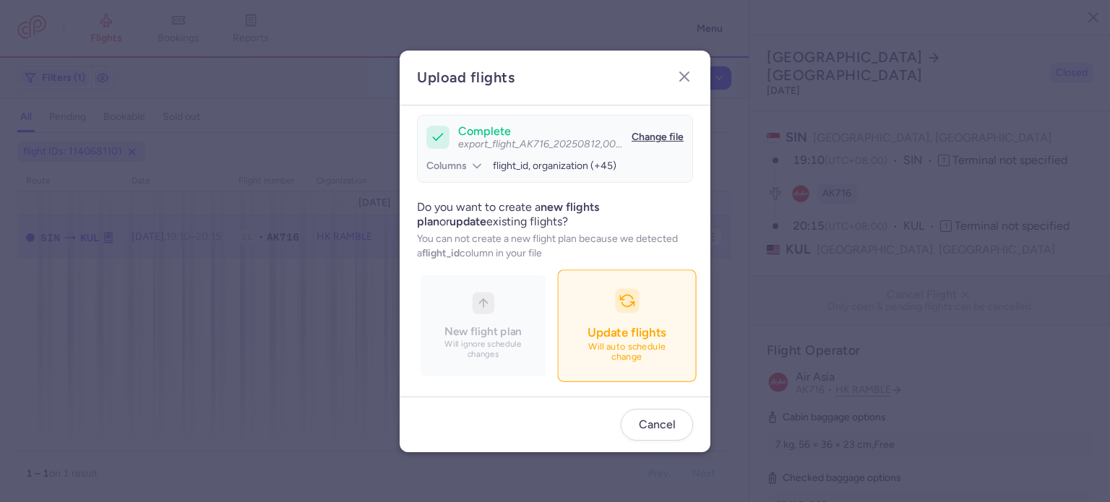
click at [557, 311] on button "Update flights Will auto schedule change" at bounding box center [626, 325] width 139 height 112
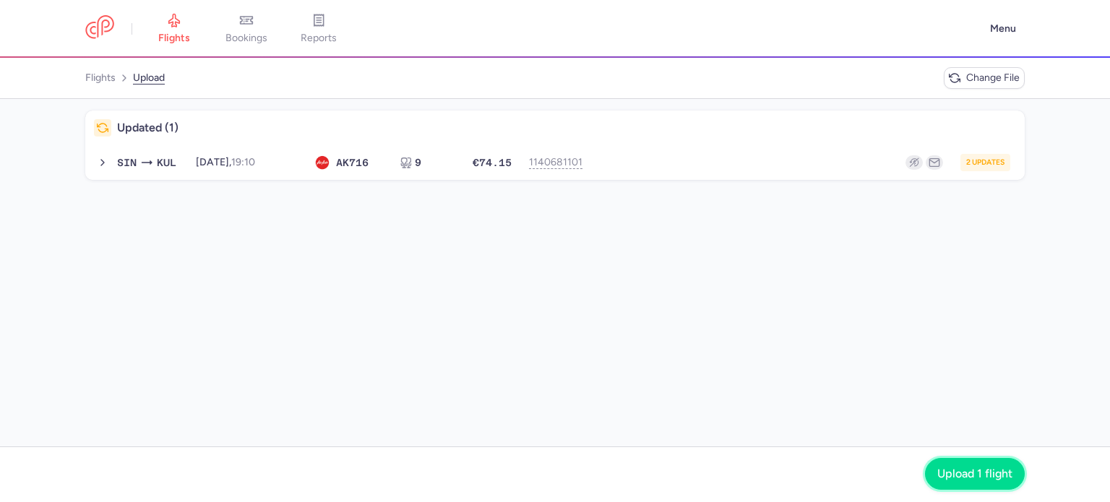
click at [971, 462] on button "Upload 1 flight" at bounding box center [975, 474] width 100 height 32
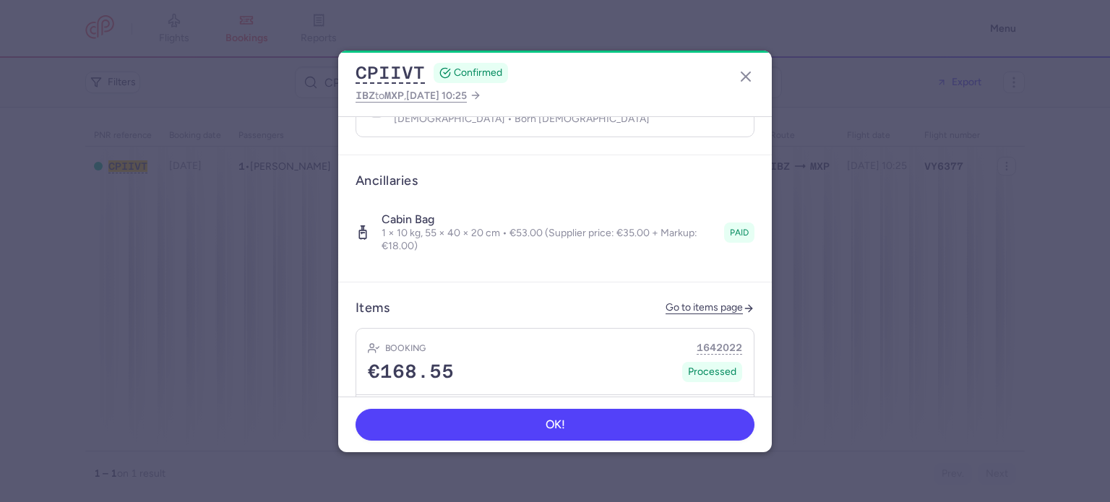
scroll to position [403, 0]
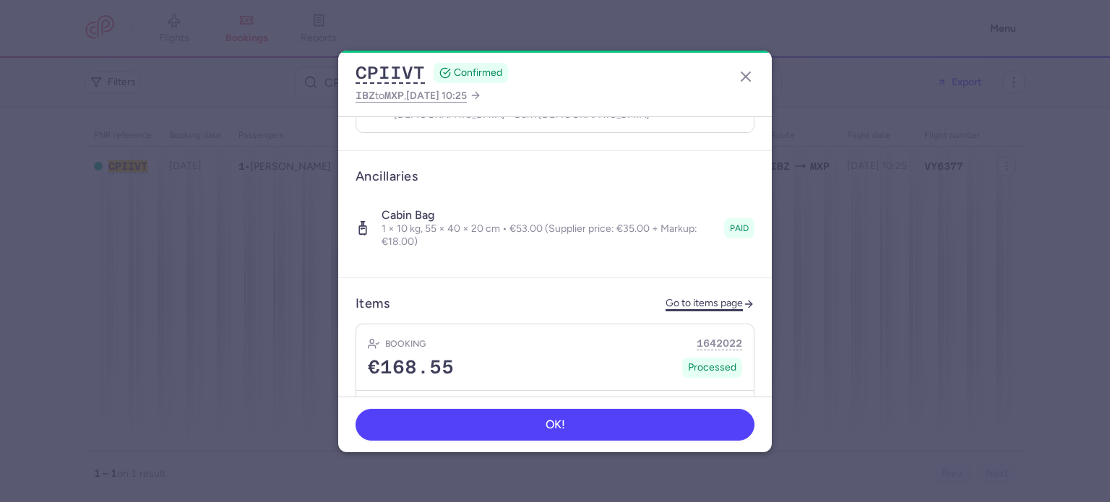
click at [683, 298] on link "Go to items page" at bounding box center [709, 304] width 89 height 12
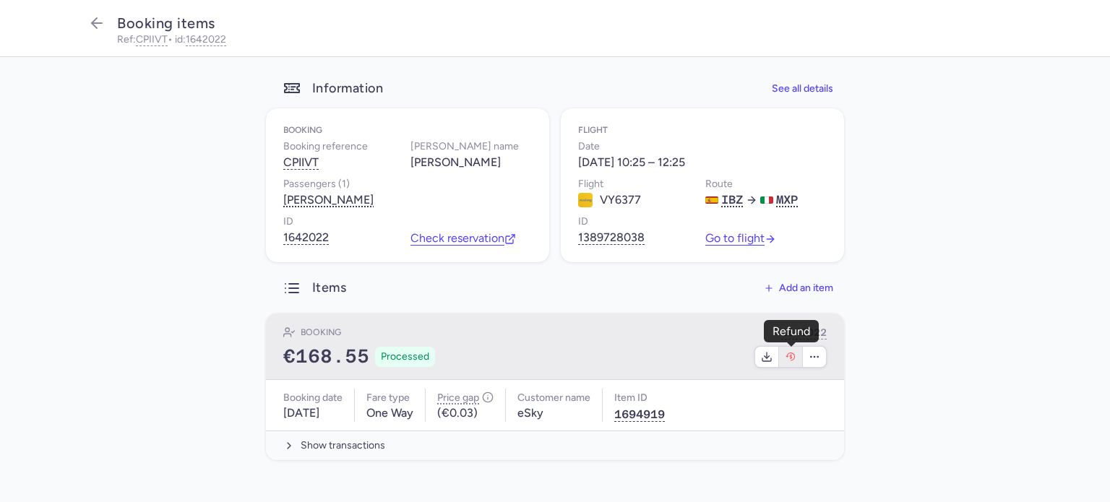
click at [791, 358] on icon "button" at bounding box center [791, 356] width 3 height 5
select select "262"
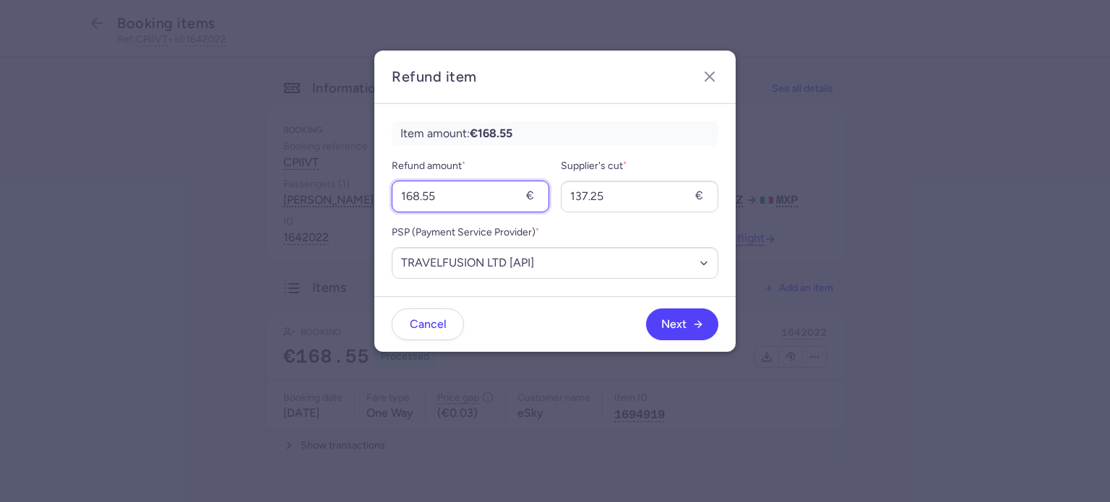
click at [471, 194] on input "168.55" at bounding box center [470, 197] width 157 height 32
type input "53"
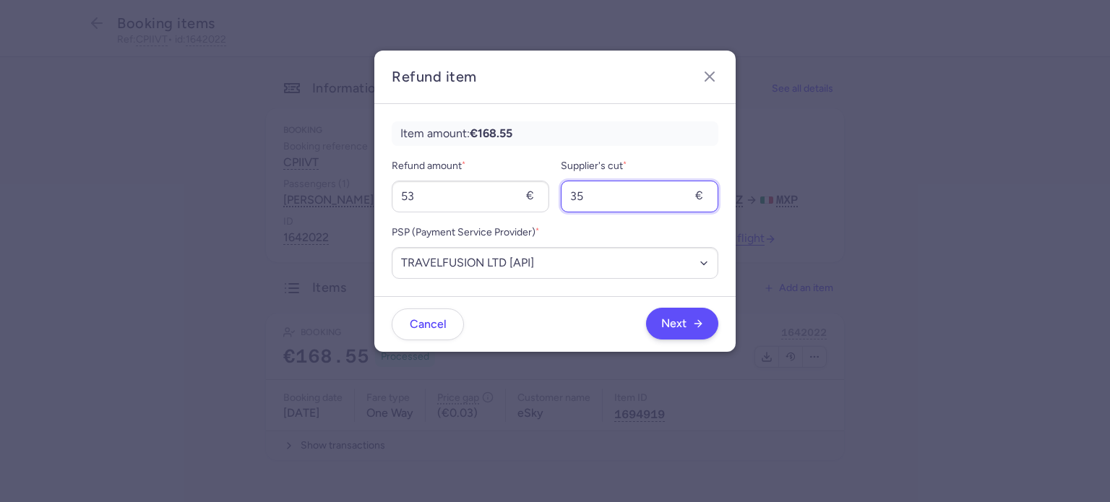
type input "35"
click at [678, 339] on button "Next" at bounding box center [682, 324] width 72 height 32
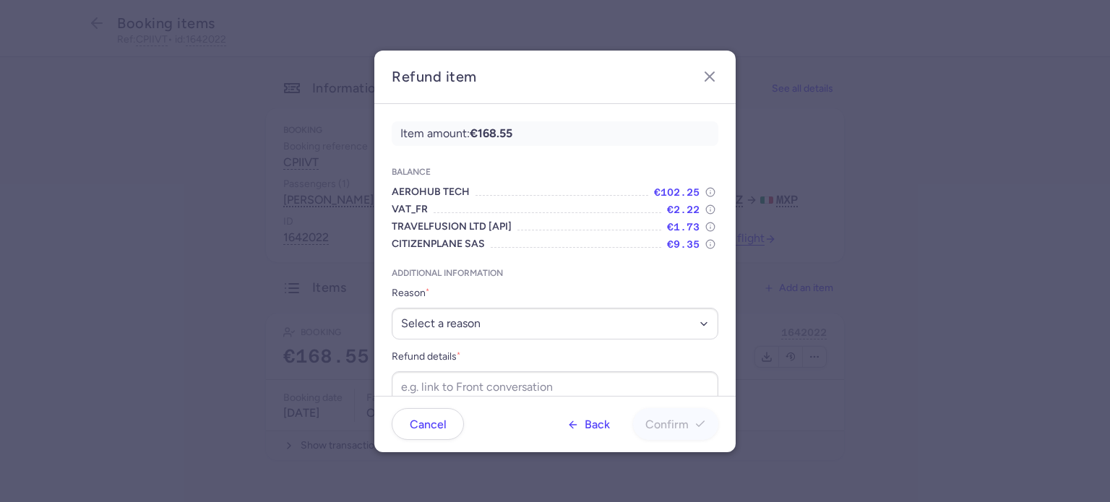
scroll to position [23, 0]
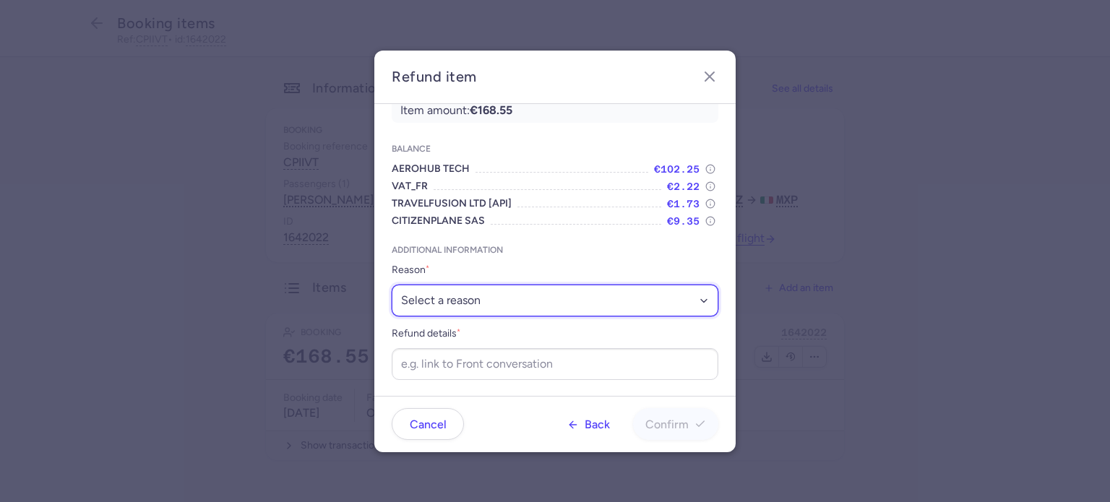
click at [563, 303] on select "Select a reason ✈️ Airline ceasing ops 💼 Ancillary issue 📄 APIS missing ⚙️ Citi…" at bounding box center [555, 301] width 327 height 32
select select "ANCILLARY_ISSUE"
click at [392, 285] on select "Select a reason ✈️ Airline ceasing ops 💼 Ancillary issue 📄 APIS missing ⚙️ Citi…" at bounding box center [555, 301] width 327 height 32
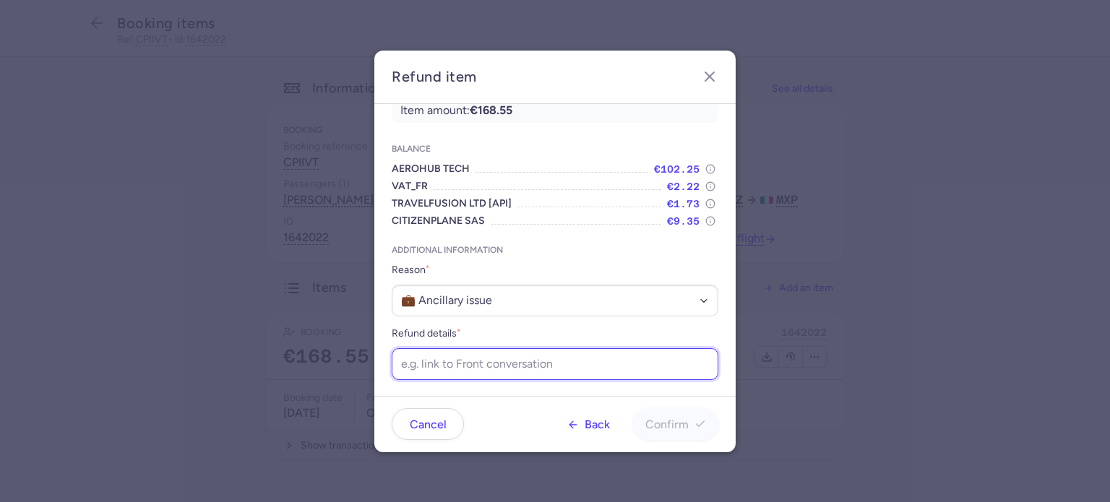
click at [503, 361] on input "Refund details *" at bounding box center [555, 364] width 327 height 32
paste input "https://app.frontapp.com/open/cnv_f29o0le?key=vHYBW5KoI3DMIlVmnUQ9l7k4RTdAidkg"
type input "https://app.frontapp.com/open/cnv_f29o0le?key=vHYBW5KoI3DMIlVmnUQ9l7k4RTdAidkg"
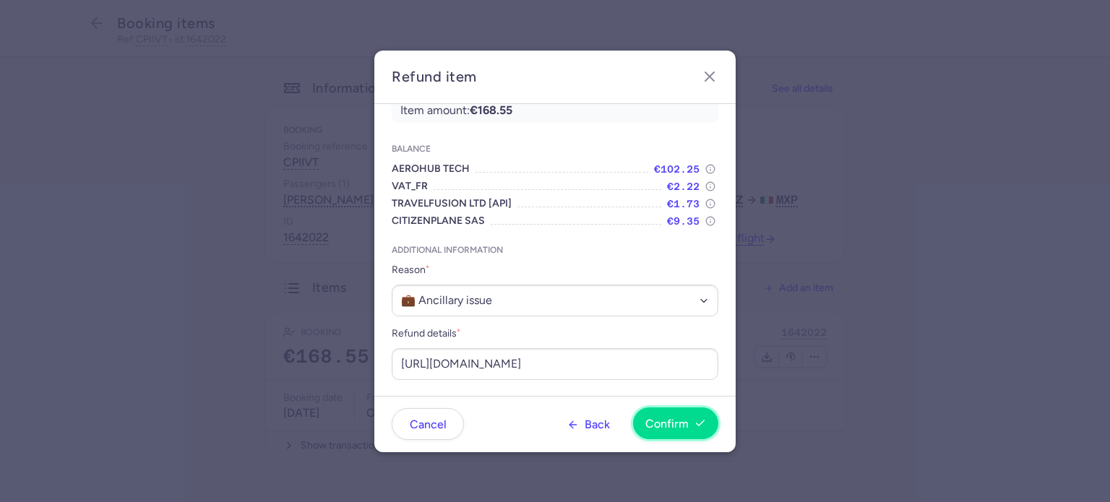
scroll to position [0, 0]
click at [669, 429] on span "Confirm" at bounding box center [666, 424] width 43 height 13
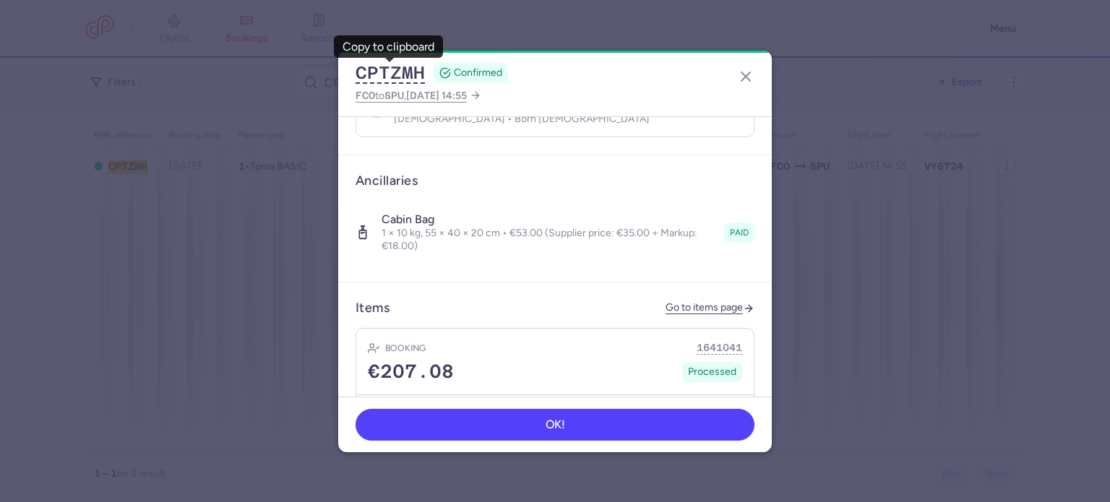
scroll to position [399, 0]
click at [686, 302] on link "Go to items page" at bounding box center [709, 308] width 89 height 12
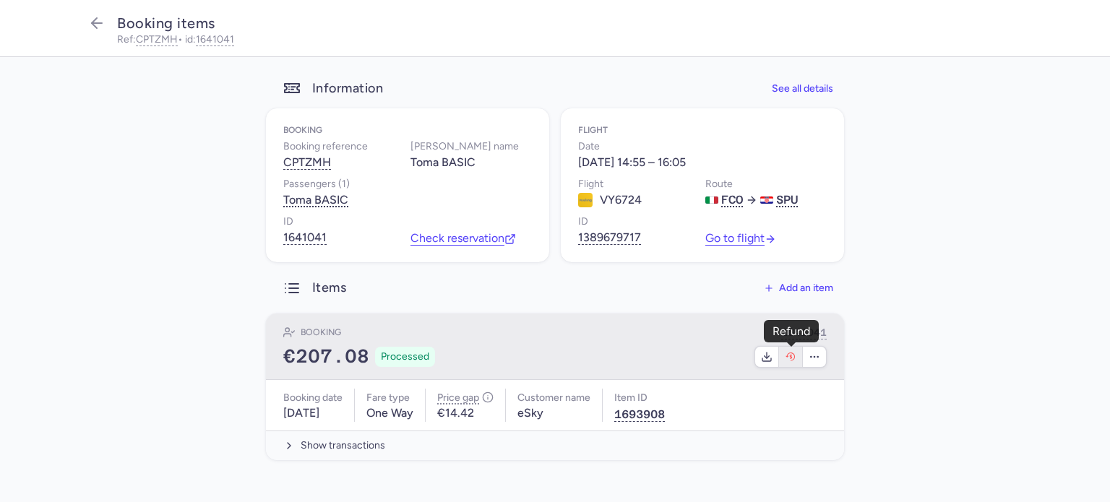
click at [796, 353] on button "button" at bounding box center [791, 357] width 24 height 20
select select "262"
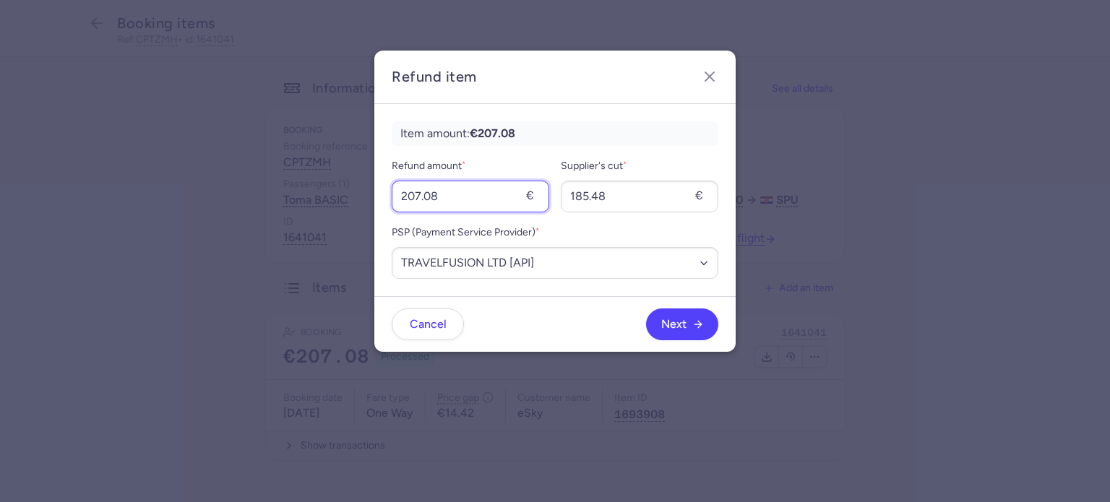
click at [457, 199] on input "207.08" at bounding box center [470, 197] width 157 height 32
type input "53"
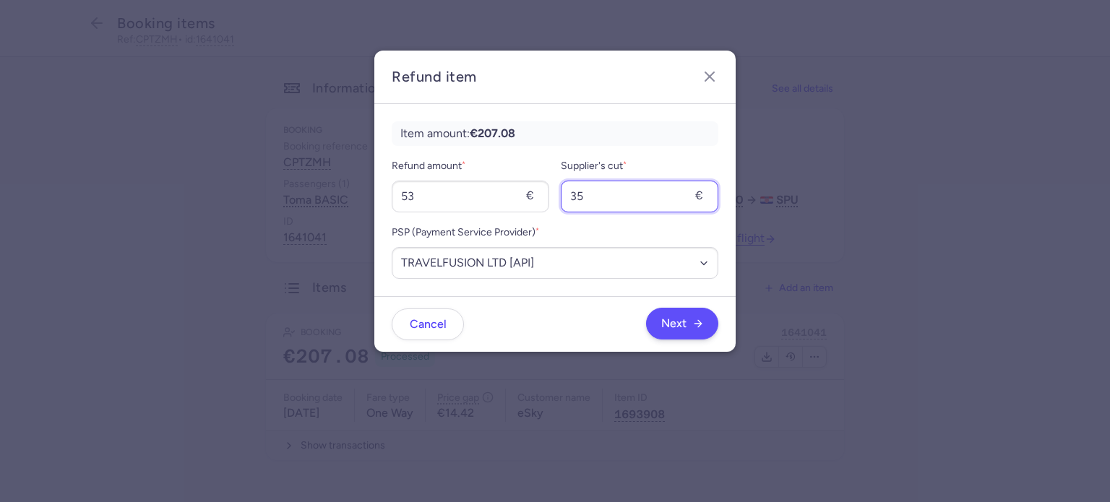
type input "35"
click at [691, 330] on button "Next" at bounding box center [682, 324] width 72 height 32
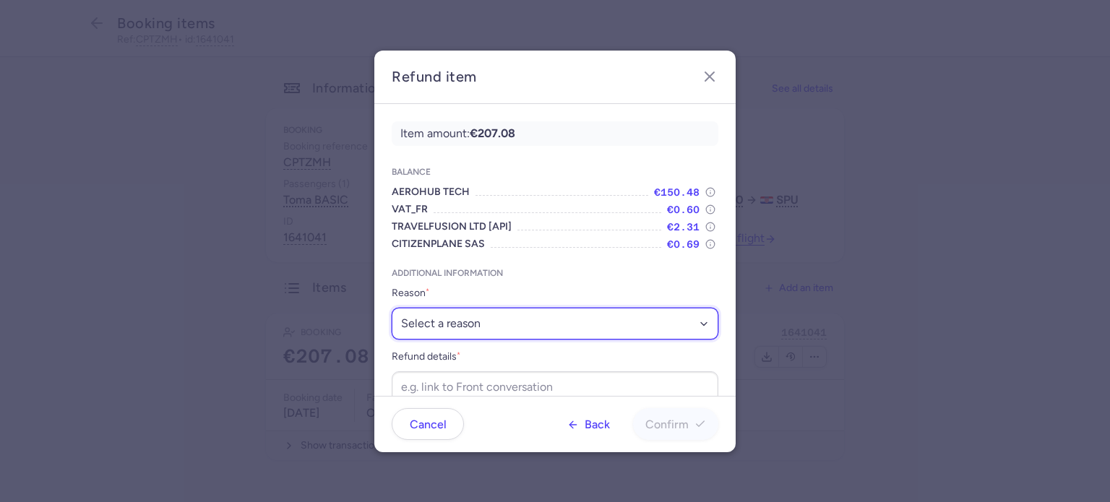
click at [481, 311] on select "Select a reason ✈️ Airline ceasing ops 💼 Ancillary issue 📄 APIS missing ⚙️ Citi…" at bounding box center [555, 324] width 327 height 32
select select "ANCILLARY_ISSUE"
click at [392, 308] on select "Select a reason ✈️ Airline ceasing ops 💼 Ancillary issue 📄 APIS missing ⚙️ Citi…" at bounding box center [555, 324] width 327 height 32
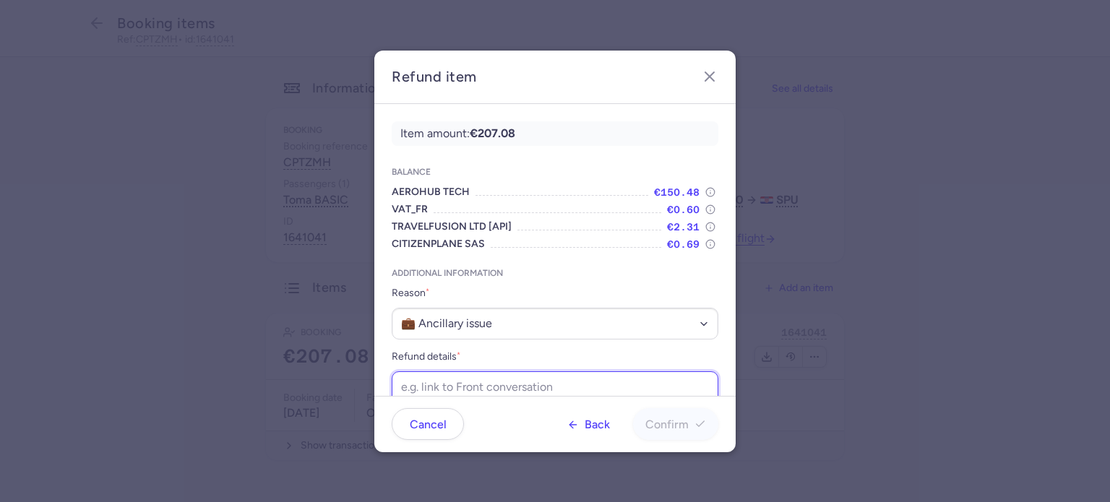
click at [431, 391] on input "Refund details *" at bounding box center [555, 387] width 327 height 32
paste input "https://app.frontapp.com/open/cnv_f29o0g2?key=t9SzLBvC8KKsdjS0UhRBPms6RyuH4caO"
type input "https://app.frontapp.com/open/cnv_f29o0g2?key=t9SzLBvC8KKsdjS0UhRBPms6RyuH4caO"
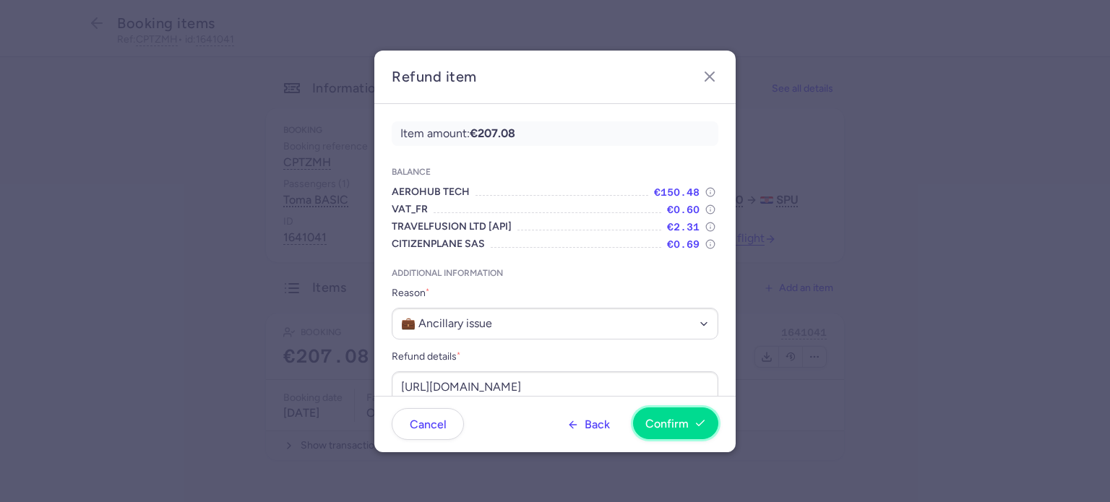
scroll to position [0, 0]
click at [663, 425] on span "Confirm" at bounding box center [666, 424] width 43 height 13
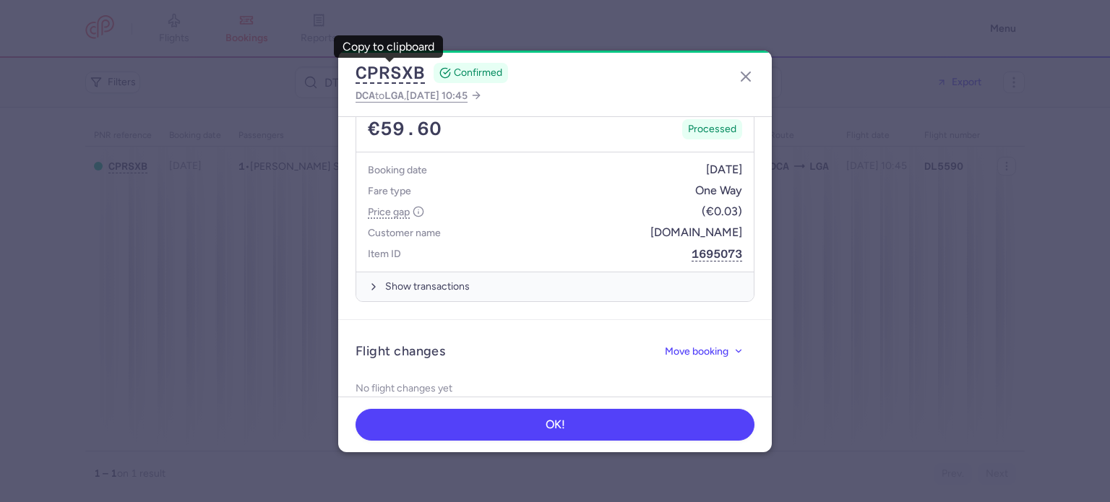
scroll to position [748, 0]
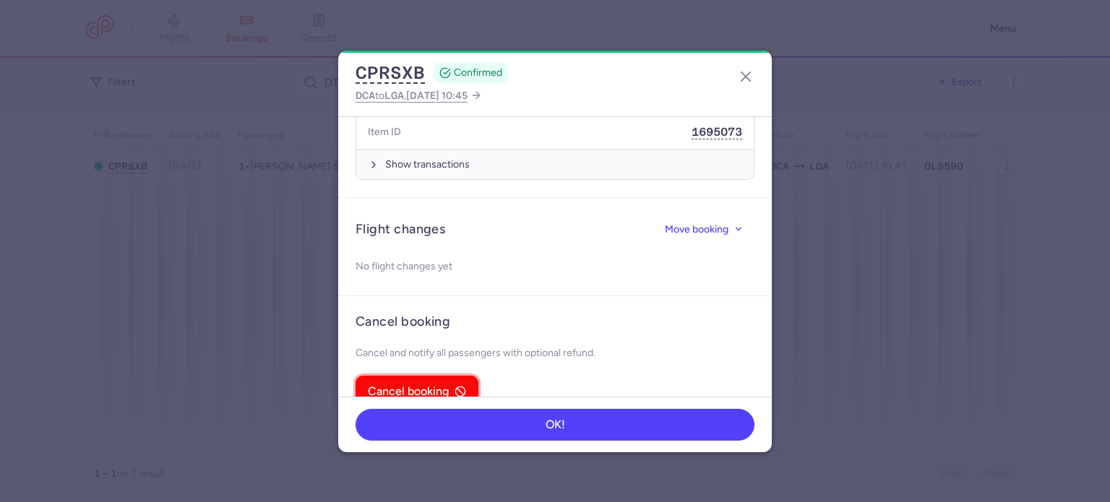
click at [414, 385] on span "Cancel booking" at bounding box center [408, 391] width 81 height 13
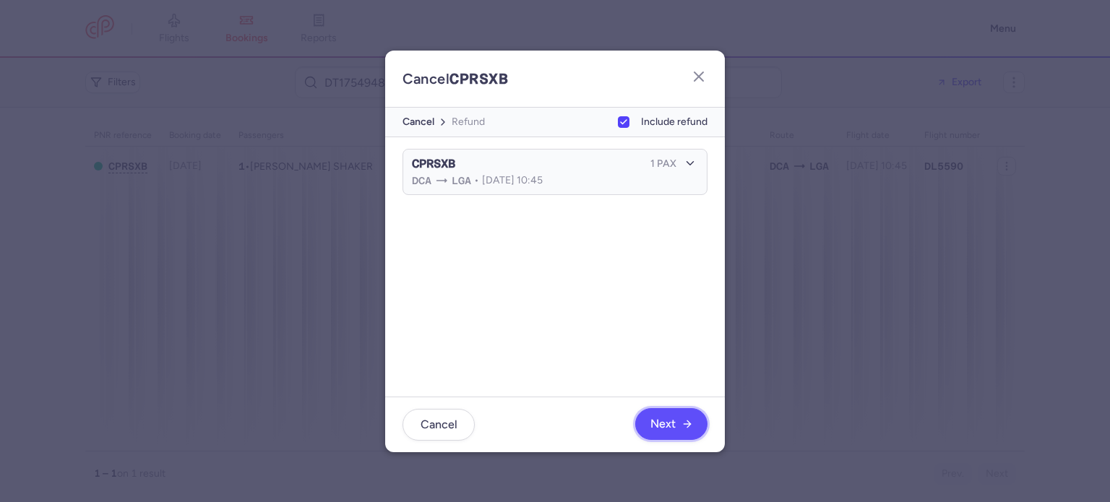
click at [692, 427] on button "Next" at bounding box center [671, 424] width 72 height 32
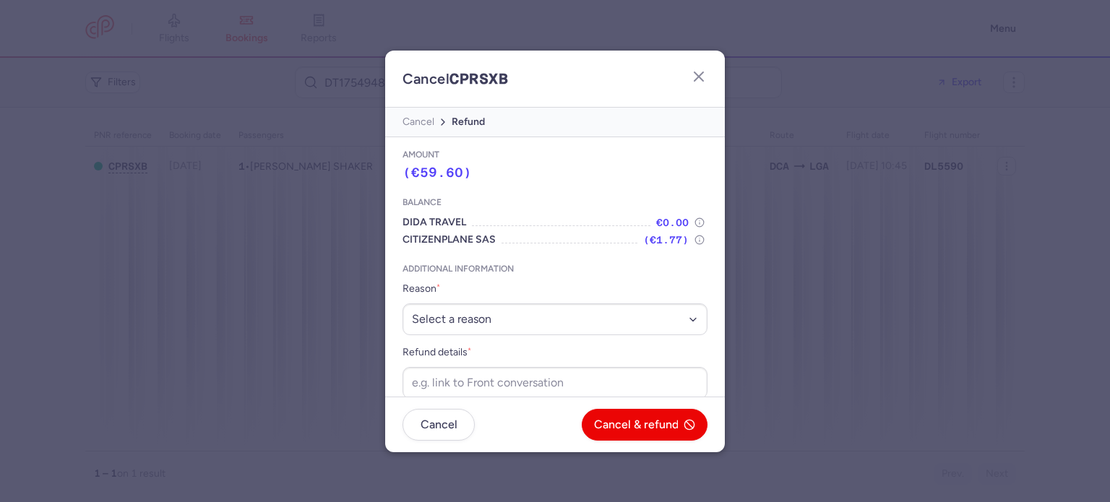
scroll to position [13, 0]
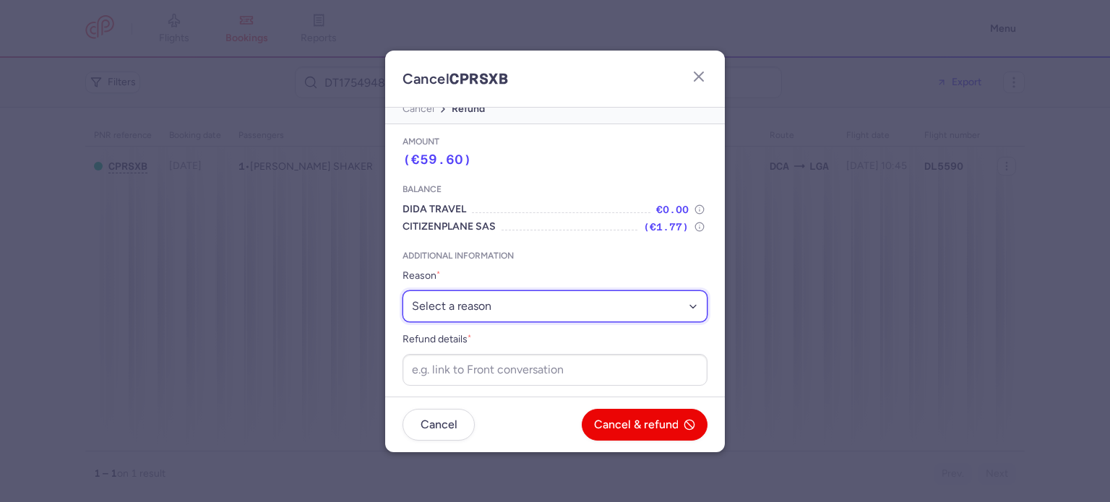
click at [573, 303] on select "Select a reason ⛔️ Unconfirmed booking ❌ Flight canceled 🙅 Schedule change not …" at bounding box center [554, 306] width 305 height 32
select select "unconfirmed_booking"
click at [402, 290] on select "Select a reason ⛔️ Unconfirmed booking ❌ Flight canceled 🙅 Schedule change not …" at bounding box center [554, 306] width 305 height 32
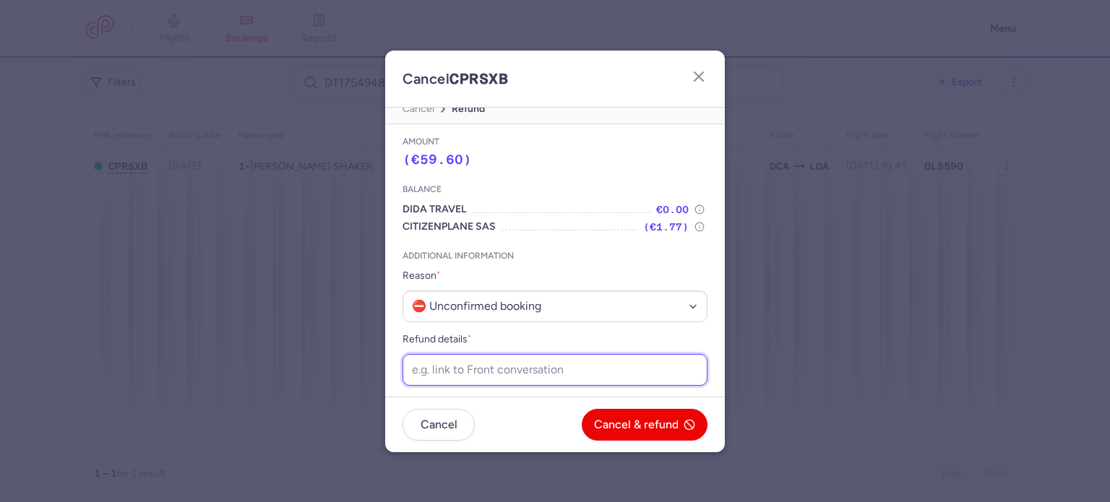
click at [534, 358] on input "Refund details *" at bounding box center [554, 370] width 305 height 32
paste input "[URL][DOMAIN_NAME]"
type input "[URL][DOMAIN_NAME]"
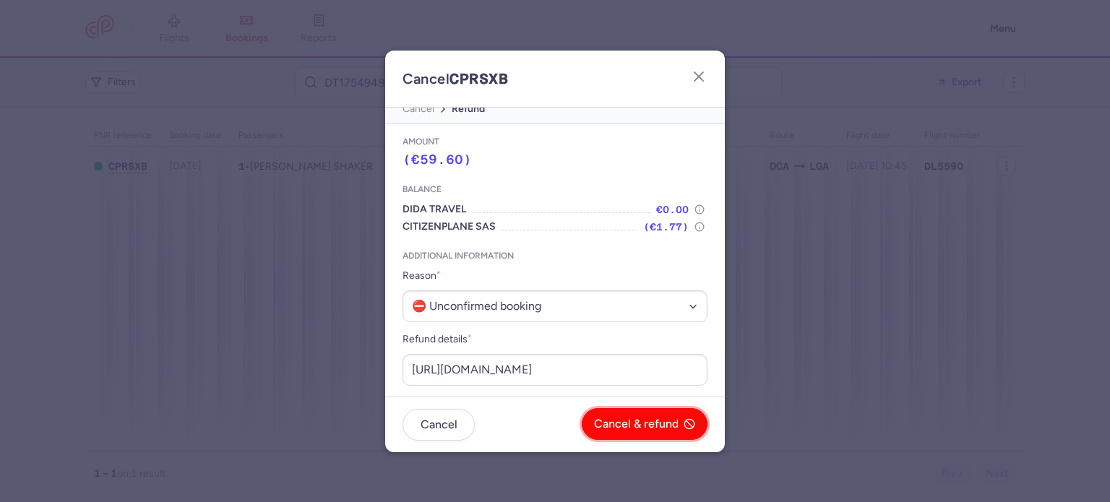
scroll to position [0, 0]
click at [636, 433] on button "Cancel & refund" at bounding box center [645, 424] width 126 height 32
click at [636, 433] on button "Yes, confirm" at bounding box center [654, 424] width 106 height 32
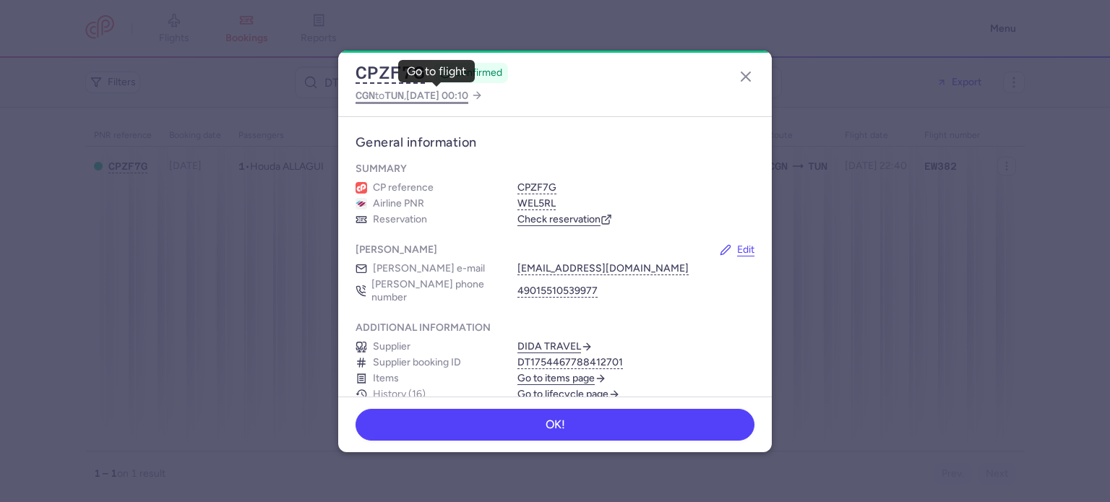
click at [435, 98] on span "[DATE] 00:10" at bounding box center [437, 96] width 62 height 12
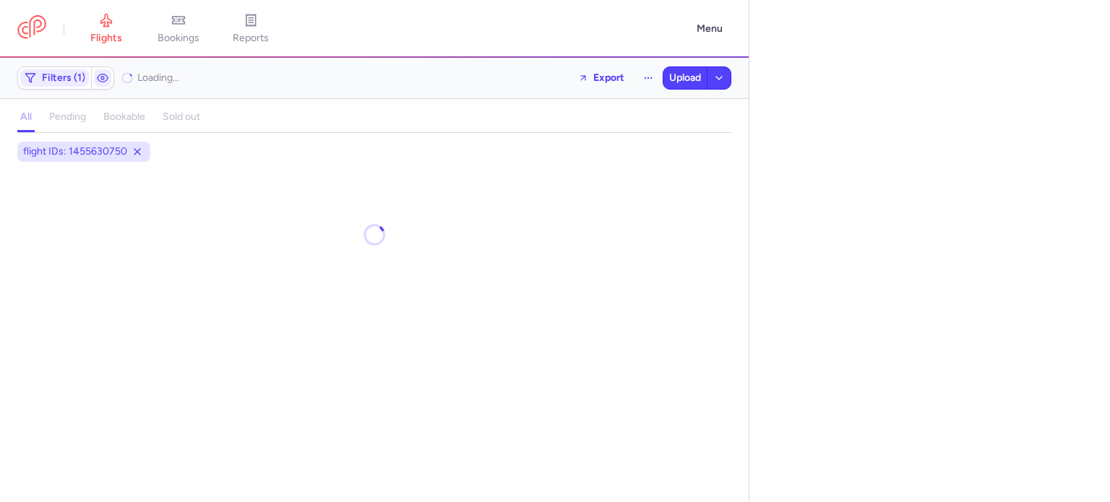
select select "days"
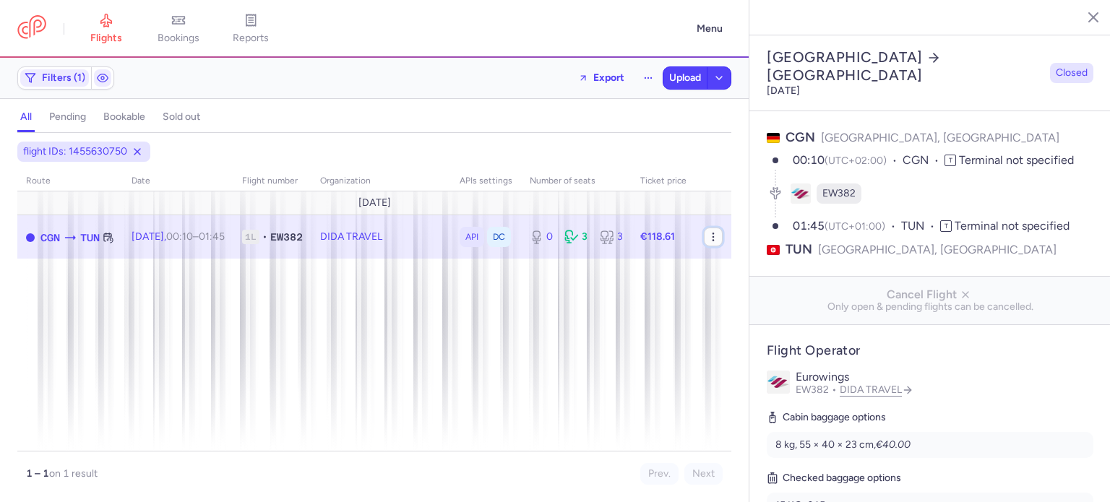
click at [716, 239] on icon "button" at bounding box center [713, 237] width 12 height 12
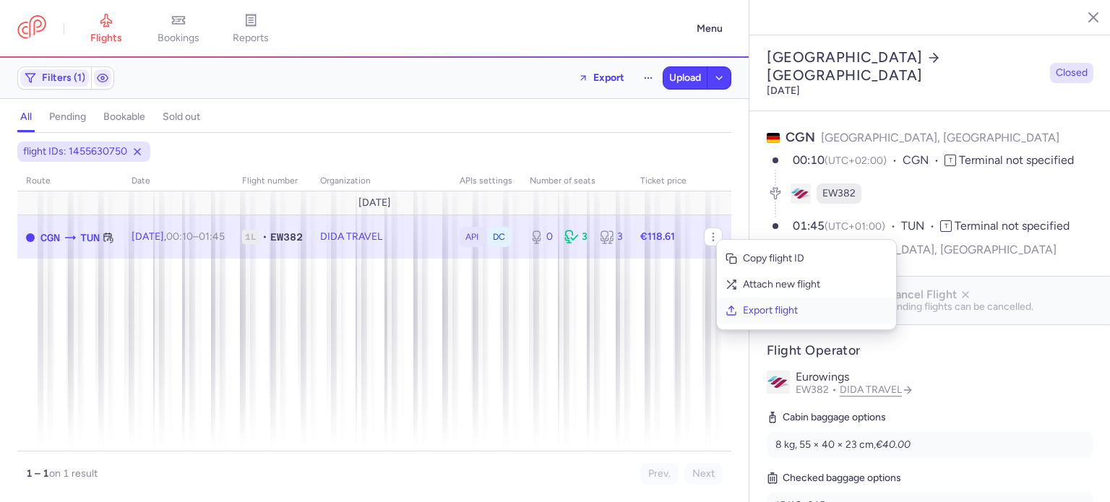
click at [750, 315] on span "Export flight" at bounding box center [815, 310] width 144 height 14
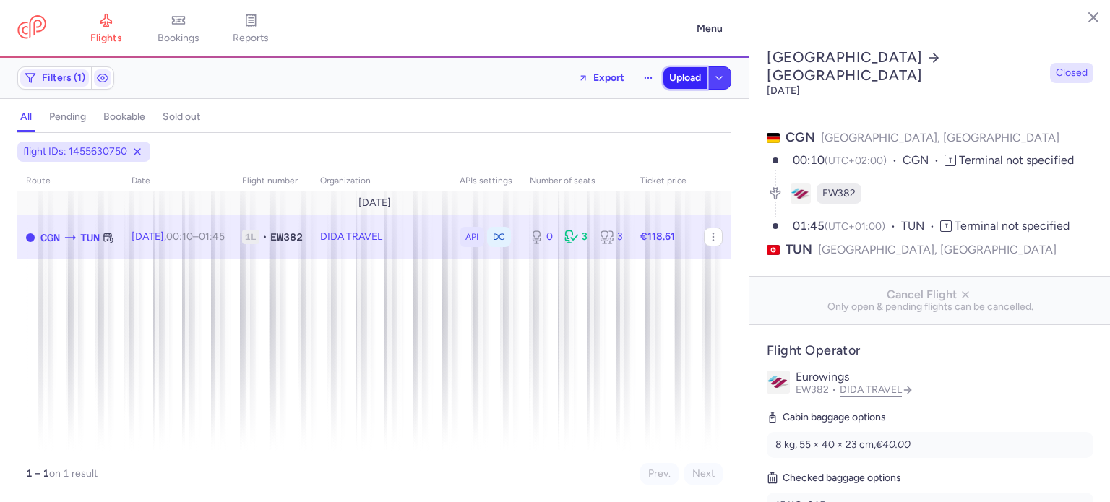
click at [674, 83] on span "Upload" at bounding box center [685, 78] width 32 height 12
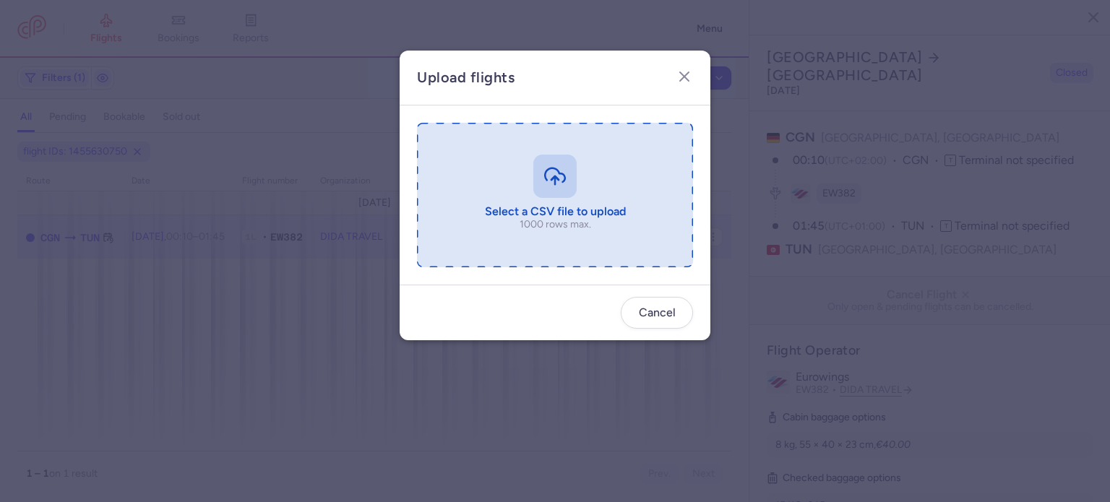
click at [520, 190] on input "file" at bounding box center [555, 195] width 276 height 144
type input "C:\fakepath\export_flight_EW382_20250812,1518 (1).csv"
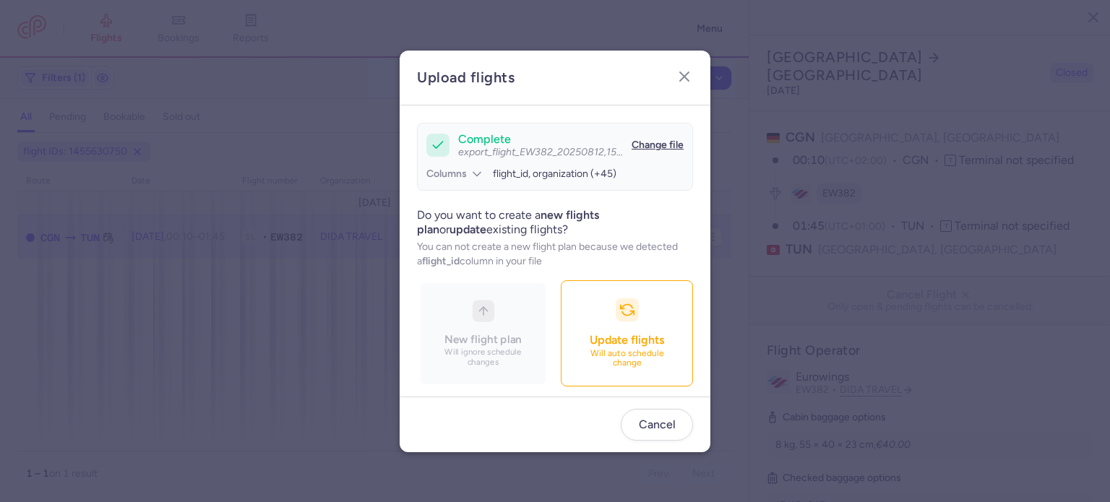
scroll to position [124, 0]
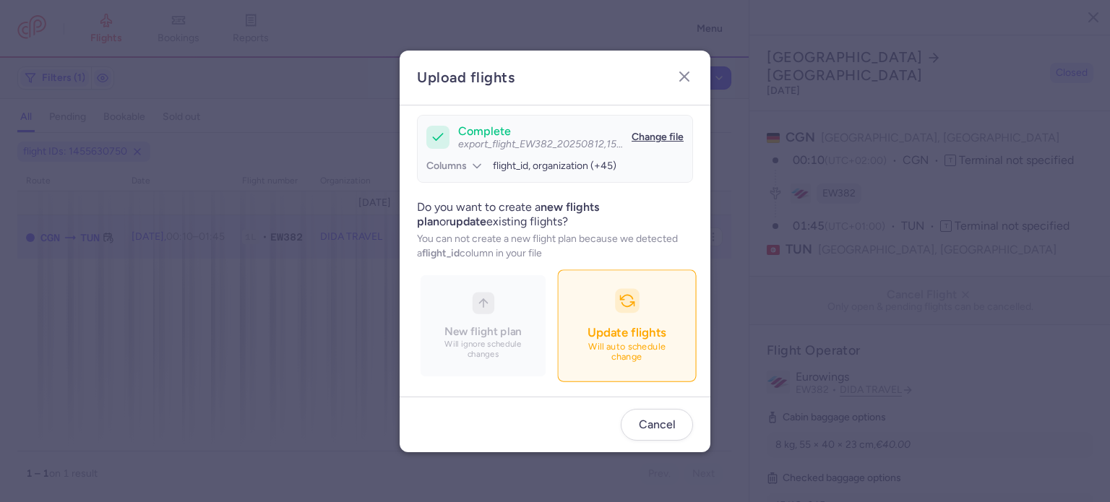
click at [587, 339] on span "Update flights" at bounding box center [626, 332] width 78 height 14
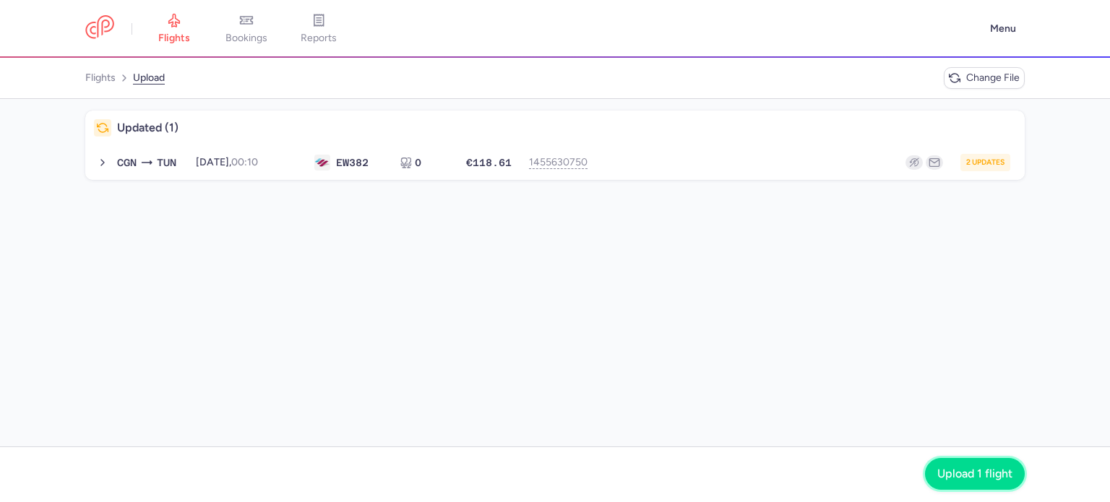
click at [963, 477] on span "Upload 1 flight" at bounding box center [974, 473] width 75 height 13
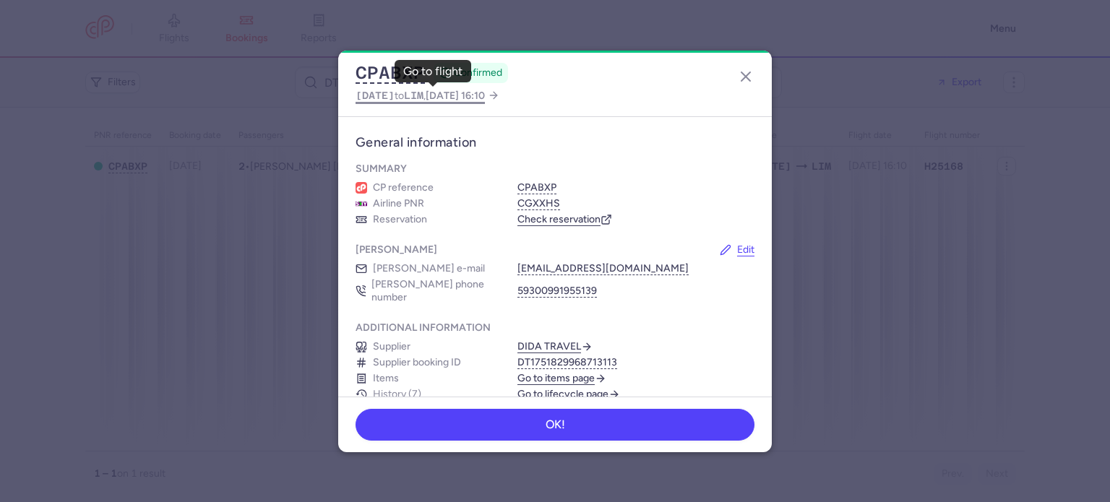
click at [404, 91] on span "LIM" at bounding box center [414, 96] width 20 height 12
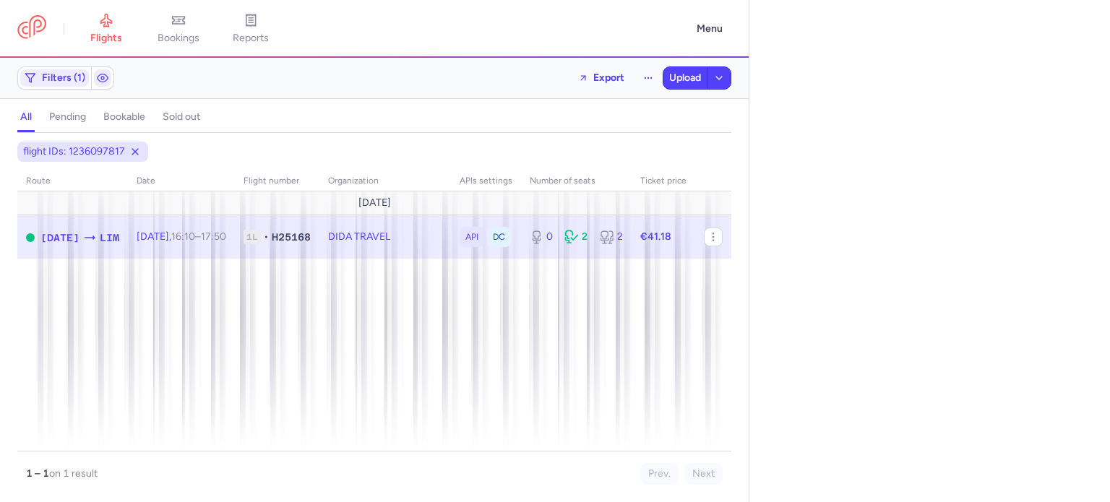
select select "days"
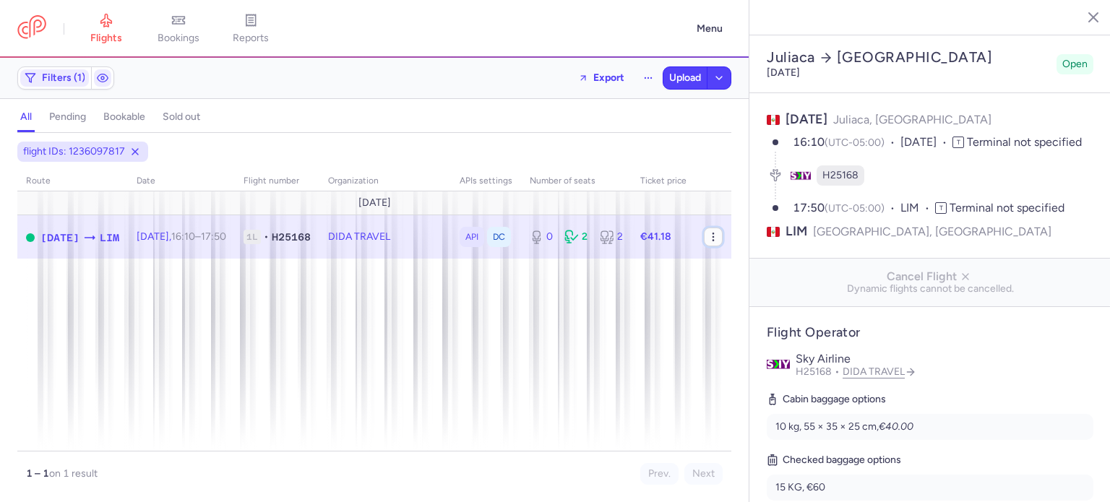
click at [711, 232] on icon "button" at bounding box center [713, 237] width 12 height 12
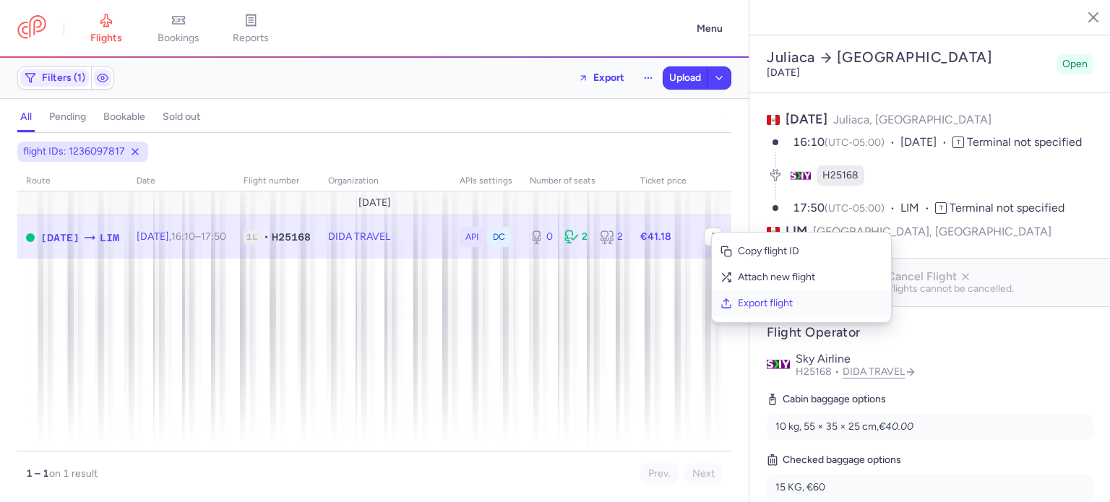
click at [743, 305] on span "Export flight" at bounding box center [810, 303] width 144 height 14
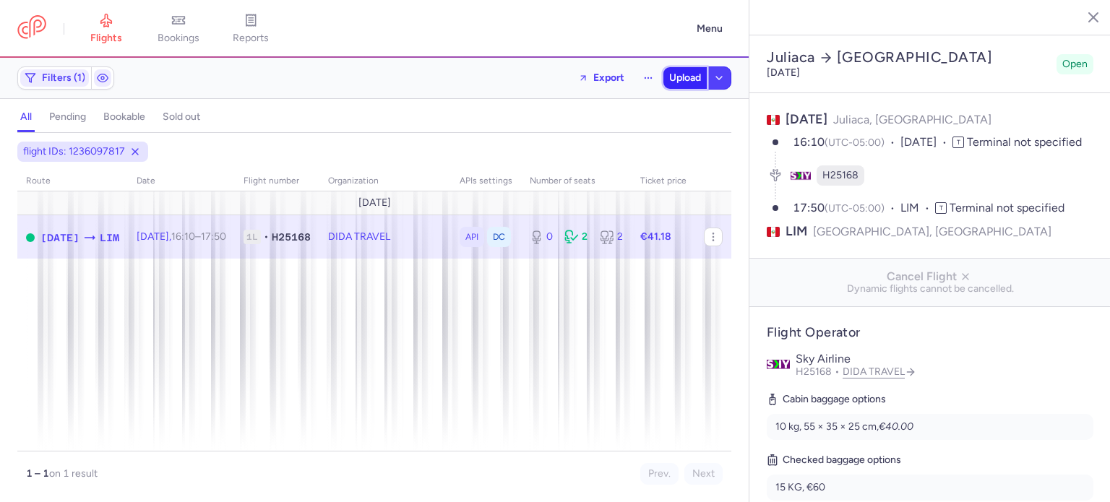
click at [682, 76] on span "Upload" at bounding box center [685, 78] width 32 height 12
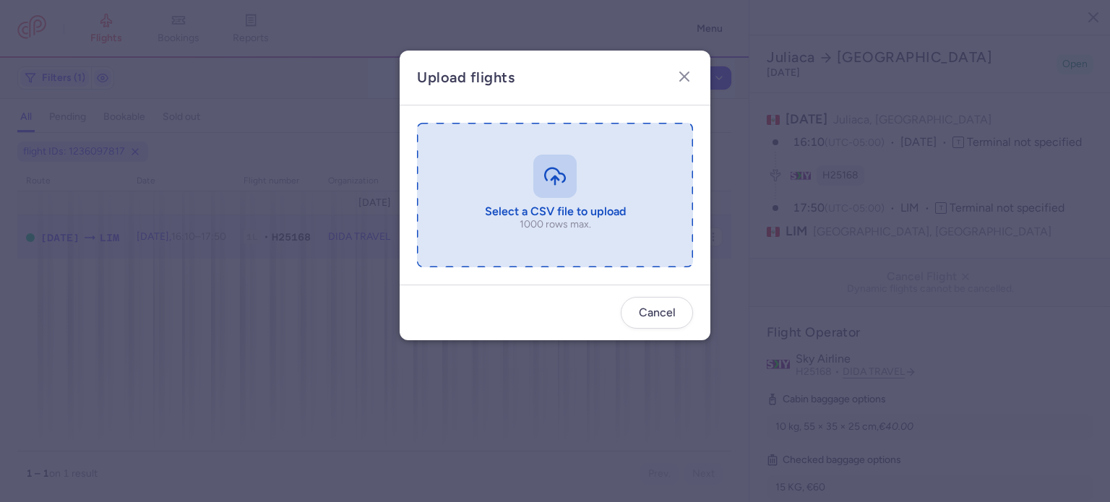
click at [514, 186] on input "file" at bounding box center [555, 195] width 276 height 144
type input "C:\fakepath\export_flight_H25168_20250812,1521 (1).csv"
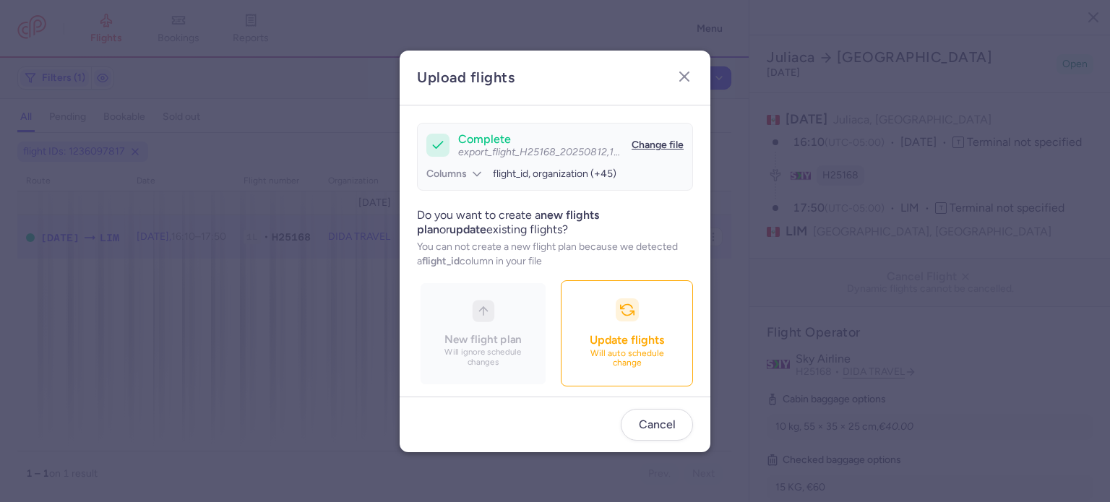
scroll to position [124, 0]
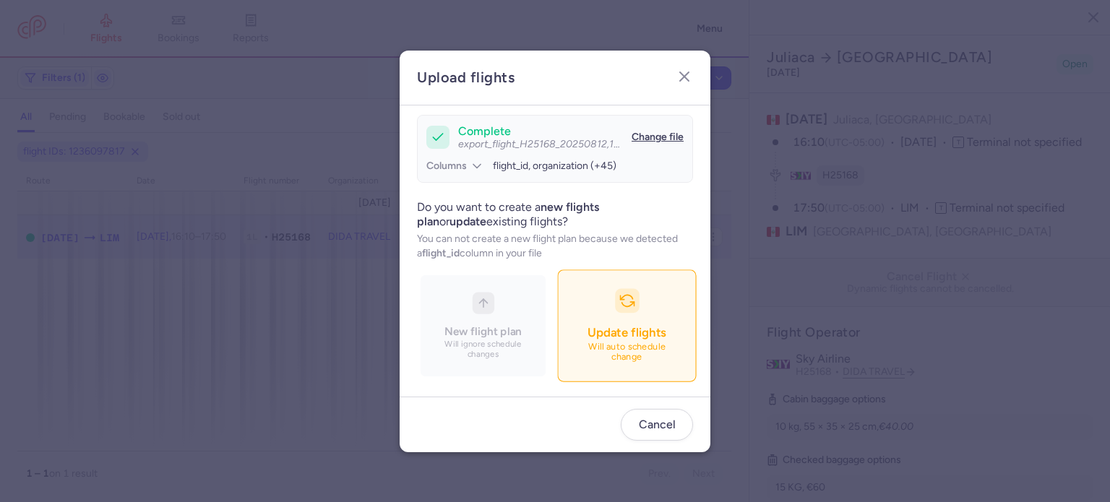
click at [577, 359] on p "Will auto schedule change" at bounding box center [627, 352] width 101 height 21
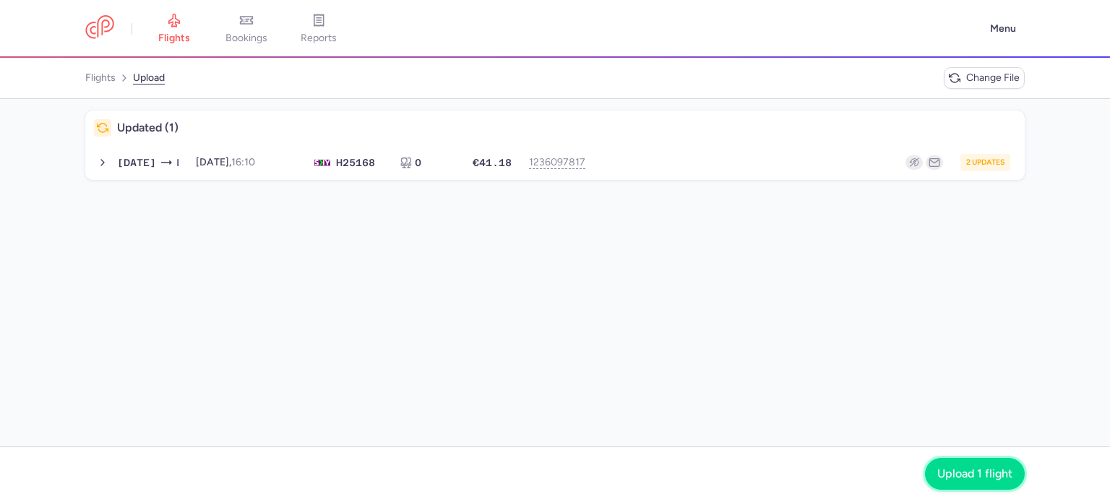
click at [962, 466] on button "Upload 1 flight" at bounding box center [975, 474] width 100 height 32
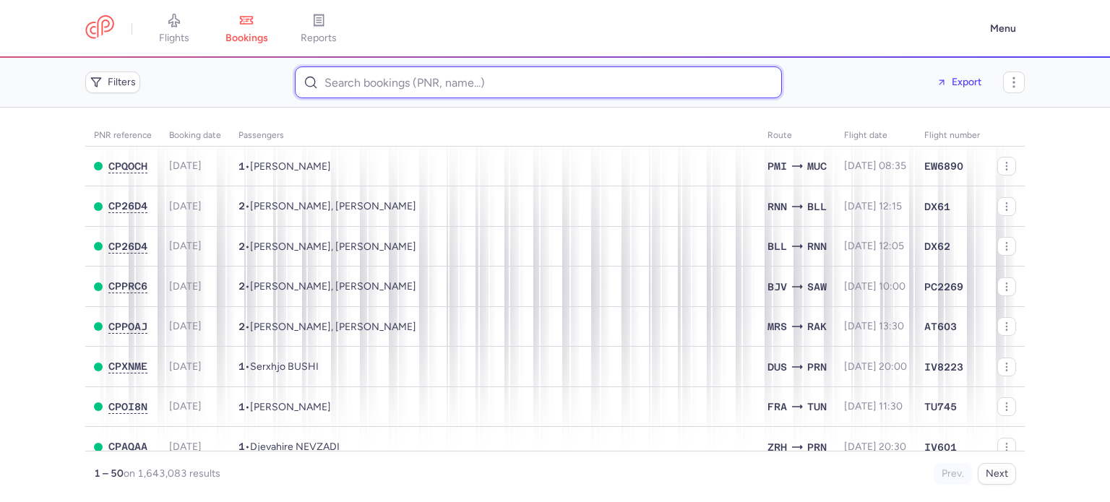
click at [403, 78] on input at bounding box center [538, 82] width 487 height 32
paste input "lucasargaudpro@gmail.com"
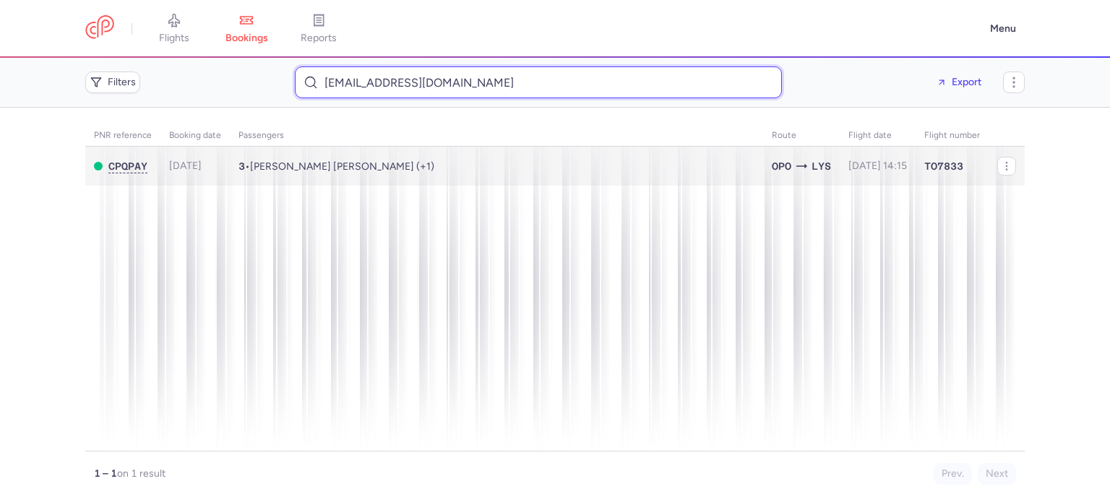
type input "lucasargaudpro@gmail.com"
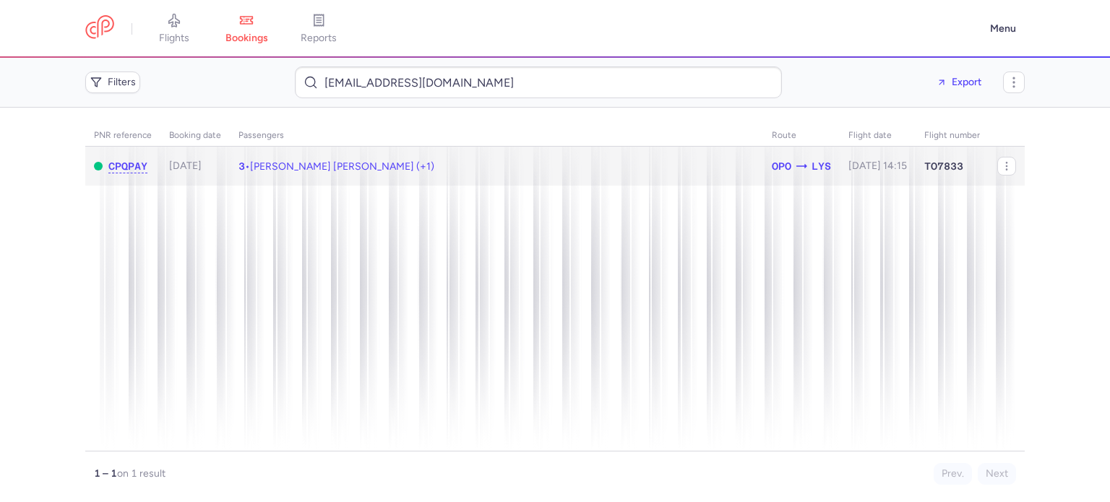
click at [420, 164] on span "Leandra Daniela MOURA CARDOSO, Lucas ARGAUD (+1)" at bounding box center [342, 166] width 184 height 12
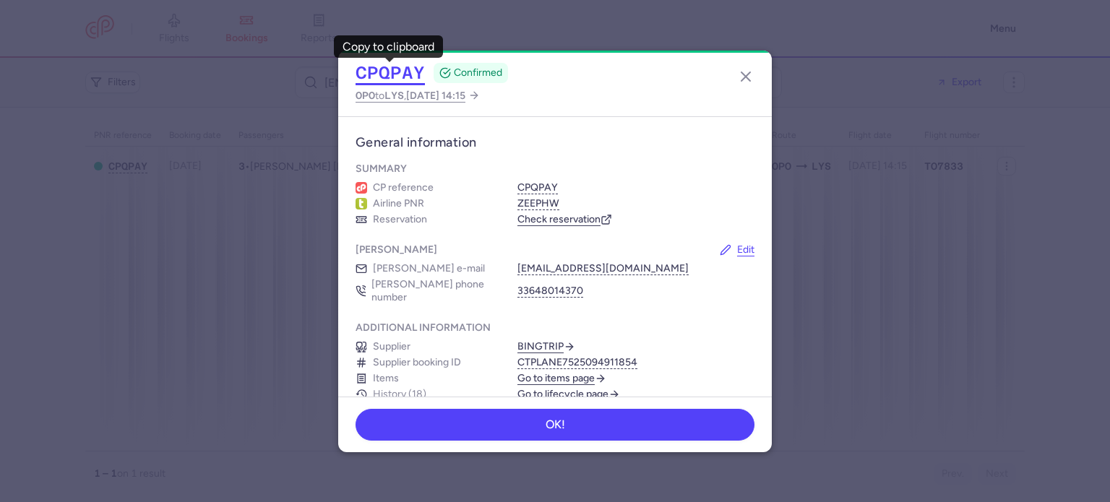
click at [380, 71] on button "CPQPAY" at bounding box center [389, 73] width 69 height 22
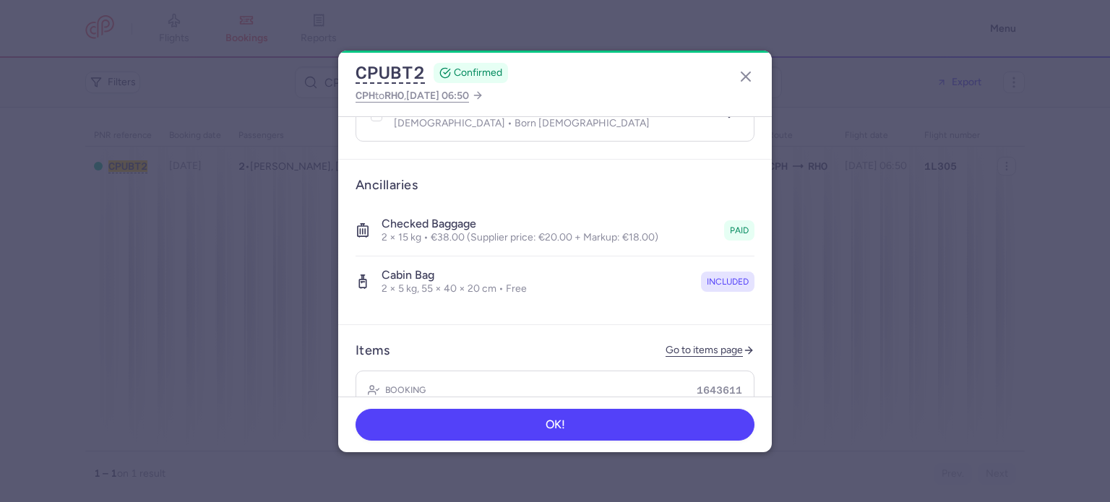
scroll to position [413, 0]
